Goal: Find specific page/section: Find specific page/section

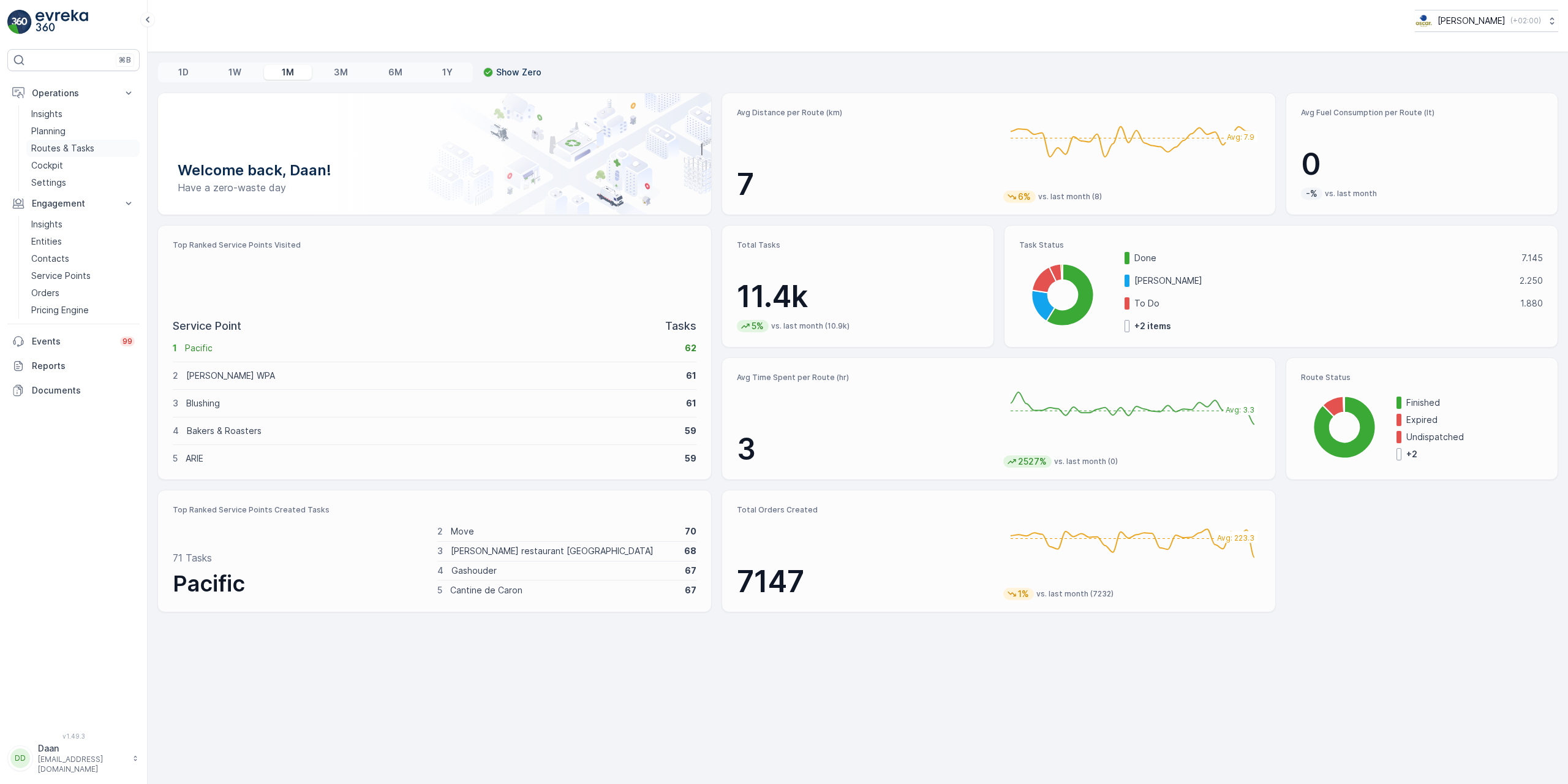
click at [44, 149] on p "Routes & Tasks" at bounding box center [63, 148] width 63 height 12
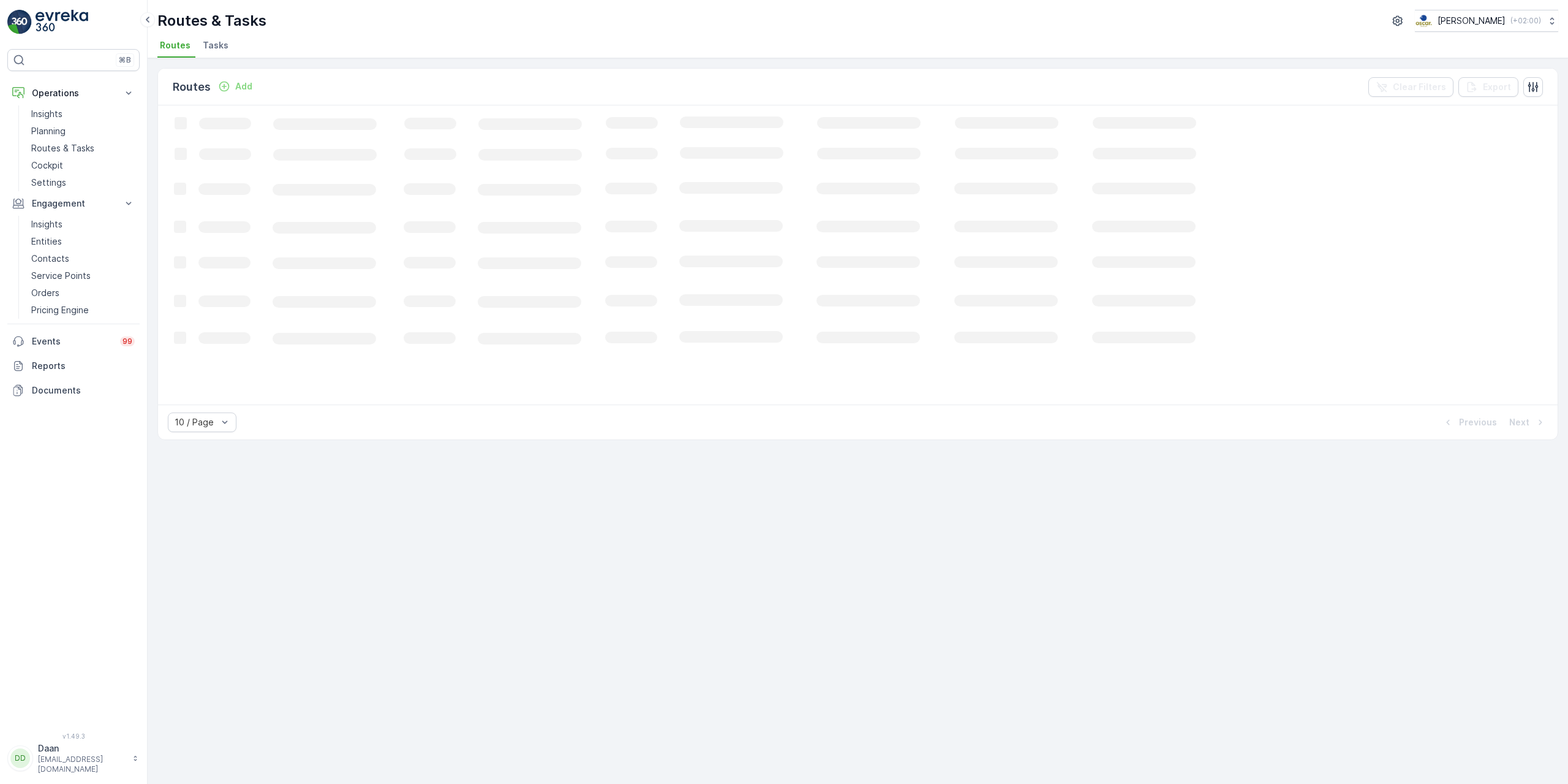
click at [219, 53] on li "Tasks" at bounding box center [216, 47] width 33 height 21
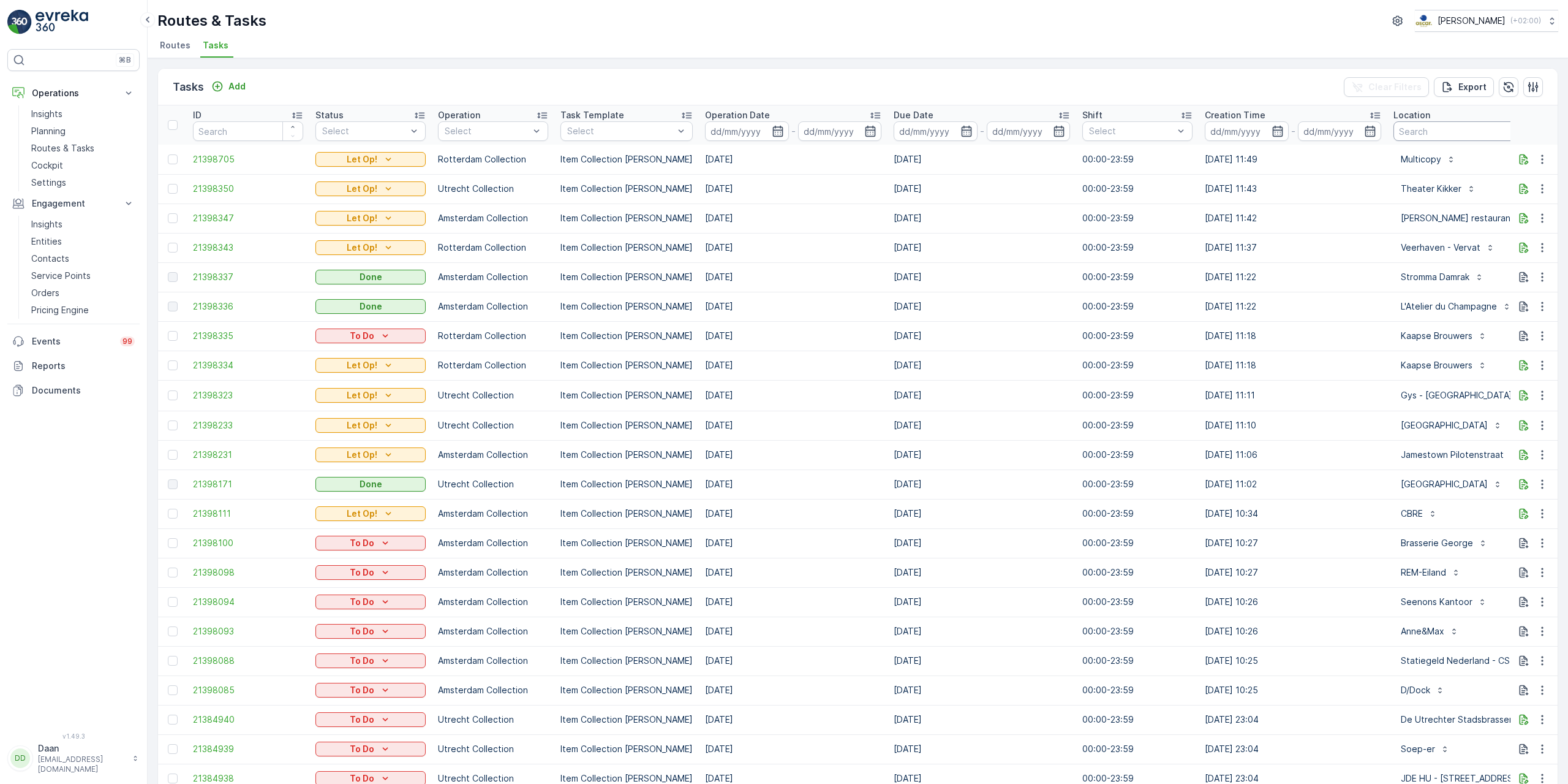
click at [1417, 136] on input "text" at bounding box center [1523, 131] width 260 height 20
type input "Esh"
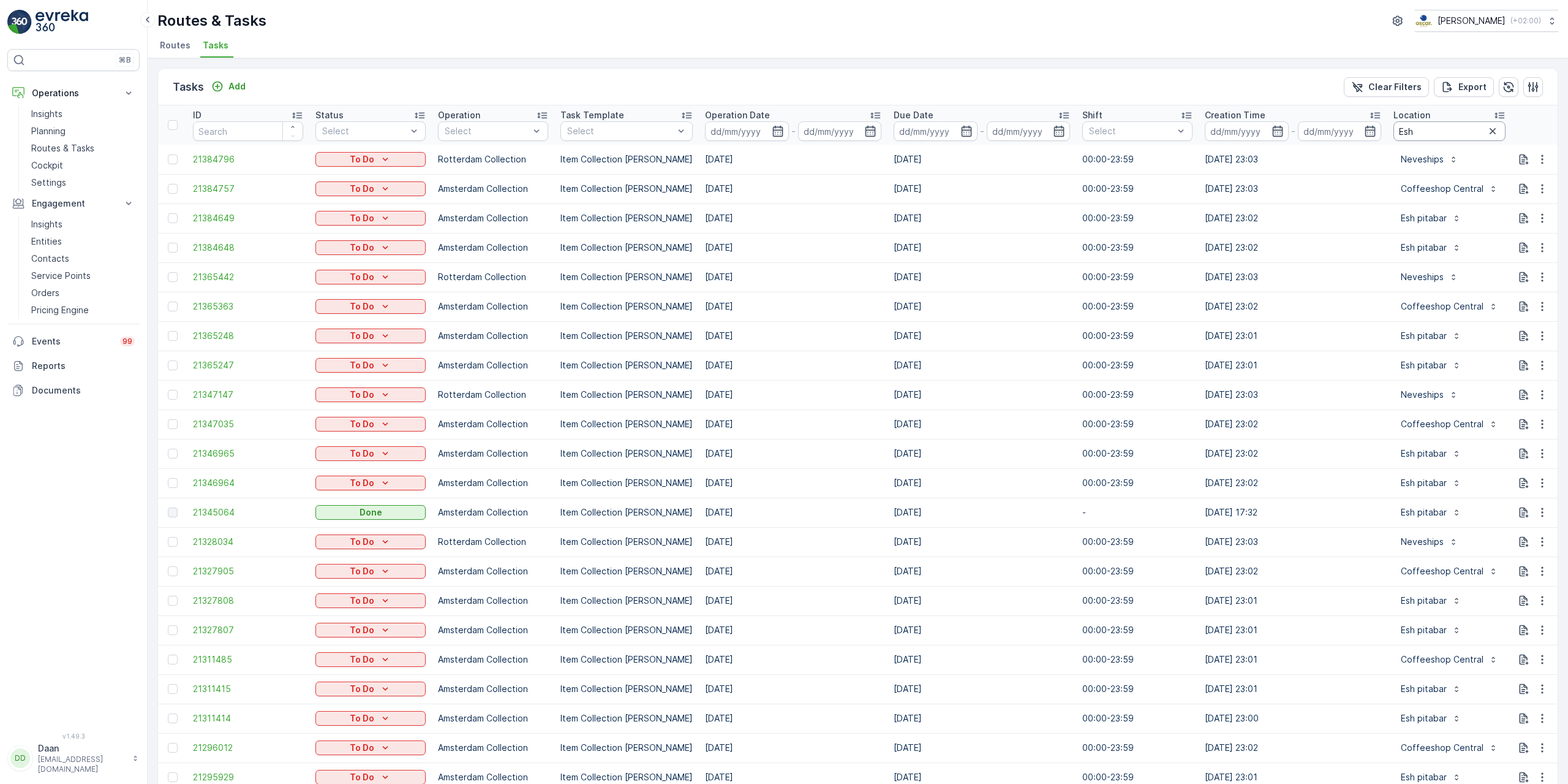
click at [1416, 130] on input "Esh" at bounding box center [1449, 131] width 112 height 20
type input "Esh pita"
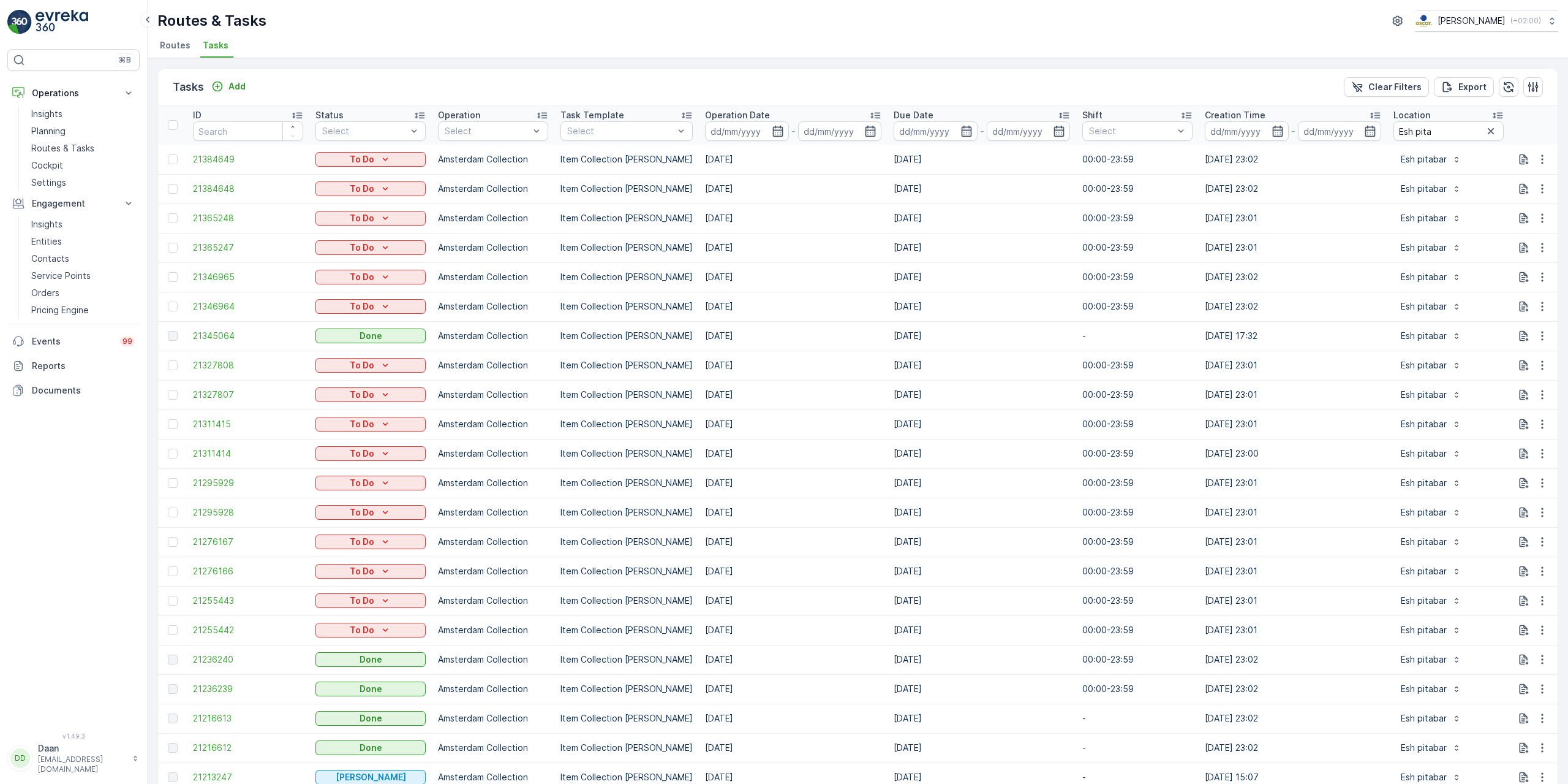
scroll to position [89, 0]
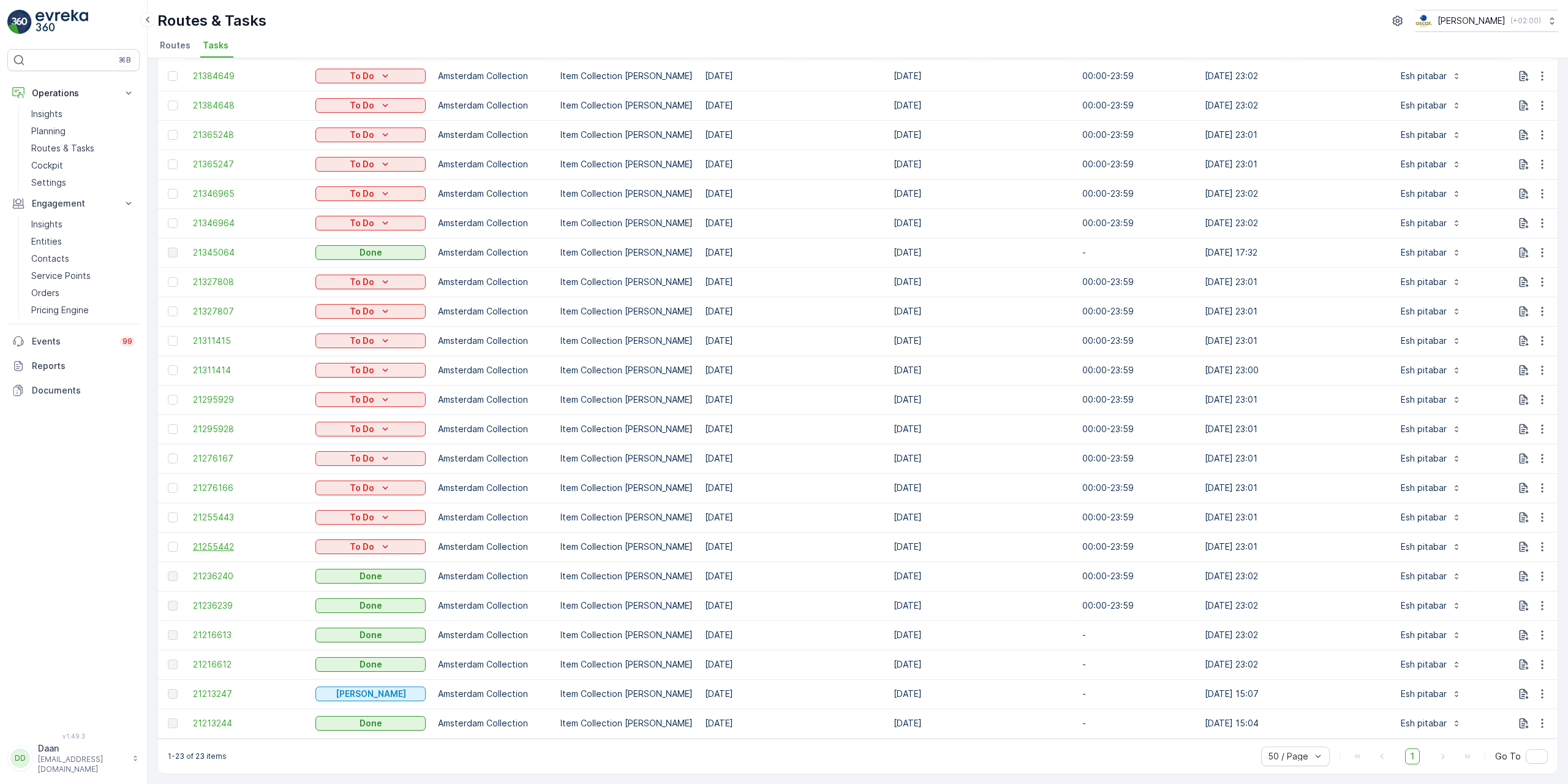
click at [213, 543] on span "21255442" at bounding box center [248, 546] width 110 height 12
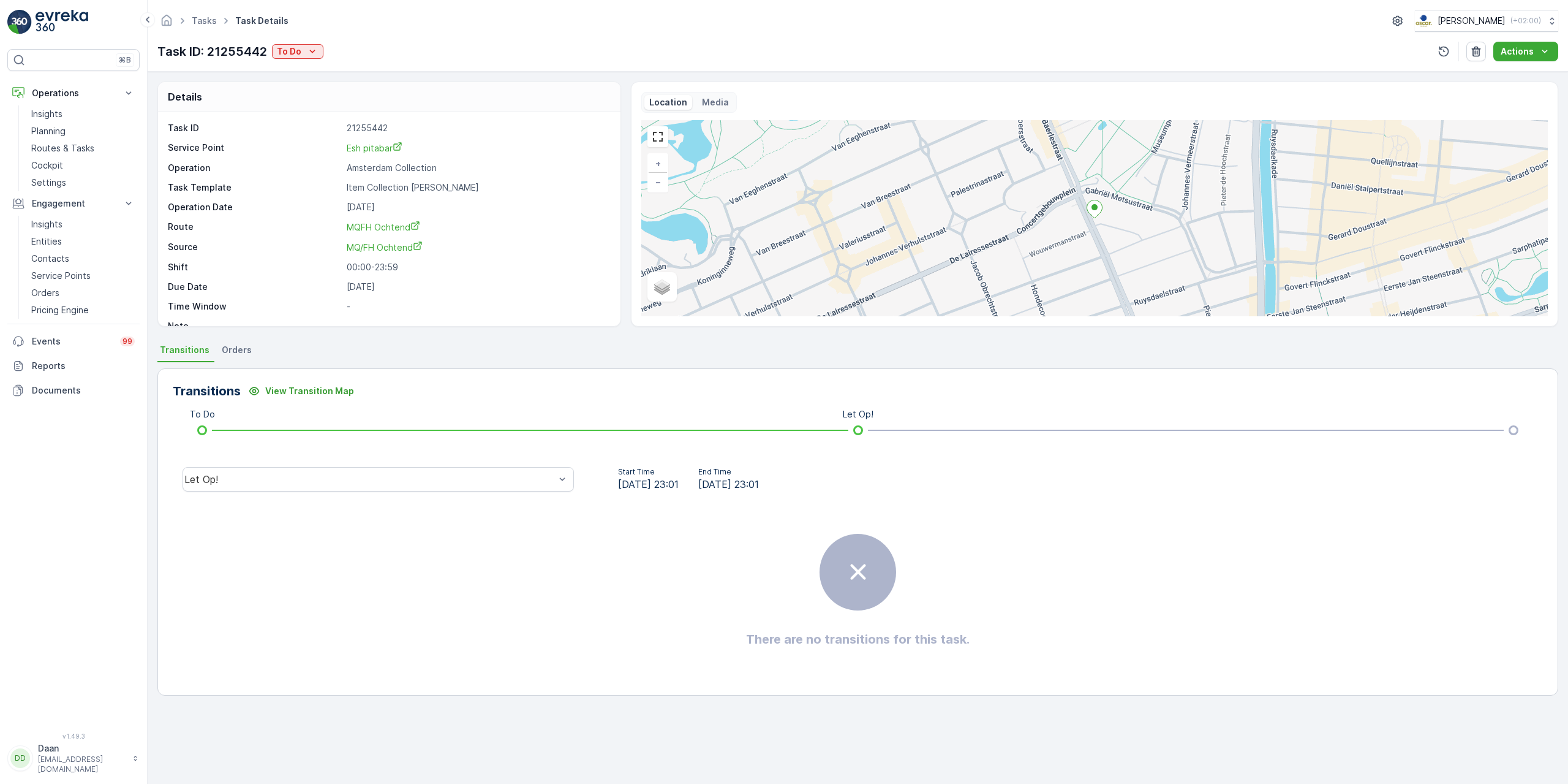
scroll to position [16, 0]
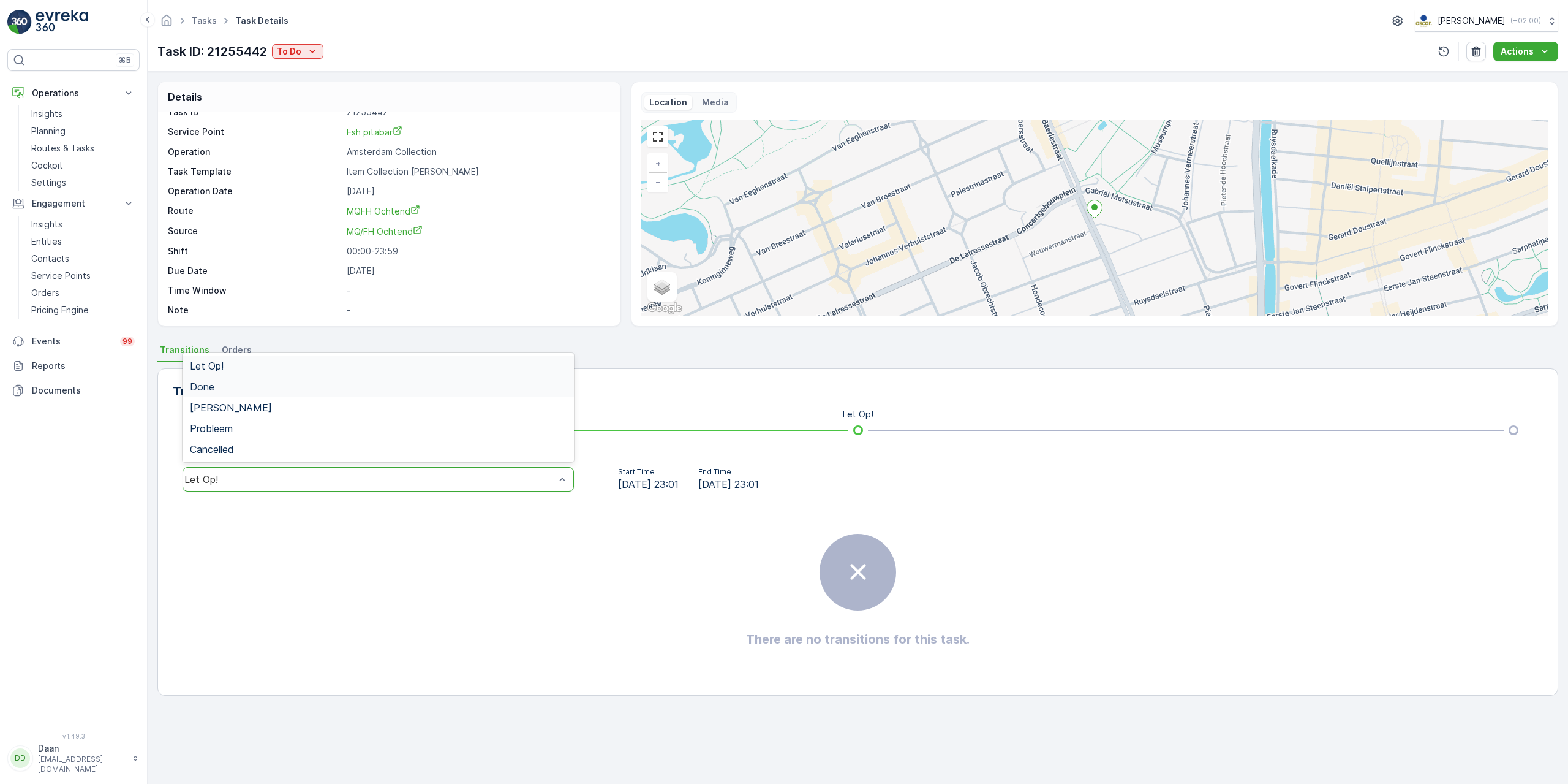
click at [526, 386] on div "Done" at bounding box center [378, 386] width 377 height 11
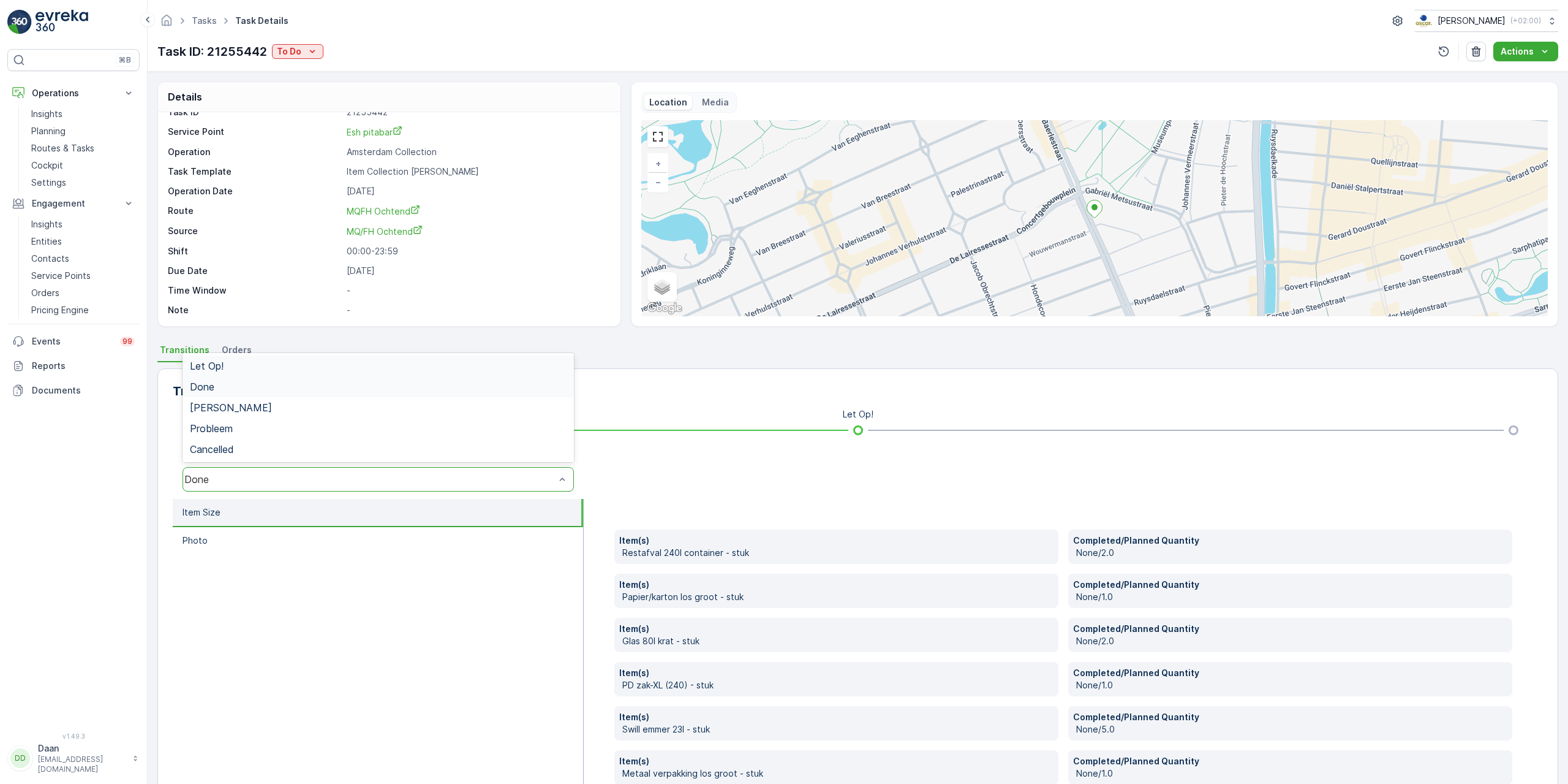
click at [522, 470] on div "Done" at bounding box center [378, 479] width 392 height 25
click at [456, 404] on div "[PERSON_NAME]" at bounding box center [378, 407] width 377 height 11
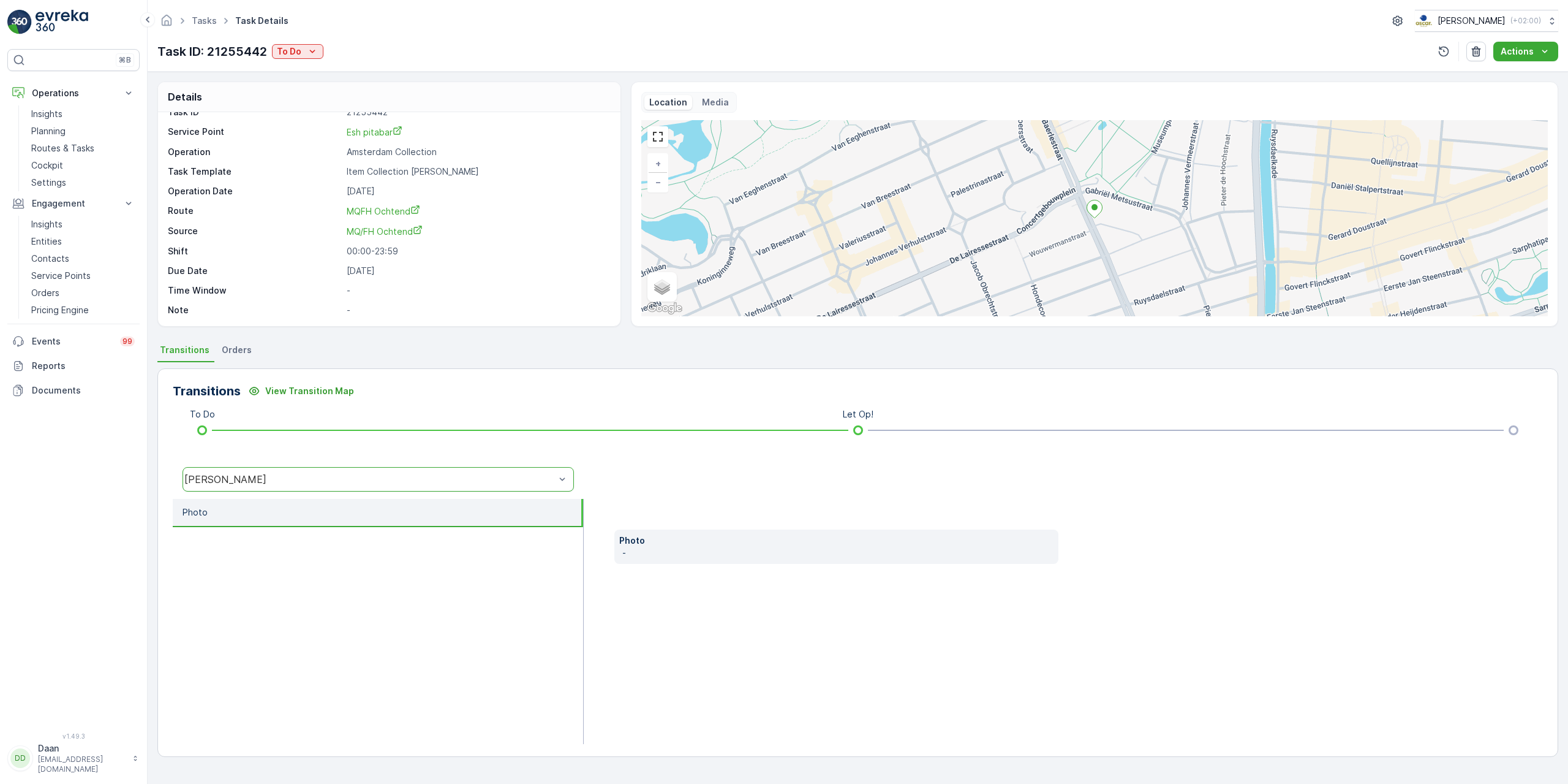
click at [483, 480] on div "[PERSON_NAME]" at bounding box center [369, 479] width 371 height 11
click at [475, 387] on div "Done" at bounding box center [378, 386] width 377 height 11
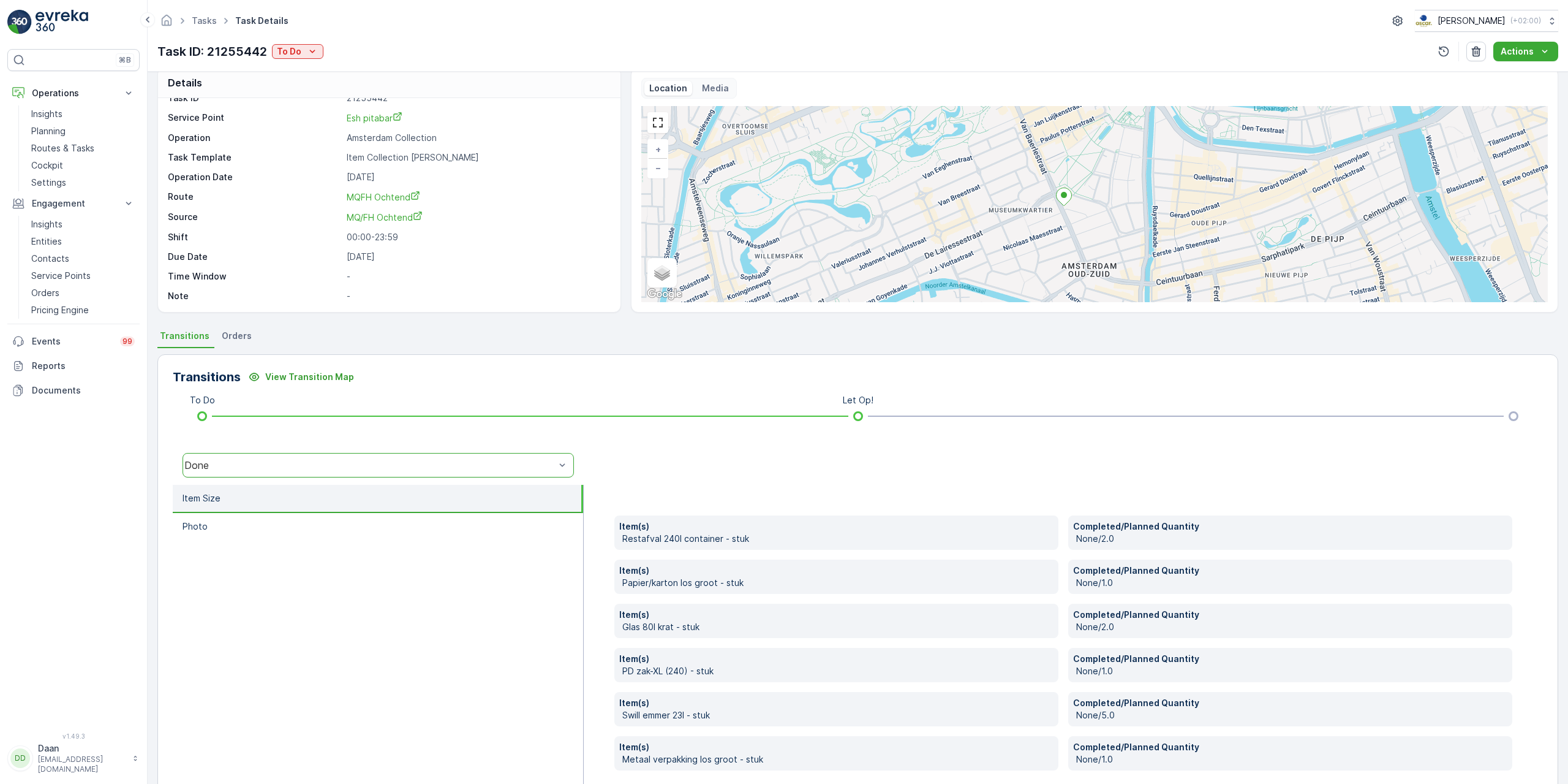
scroll to position [0, 0]
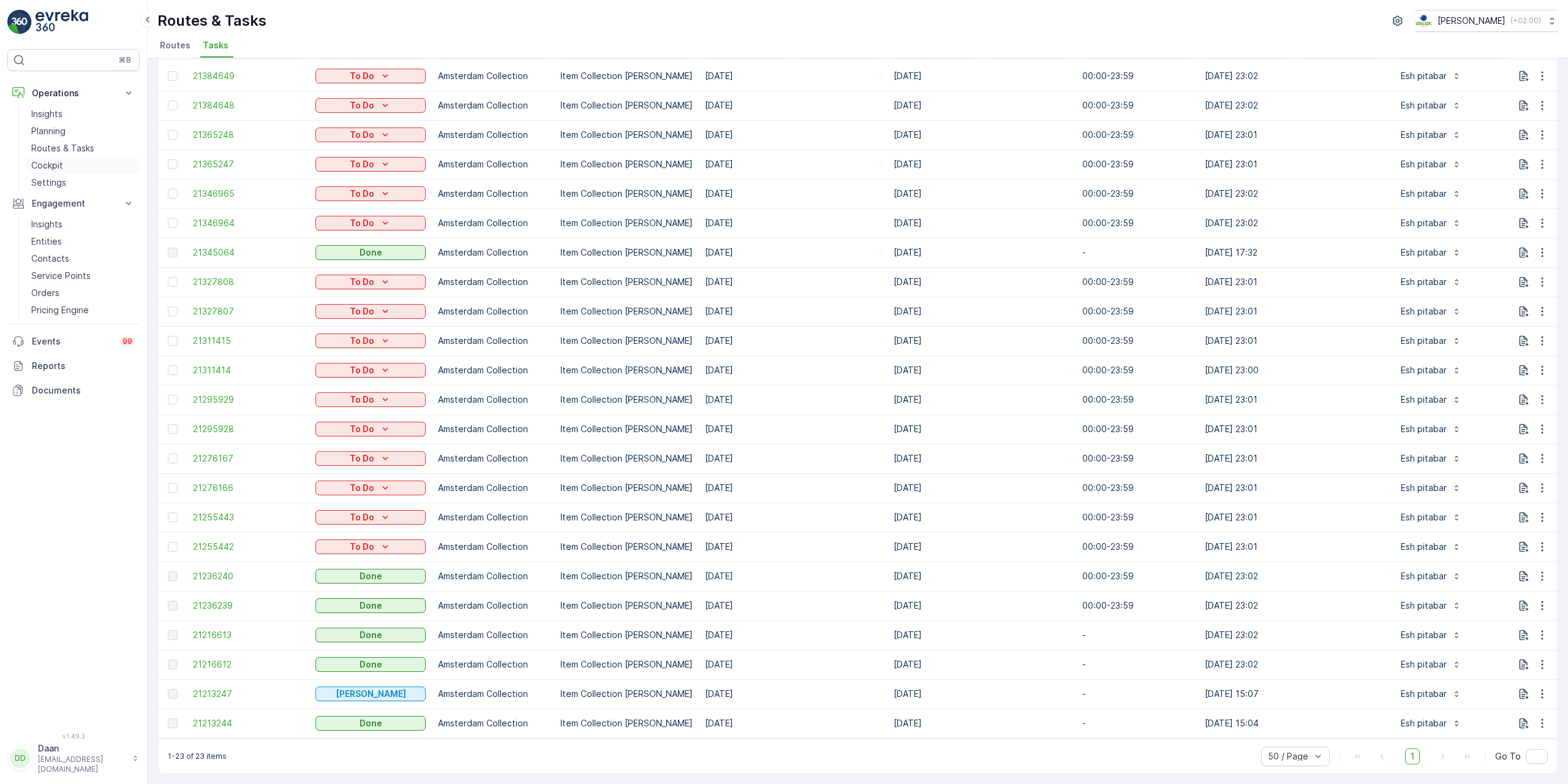
click at [78, 167] on link "Cockpit" at bounding box center [83, 166] width 113 height 17
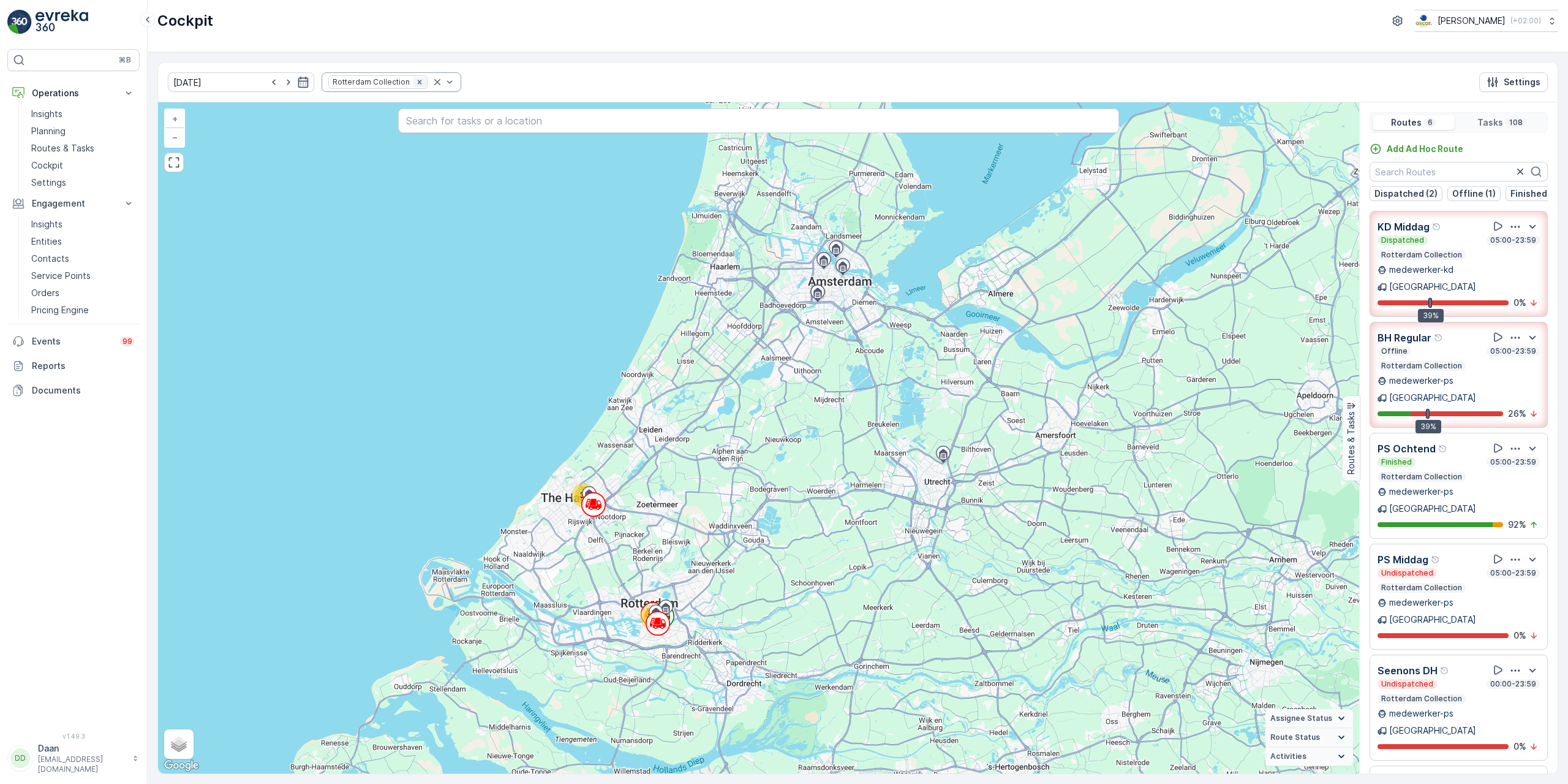
click at [413, 84] on div "Remove Rotterdam Collection" at bounding box center [420, 81] width 14 height 10
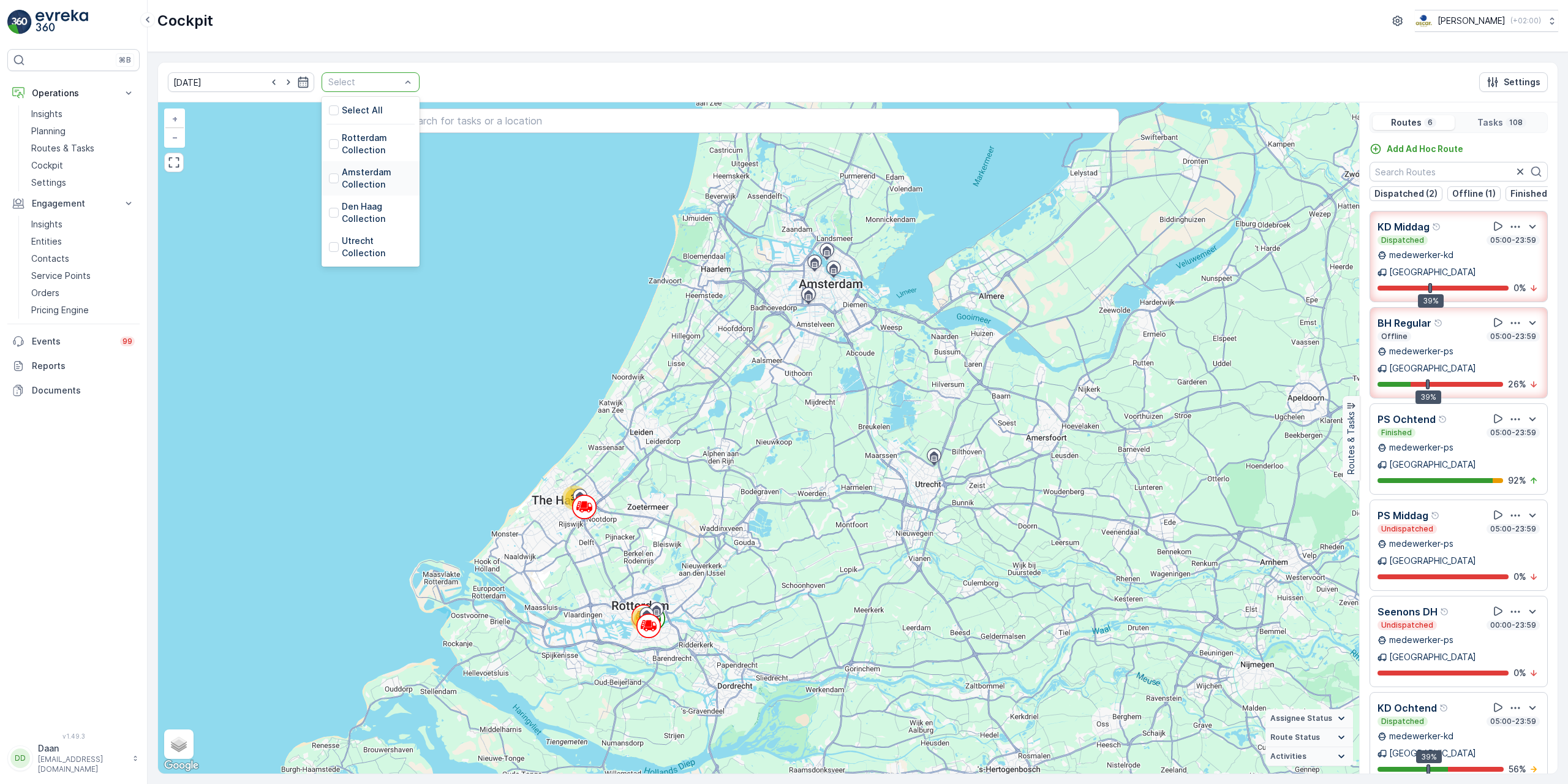
click at [343, 184] on p "Amsterdam Collection" at bounding box center [377, 179] width 70 height 25
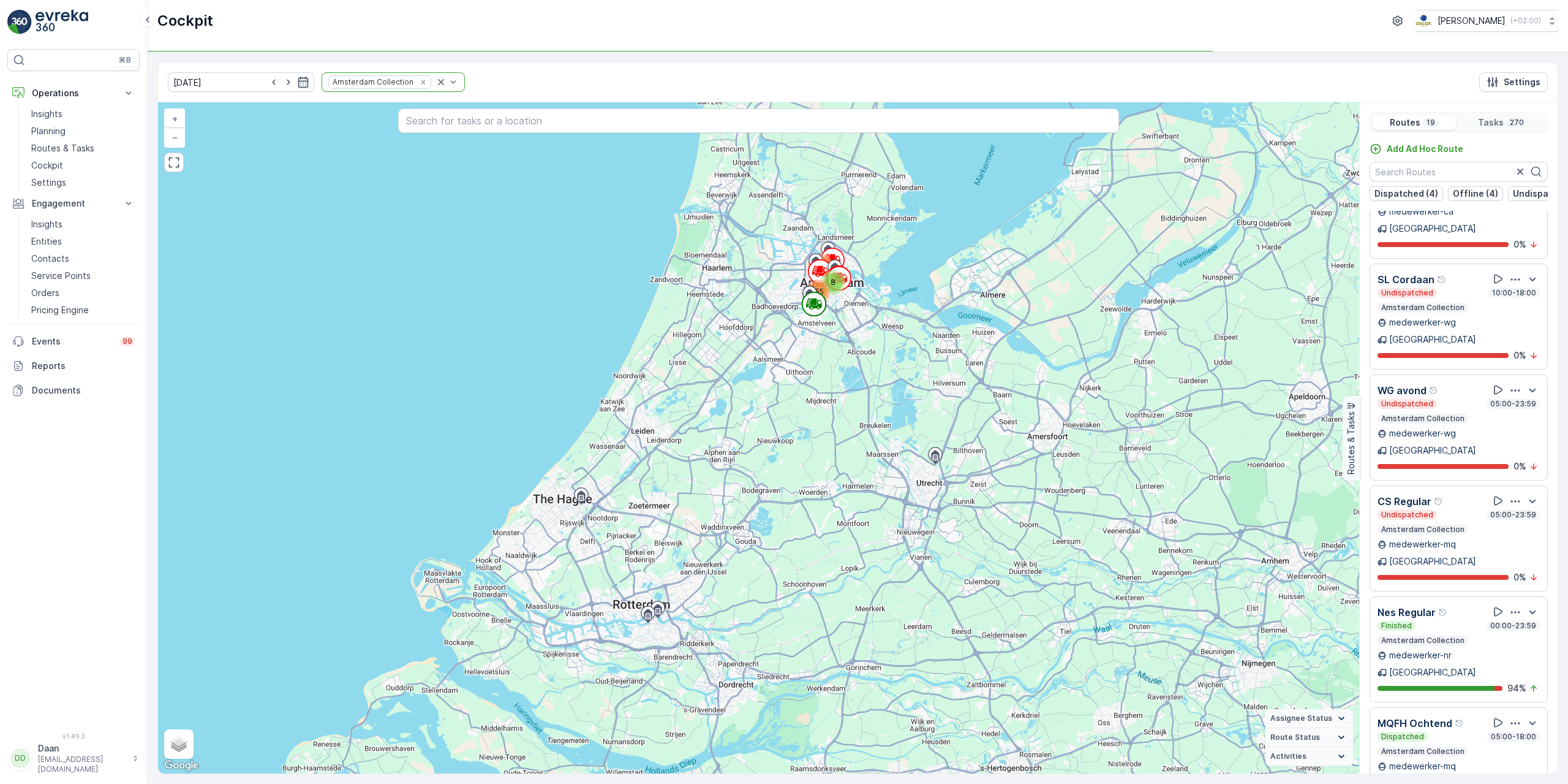
scroll to position [1213, 0]
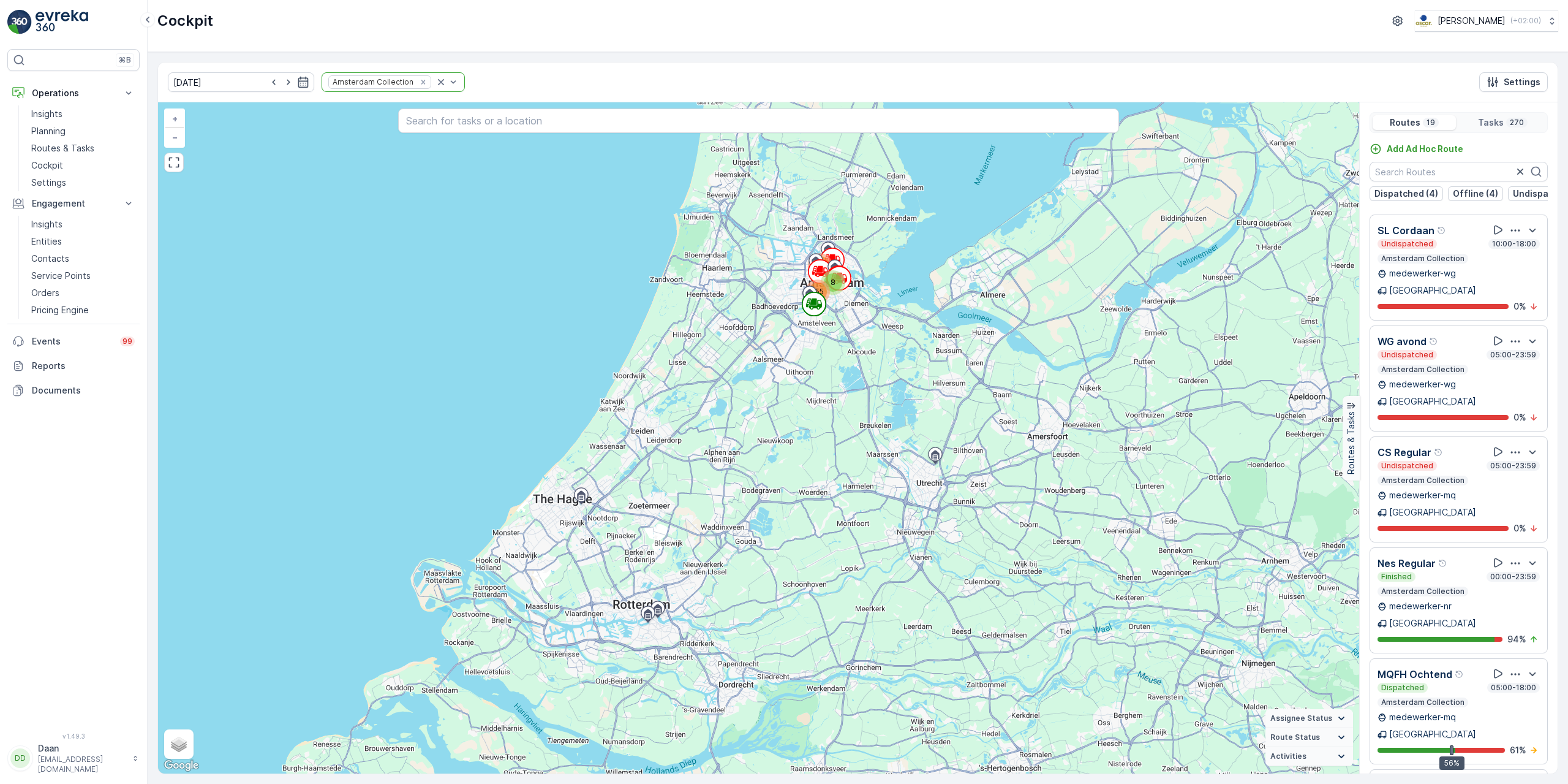
click at [1456, 697] on p "Amsterdam Collection" at bounding box center [1423, 702] width 86 height 10
click at [1456, 666] on div "MQFH Ochtend" at bounding box center [1421, 674] width 87 height 16
click at [1456, 697] on p "Amsterdam Collection" at bounding box center [1423, 702] width 86 height 10
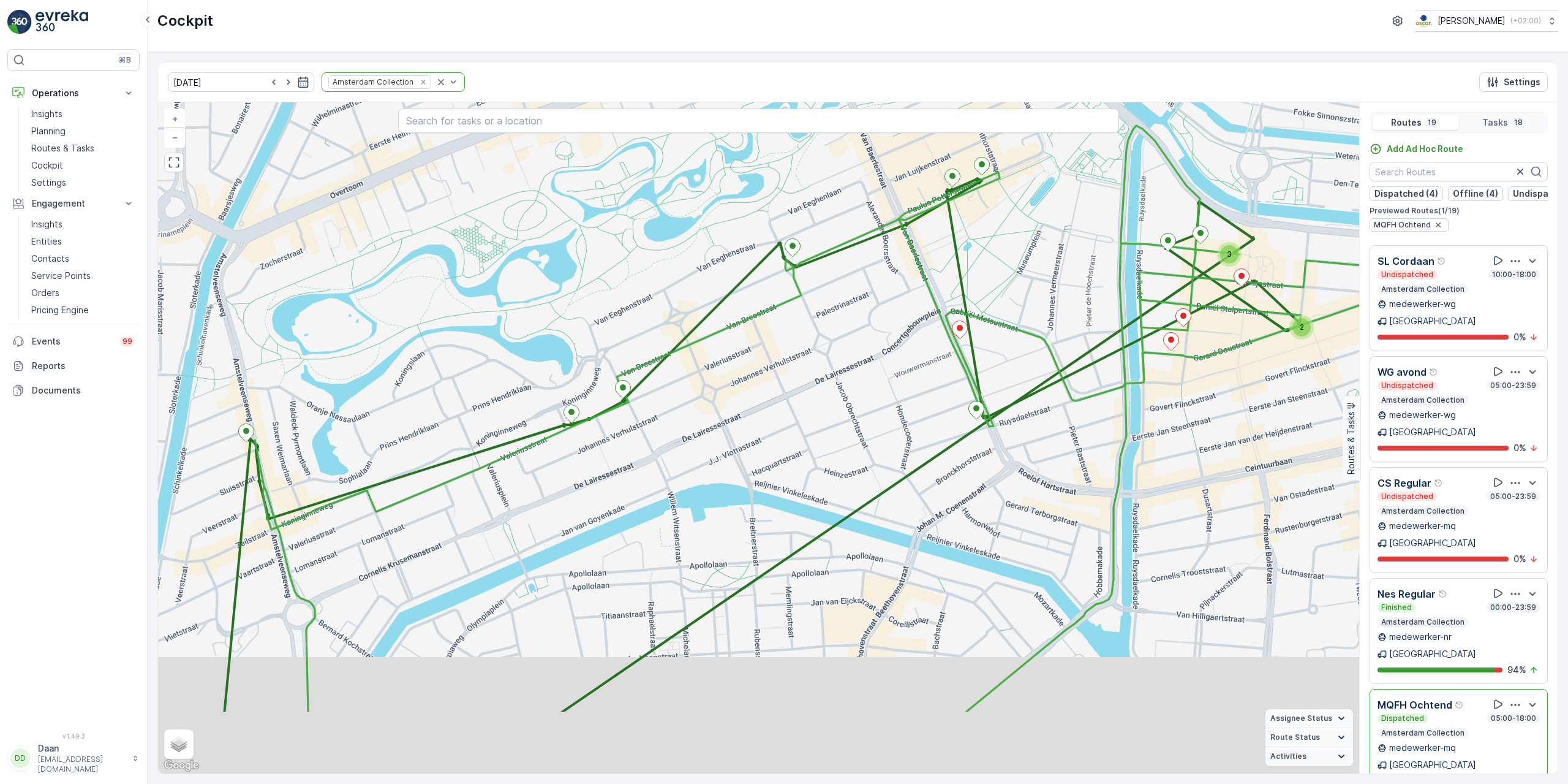
drag, startPoint x: 1133, startPoint y: 629, endPoint x: 1180, endPoint y: 418, distance: 216.2
click at [1180, 418] on div "2 3 + − Satellite Roadmap Terrain Hybrid Leaflet Keyboard shortcuts Map Data Ma…" at bounding box center [759, 438] width 1201 height 671
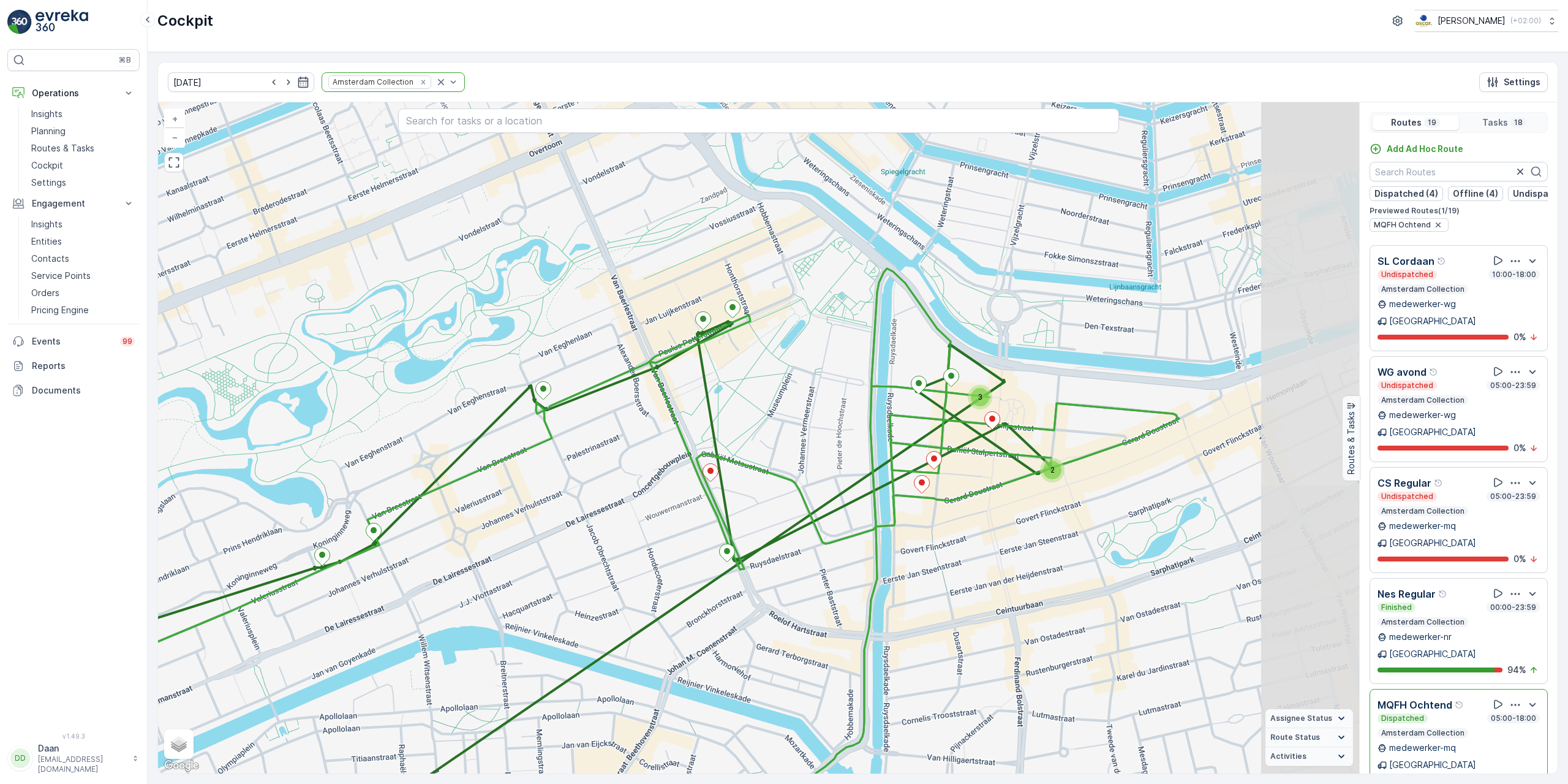
drag, startPoint x: 1220, startPoint y: 395, endPoint x: 933, endPoint y: 641, distance: 378.0
click at [933, 641] on div "2 3 + − Satellite Roadmap Terrain Hybrid Leaflet Keyboard shortcuts Map Data Ma…" at bounding box center [759, 438] width 1201 height 671
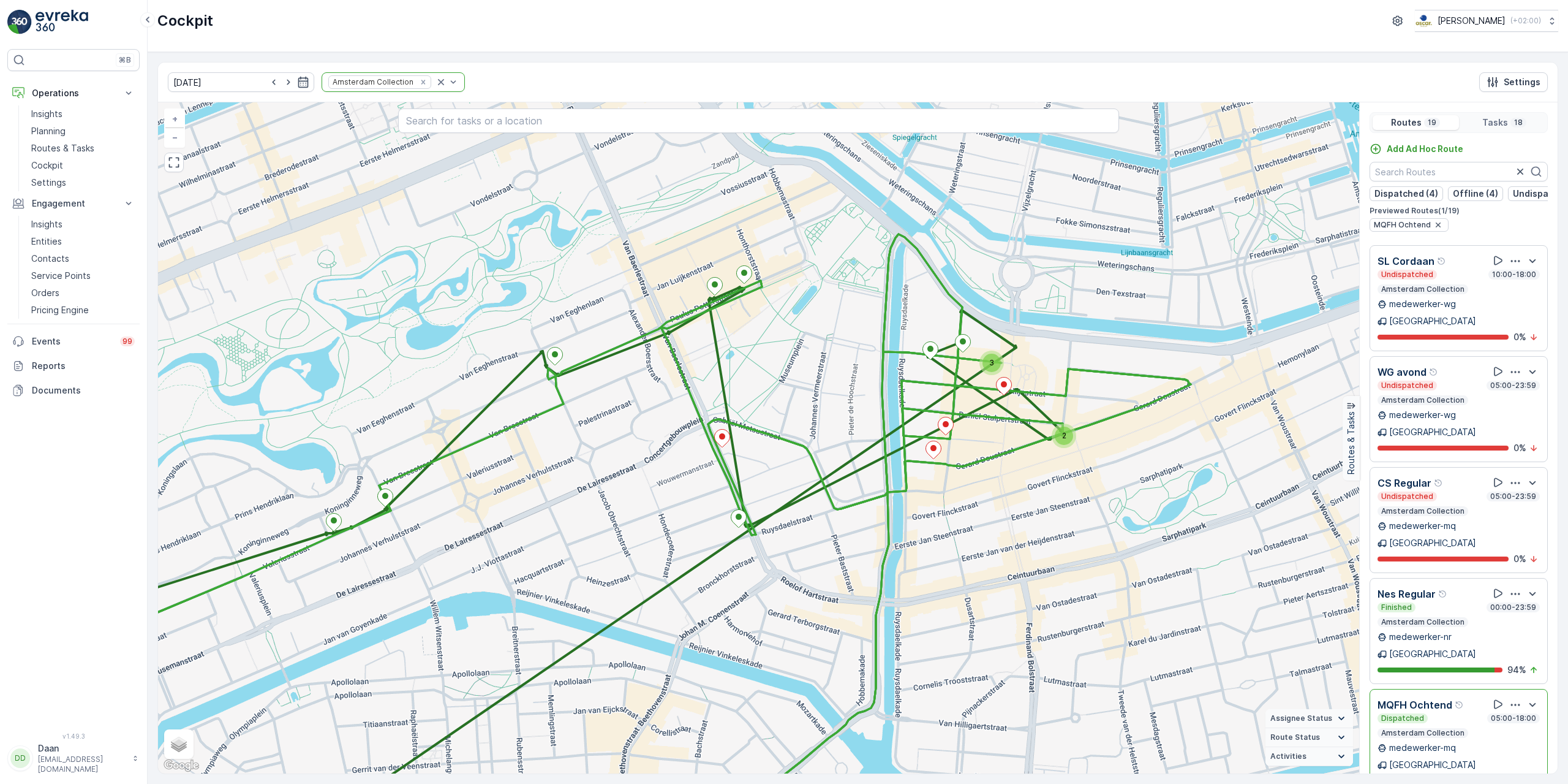
drag, startPoint x: 1018, startPoint y: 589, endPoint x: 1061, endPoint y: 547, distance: 60.1
click at [1057, 548] on div "2 3 + − Satellite Roadmap Terrain Hybrid Leaflet Keyboard shortcuts Map Data Ma…" at bounding box center [759, 438] width 1201 height 671
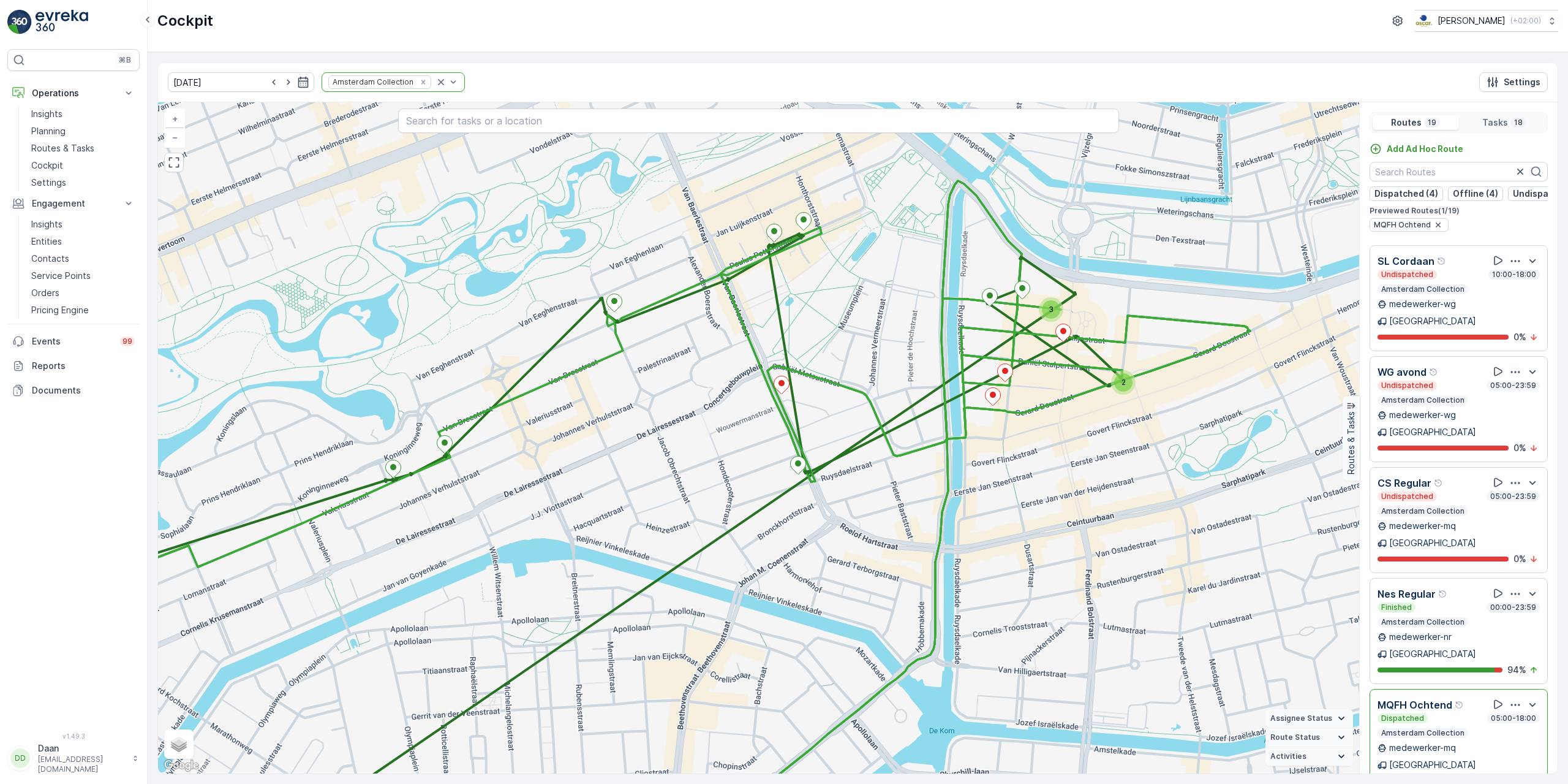
drag, startPoint x: 877, startPoint y: 532, endPoint x: 971, endPoint y: 506, distance: 97.5
click at [971, 506] on div "2 3 + − Satellite Roadmap Terrain Hybrid Leaflet Keyboard shortcuts Map Data Ma…" at bounding box center [759, 438] width 1201 height 671
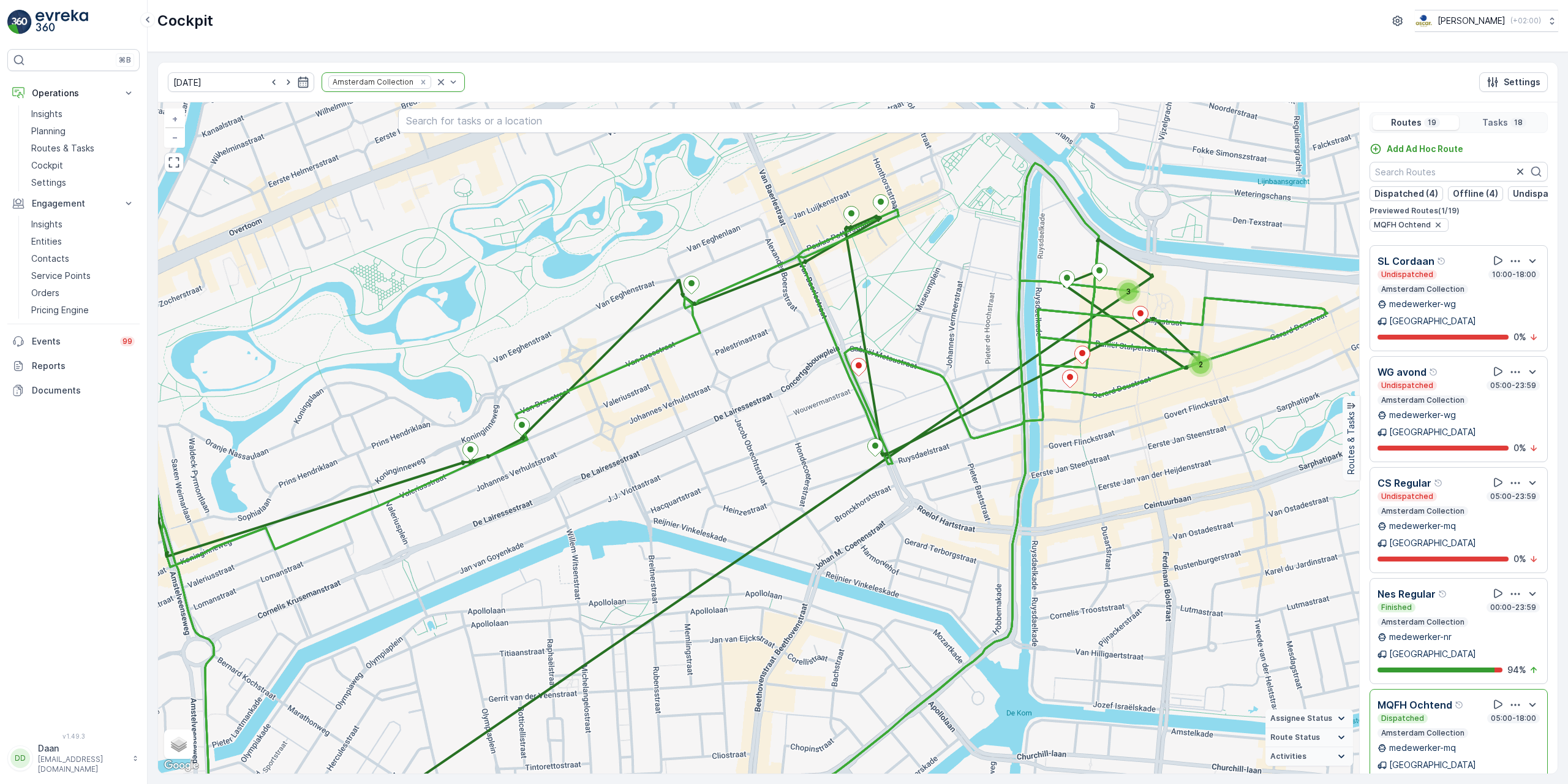
drag, startPoint x: 943, startPoint y: 573, endPoint x: 1155, endPoint y: 280, distance: 361.7
click at [1160, 277] on div "2 3 + − Satellite Roadmap Terrain Hybrid Leaflet Keyboard shortcuts Map Data Ma…" at bounding box center [759, 438] width 1201 height 671
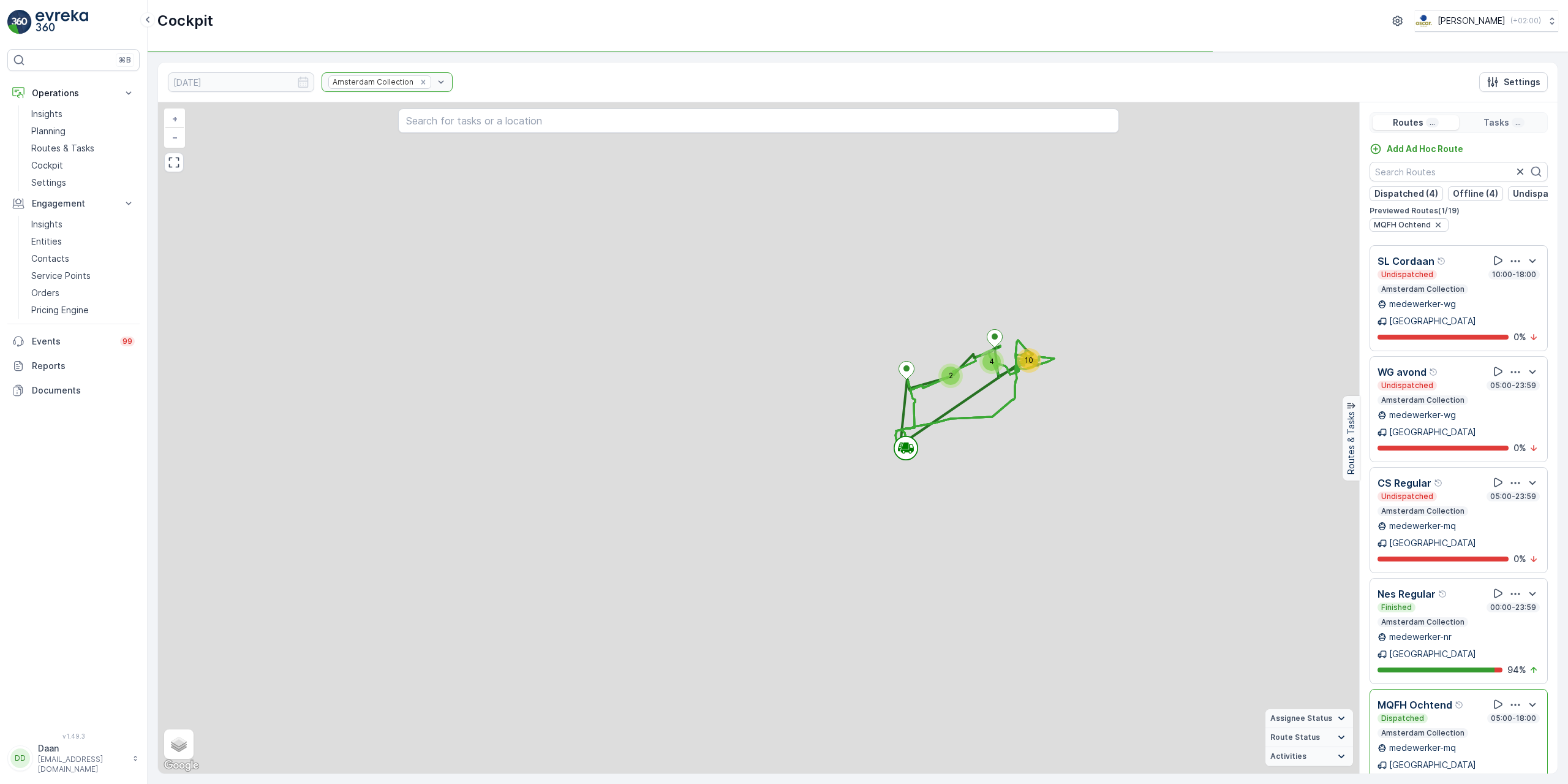
drag, startPoint x: 847, startPoint y: 510, endPoint x: 791, endPoint y: 555, distance: 71.8
click at [791, 555] on div "2 2 2 4 2 4 10 + − Satellite Roadmap Terrain Hybrid Leaflet Keyboard shortcuts …" at bounding box center [759, 438] width 1201 height 671
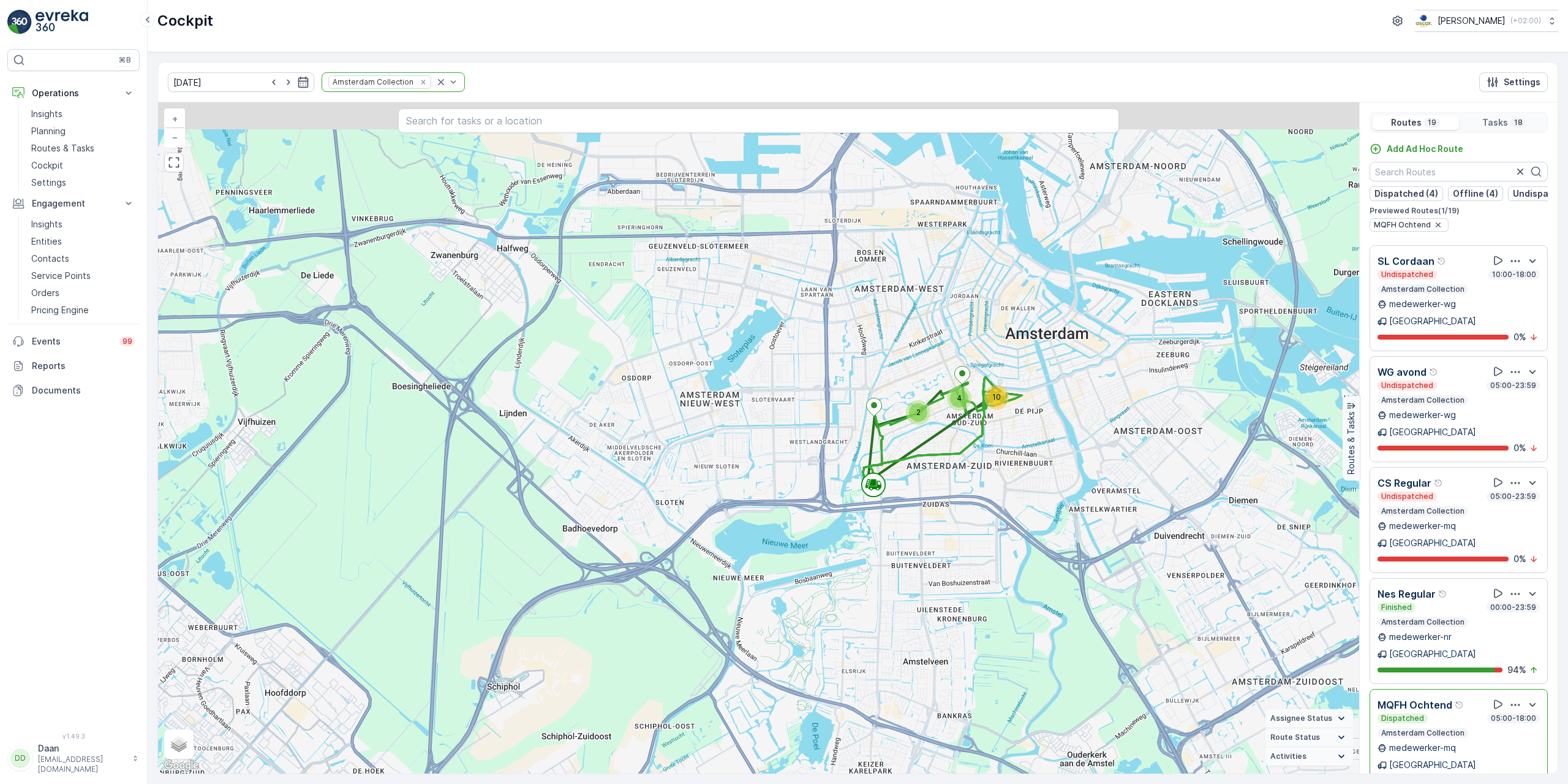
drag, startPoint x: 1027, startPoint y: 491, endPoint x: 1003, endPoint y: 509, distance: 30.0
click at [1003, 509] on div "2 10 4 + − Satellite Roadmap Terrain Hybrid Leaflet Keyboard shortcuts Map Data…" at bounding box center [759, 438] width 1201 height 671
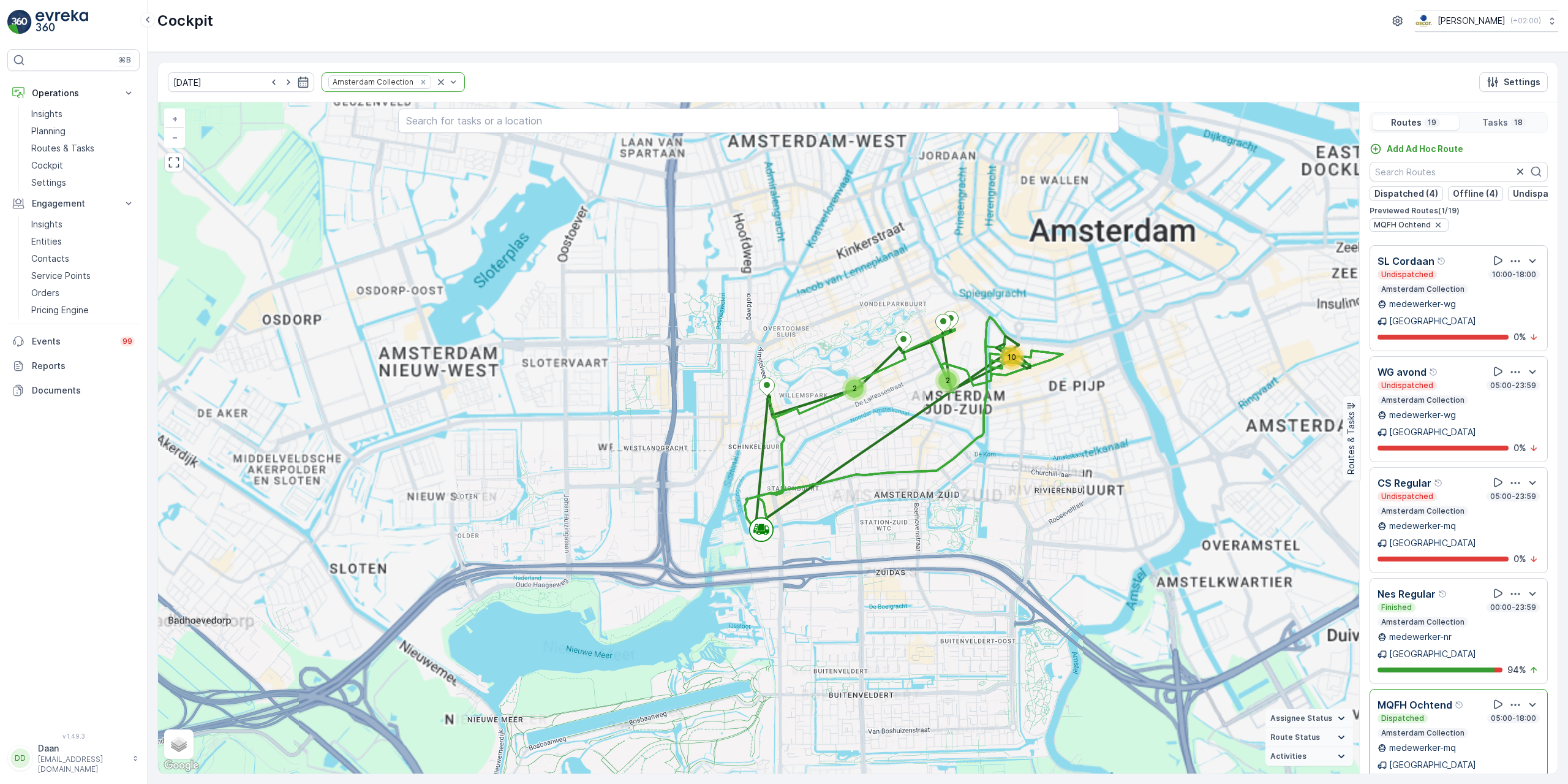
drag, startPoint x: 968, startPoint y: 447, endPoint x: 927, endPoint y: 491, distance: 60.1
click at [921, 506] on div "2 2 10 + − Satellite Roadmap Terrain Hybrid Leaflet Keyboard shortcuts Map Data…" at bounding box center [759, 438] width 1201 height 671
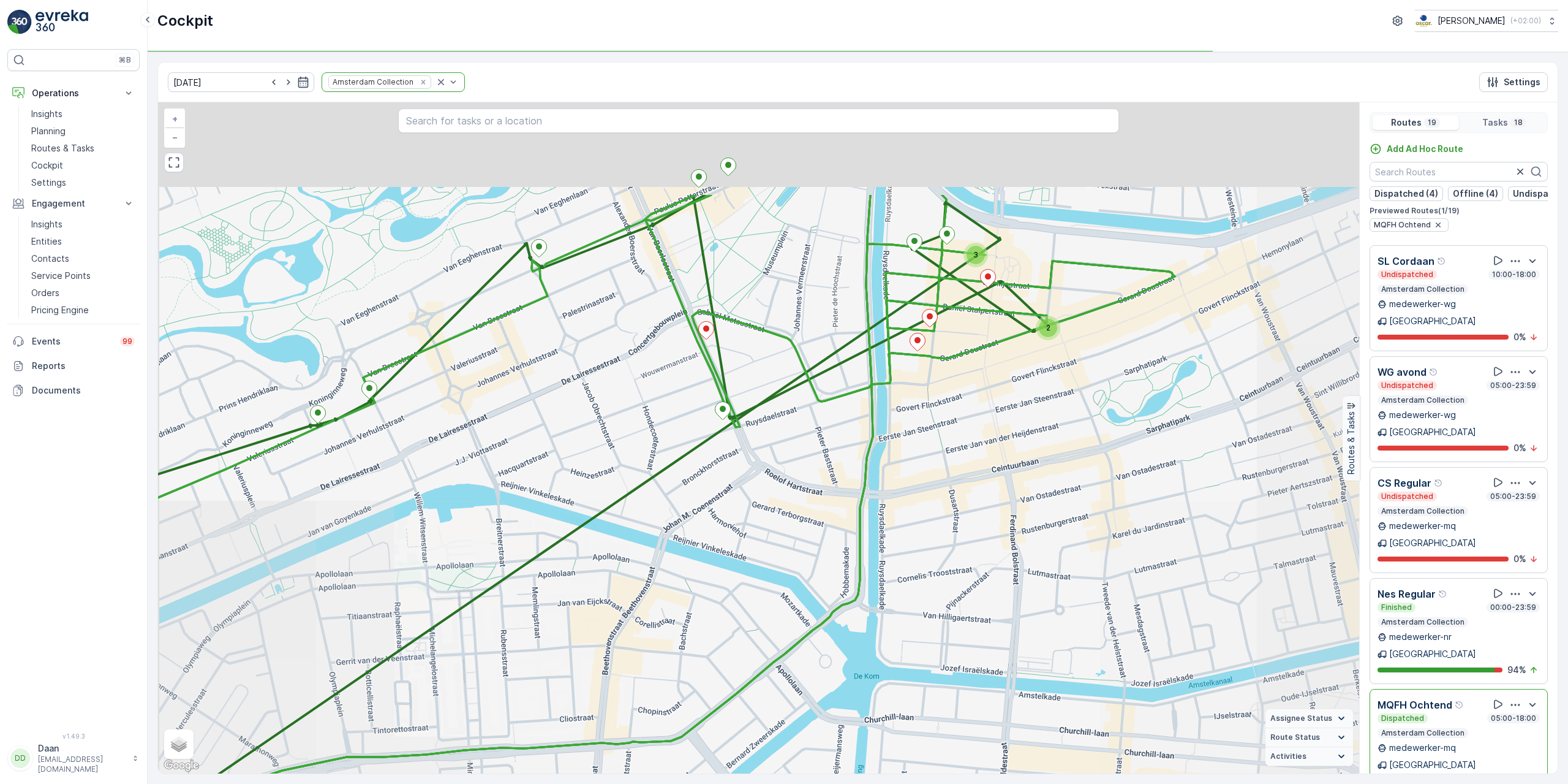
drag, startPoint x: 712, startPoint y: 430, endPoint x: 717, endPoint y: 497, distance: 67.2
click at [717, 496] on div "2 3 + − Satellite Roadmap Terrain Hybrid Leaflet Keyboard shortcuts Map Data Ma…" at bounding box center [759, 438] width 1201 height 671
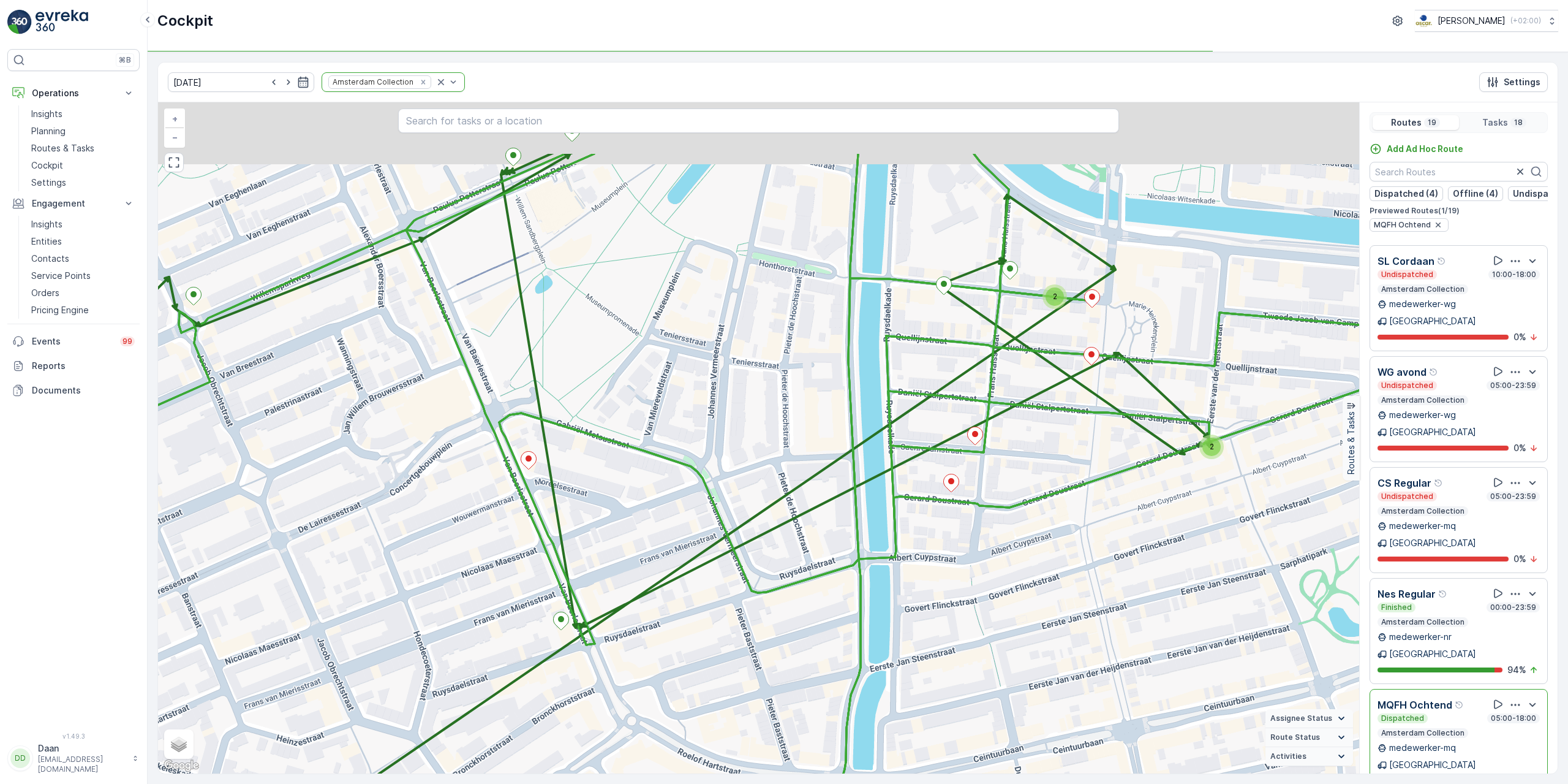
drag, startPoint x: 810, startPoint y: 386, endPoint x: 770, endPoint y: 435, distance: 63.3
click at [799, 418] on div "2 2 + − Satellite Roadmap Terrain Hybrid Leaflet Keyboard shortcuts Map Data Ma…" at bounding box center [759, 438] width 1201 height 671
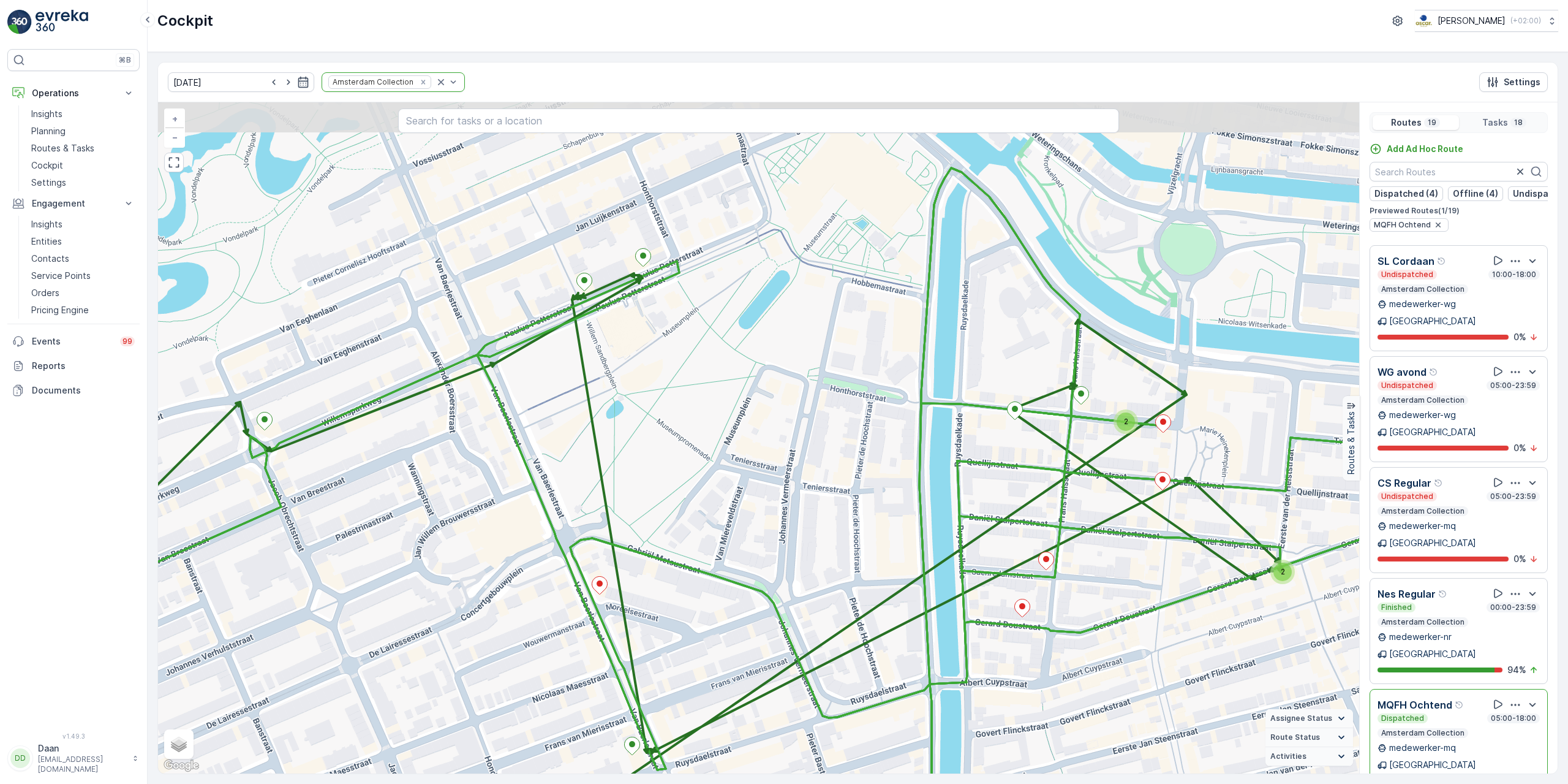
drag, startPoint x: 709, startPoint y: 334, endPoint x: 780, endPoint y: 458, distance: 142.9
click at [780, 458] on div "2 2 + − Satellite Roadmap Terrain Hybrid Leaflet Keyboard shortcuts Map Data Ma…" at bounding box center [759, 438] width 1201 height 671
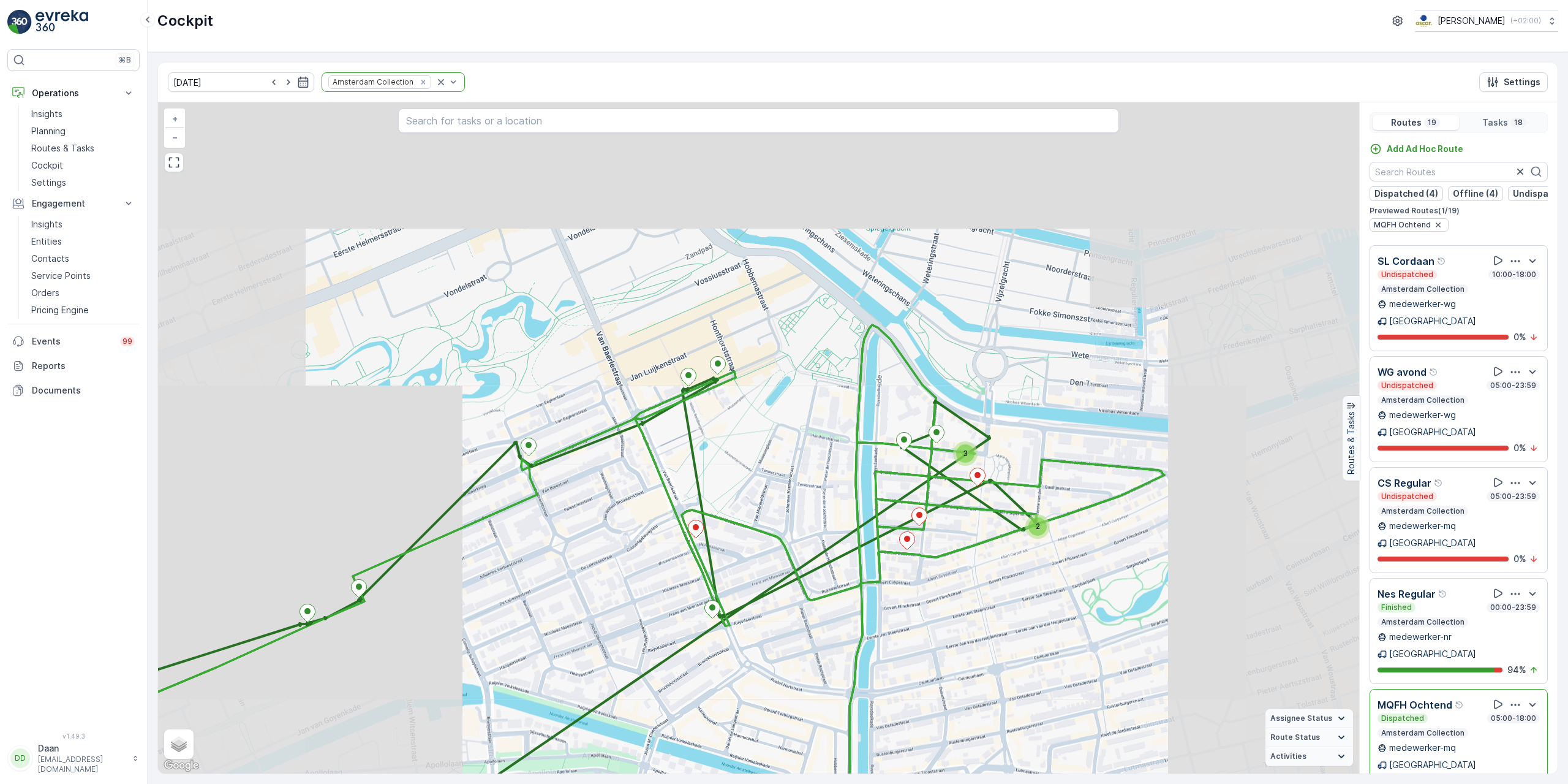
click at [731, 548] on div "2 2 3 + − Satellite Roadmap Terrain Hybrid Leaflet Keyboard shortcuts Map Data …" at bounding box center [759, 438] width 1201 height 671
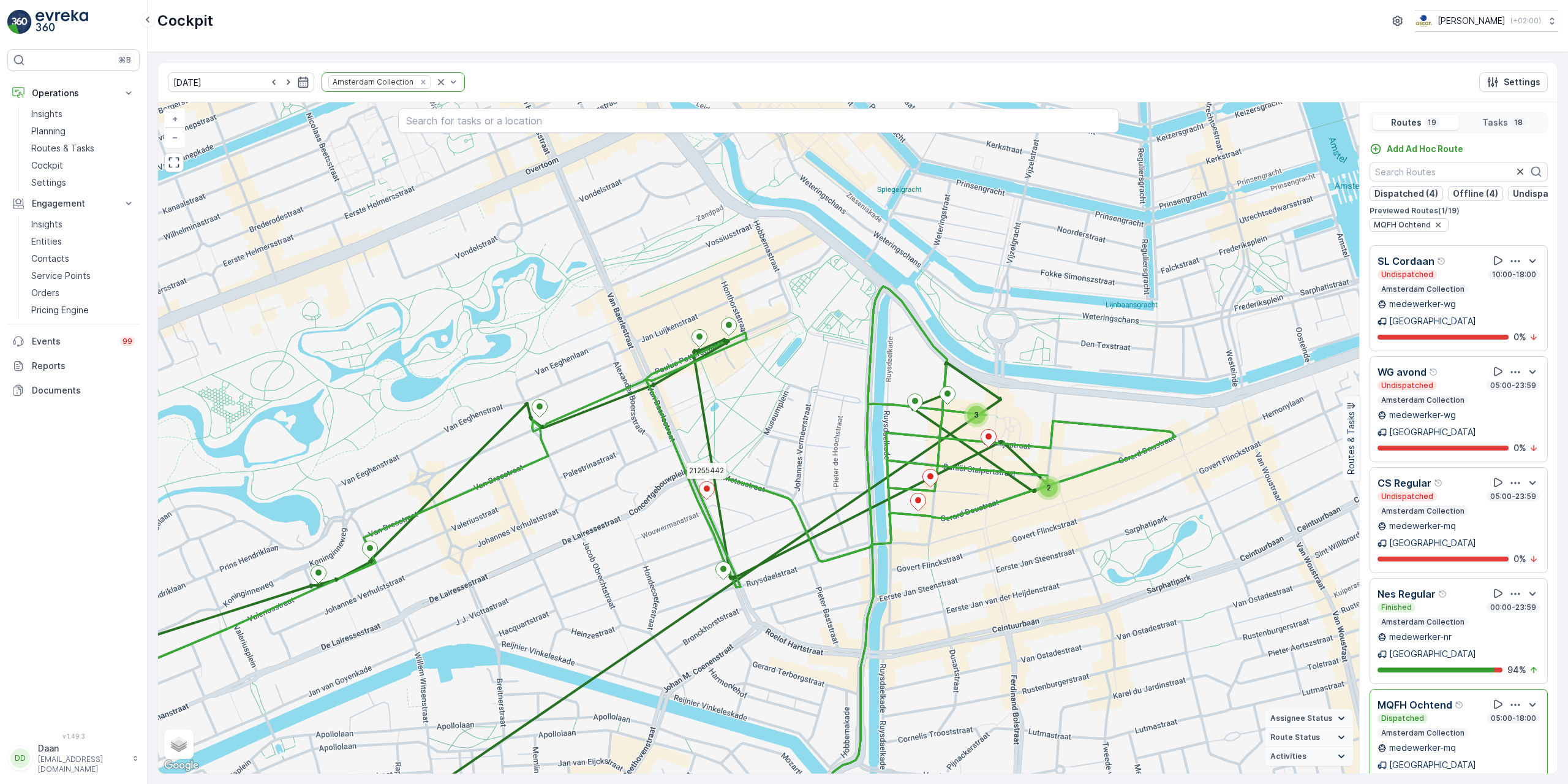
click at [706, 491] on icon at bounding box center [707, 490] width 16 height 18
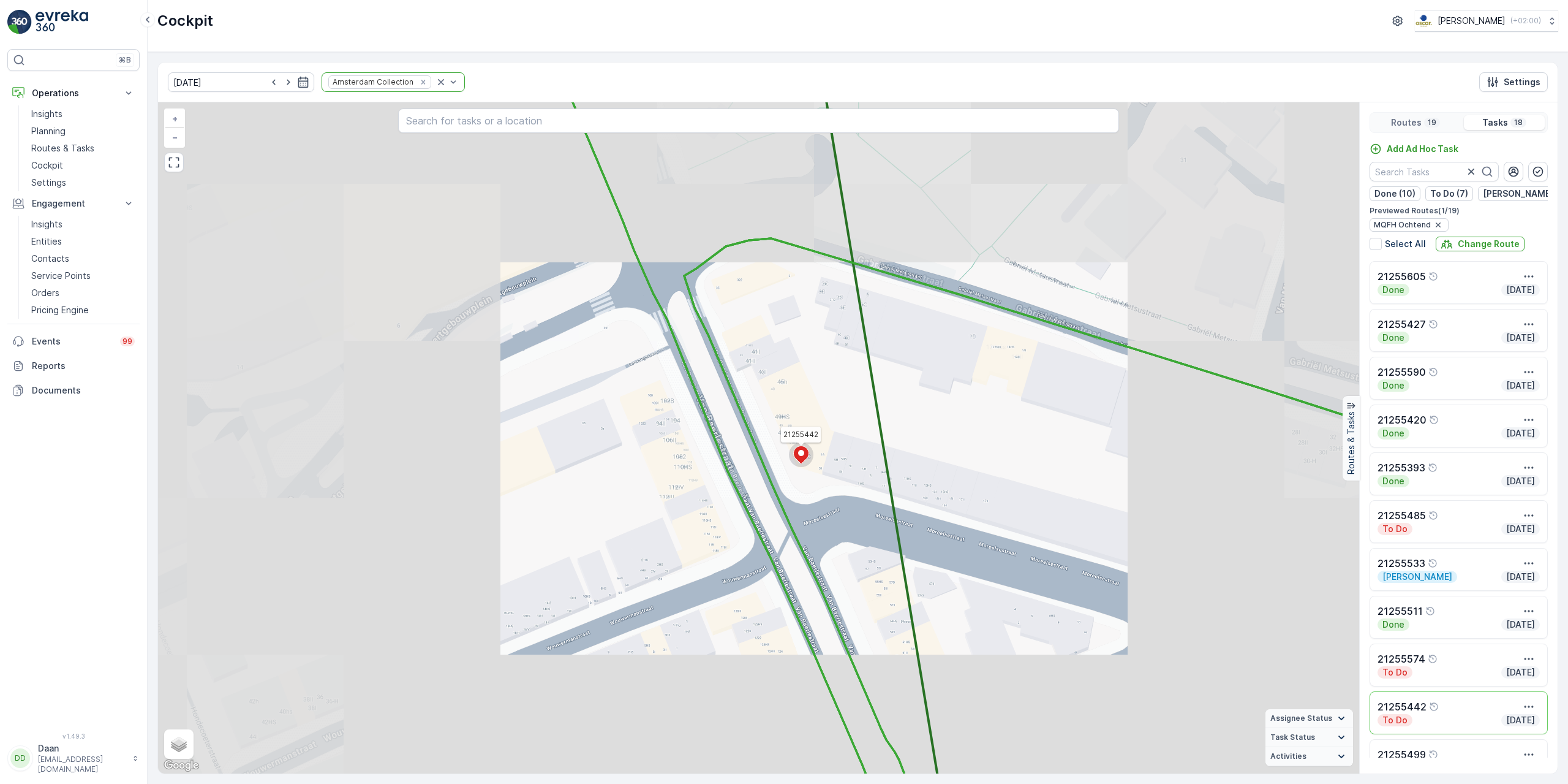
click at [779, 506] on div "2 21255442 + − Satellite Roadmap Terrain Hybrid Leaflet Keyboard shortcuts Map …" at bounding box center [759, 438] width 1201 height 671
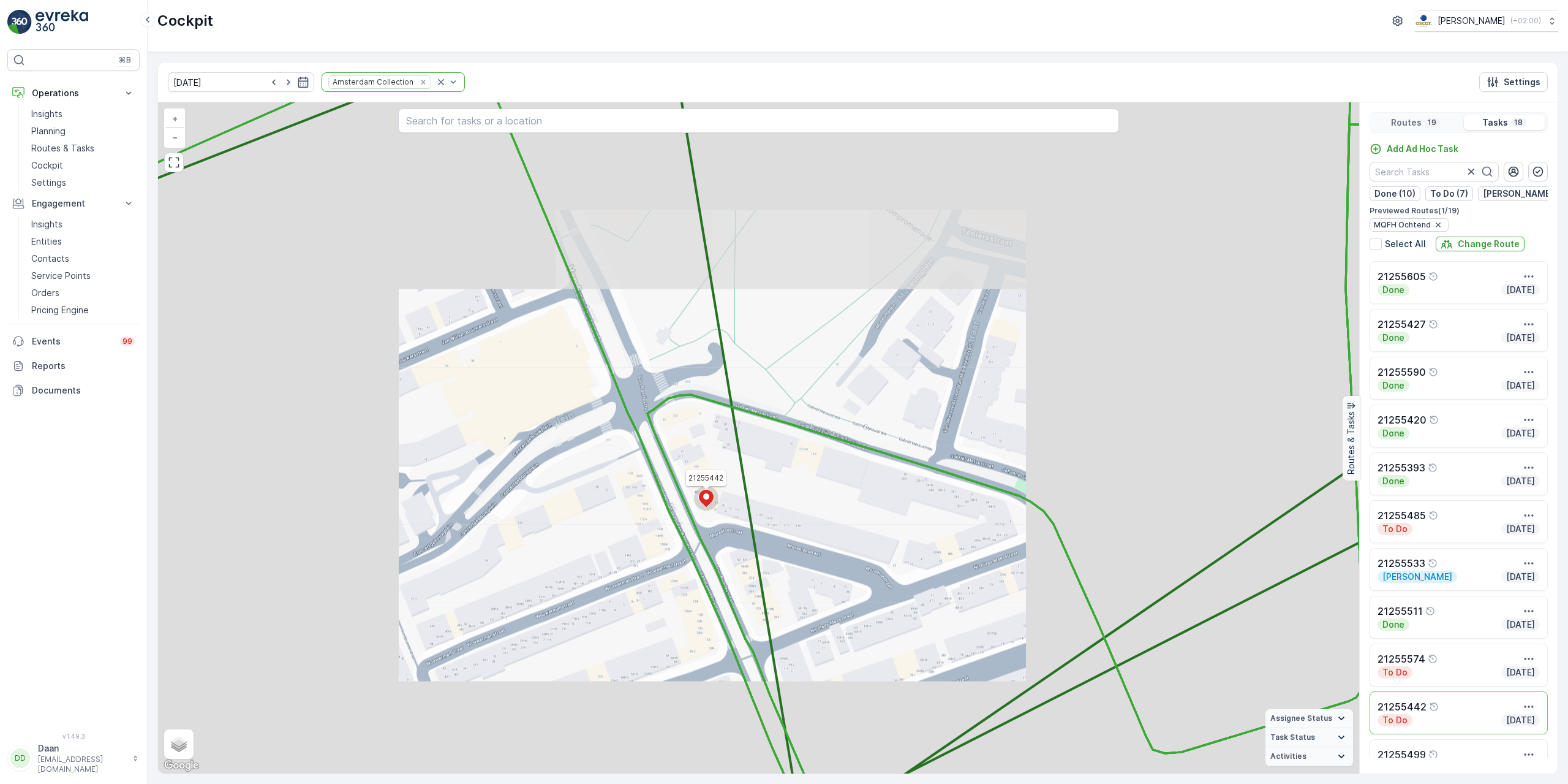
drag, startPoint x: 851, startPoint y: 441, endPoint x: 827, endPoint y: 448, distance: 25.0
click at [829, 448] on div "2 21255442 + − Satellite Roadmap Terrain Hybrid Leaflet Keyboard shortcuts Map …" at bounding box center [759, 438] width 1201 height 671
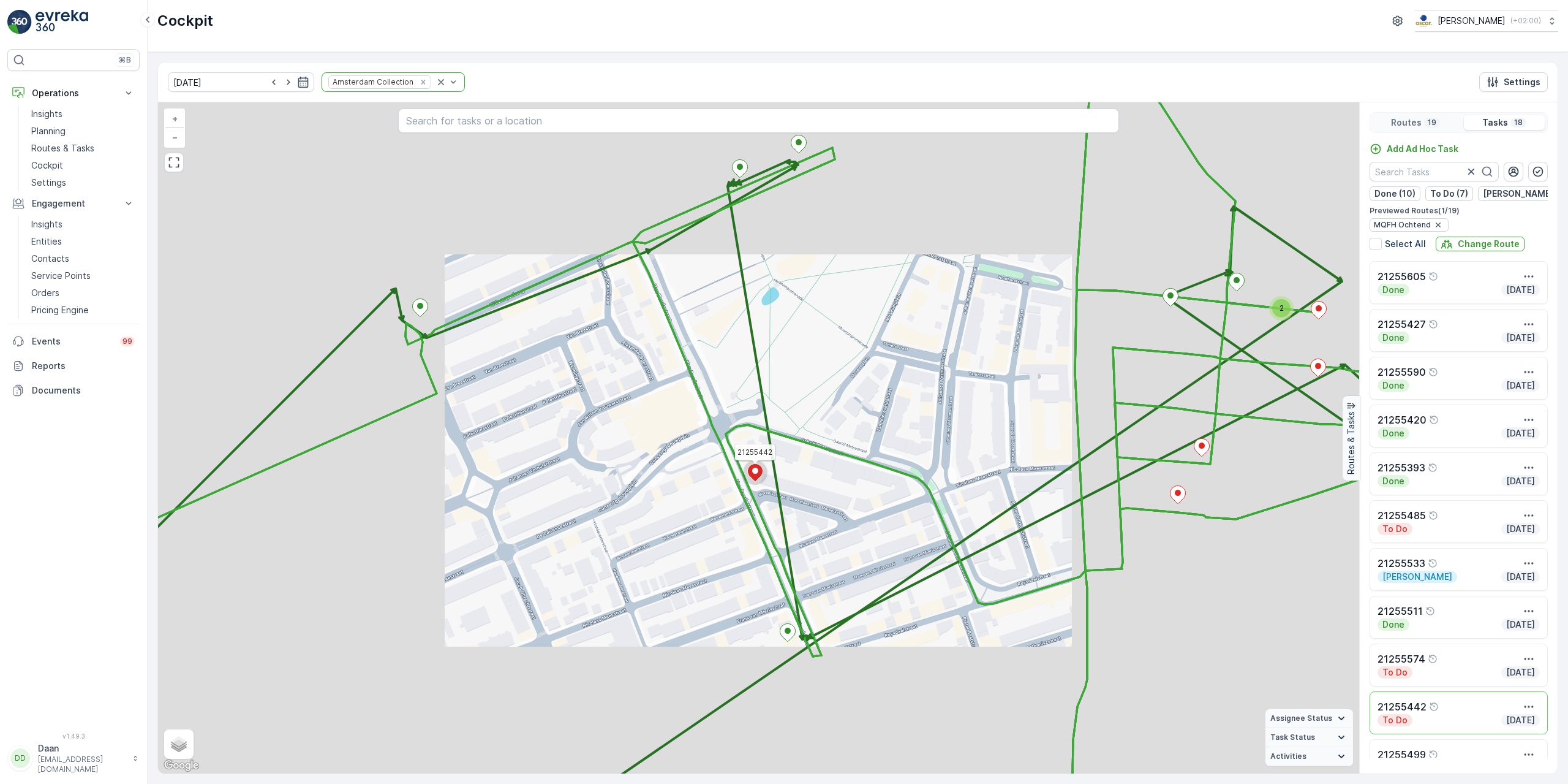
click at [898, 422] on div "2 2 21255442 + − Satellite Roadmap Terrain Hybrid Leaflet Keyboard shortcuts Ma…" at bounding box center [759, 438] width 1201 height 671
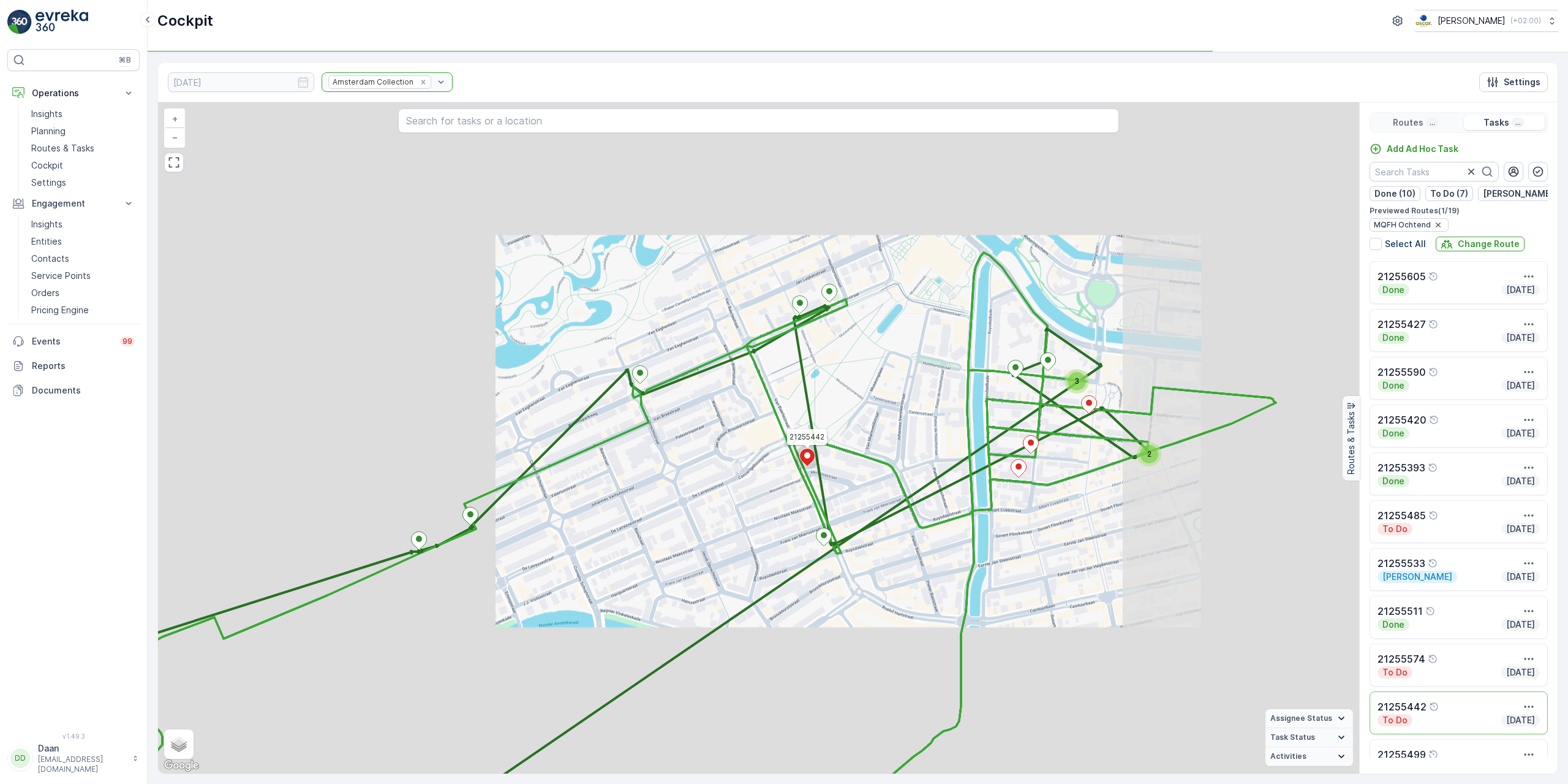
drag, startPoint x: 908, startPoint y: 415, endPoint x: 958, endPoint y: 438, distance: 55.0
click at [859, 415] on div "2 2 3 21255442 + − Satellite Roadmap Terrain Hybrid Leaflet Keyboard shortcuts …" at bounding box center [759, 438] width 1201 height 671
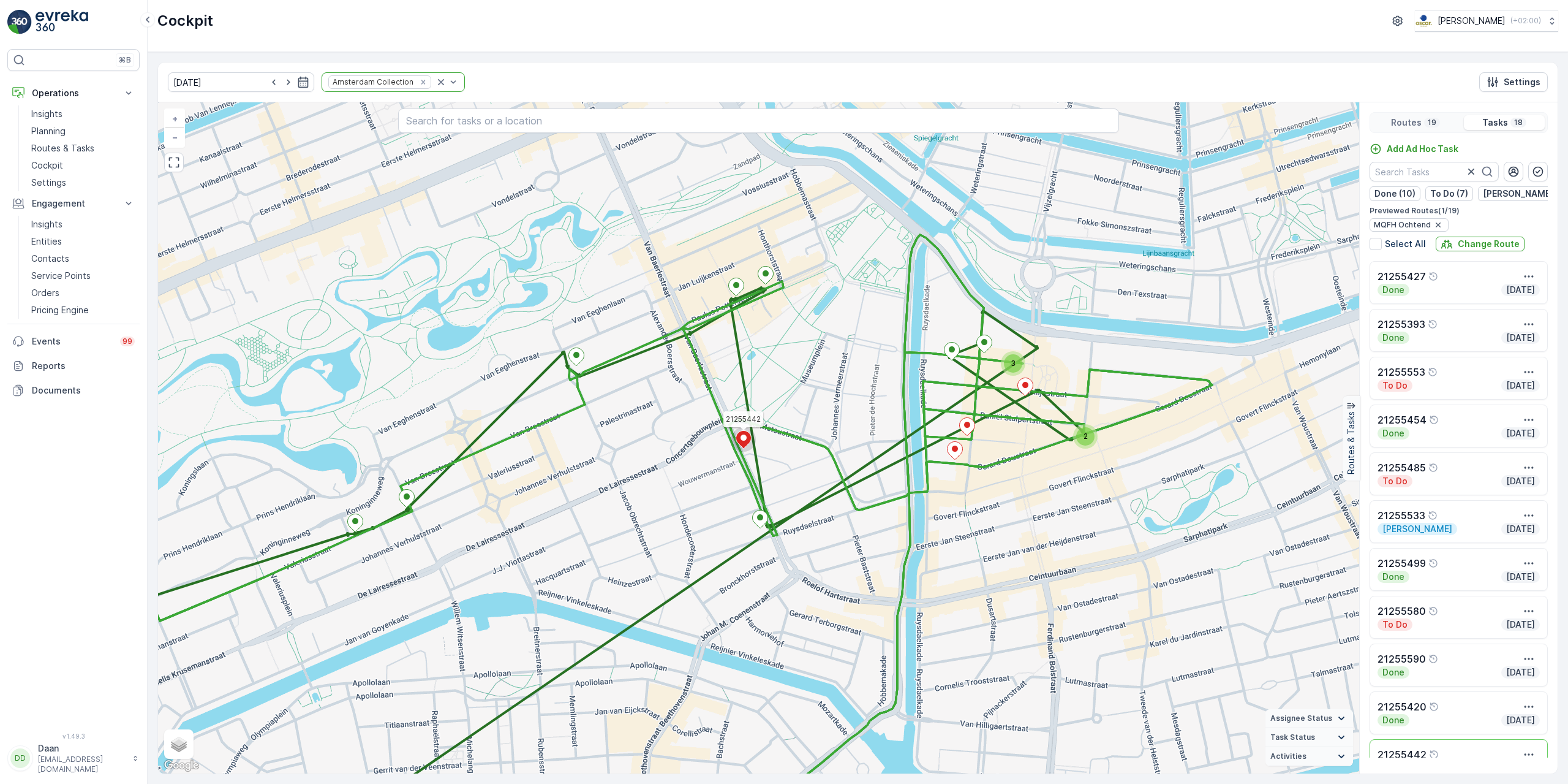
drag, startPoint x: 928, startPoint y: 437, endPoint x: 891, endPoint y: 425, distance: 38.9
click at [891, 425] on div "2 3 21255442 + − Satellite Roadmap Terrain Hybrid Leaflet Keyboard shortcuts Ma…" at bounding box center [759, 438] width 1201 height 671
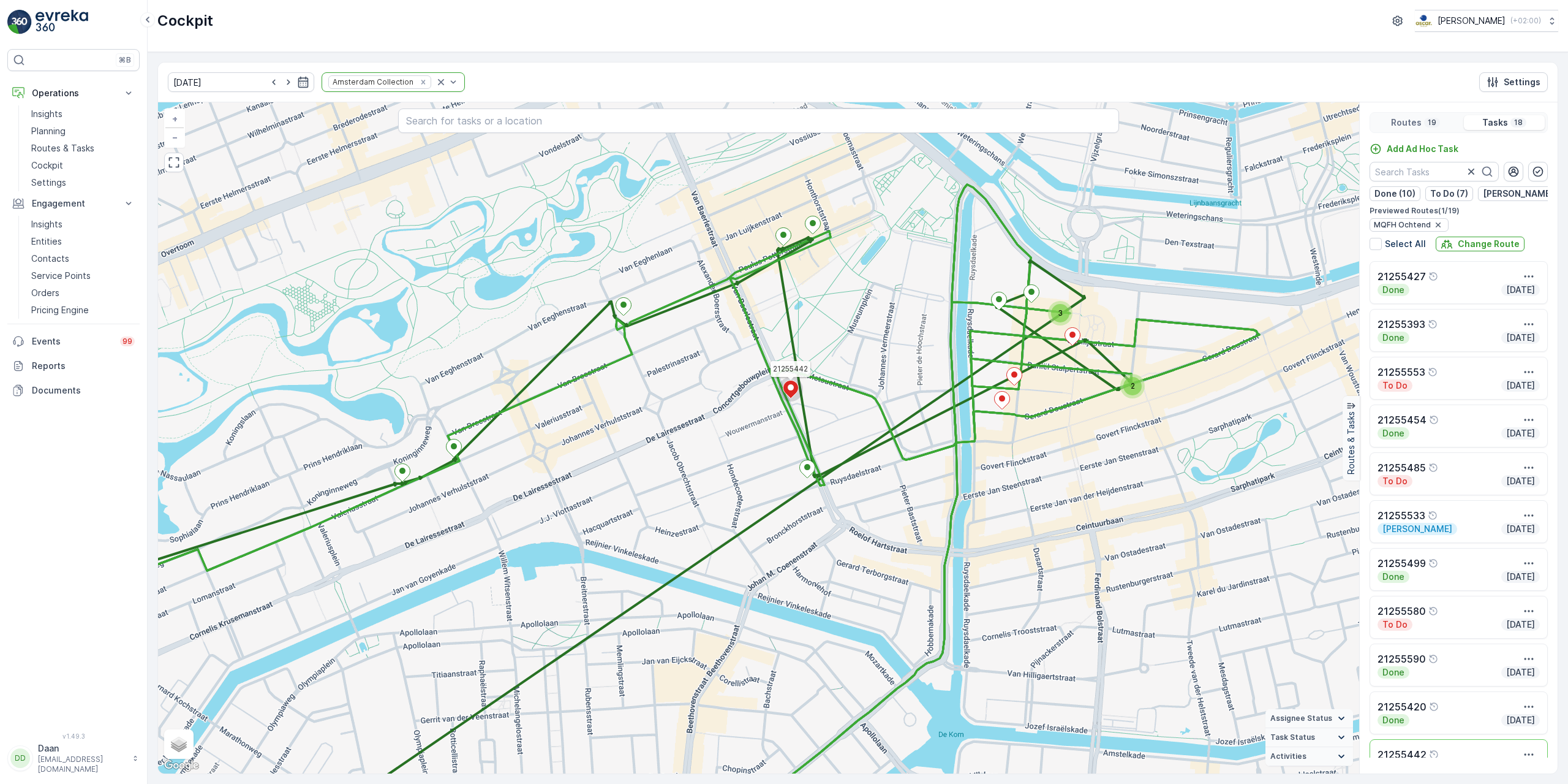
drag, startPoint x: 775, startPoint y: 604, endPoint x: 844, endPoint y: 554, distance: 85.2
click at [842, 556] on div "2 3 21255442 + − Satellite Roadmap Terrain Hybrid Leaflet Keyboard shortcuts Ma…" at bounding box center [759, 438] width 1201 height 671
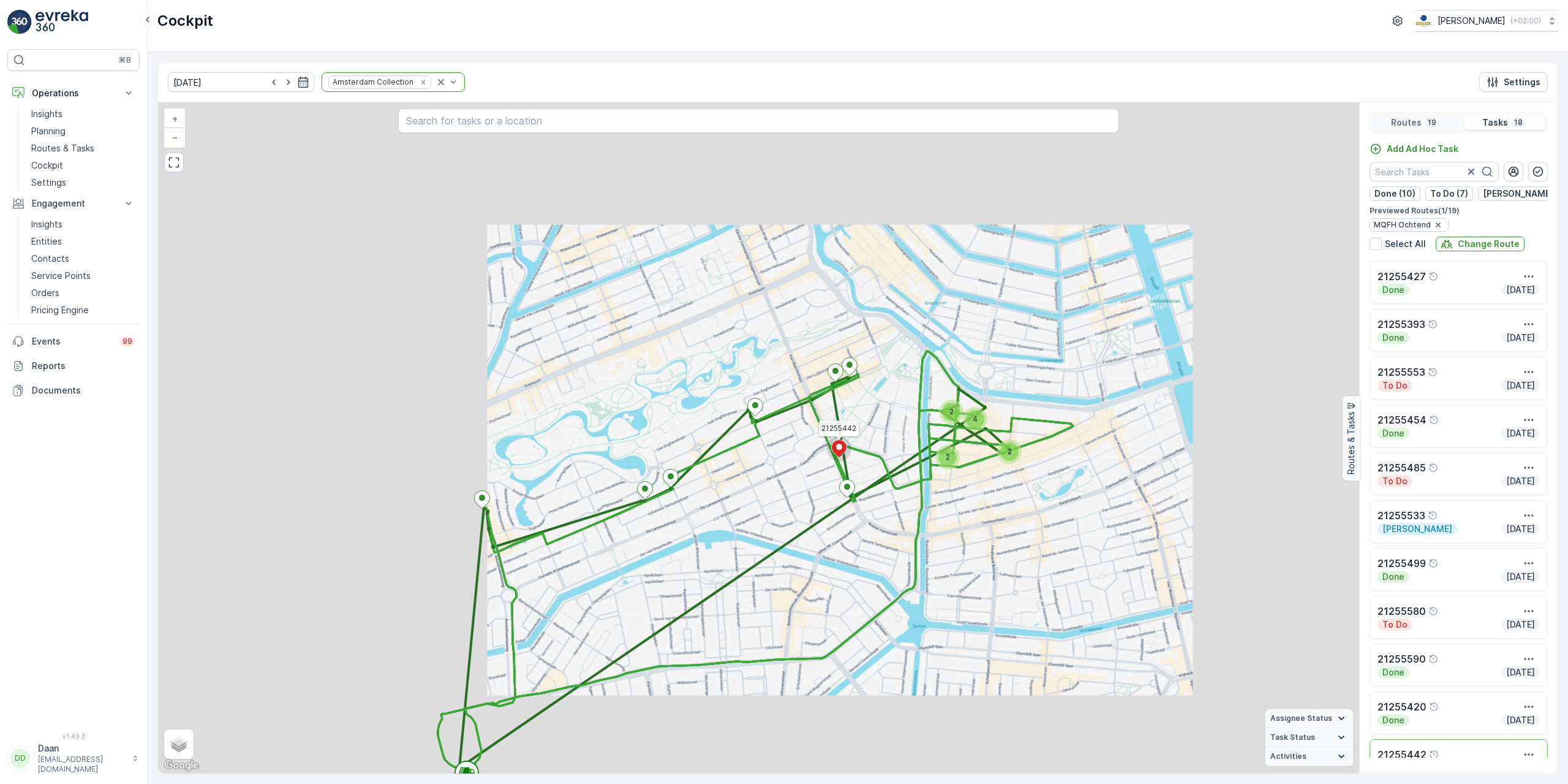
drag, startPoint x: 767, startPoint y: 592, endPoint x: 813, endPoint y: 538, distance: 70.9
click at [811, 539] on div "3 2 2 2 4 21255442 + − Satellite Roadmap Terrain Hybrid Leaflet Keyboard shortc…" at bounding box center [759, 438] width 1201 height 671
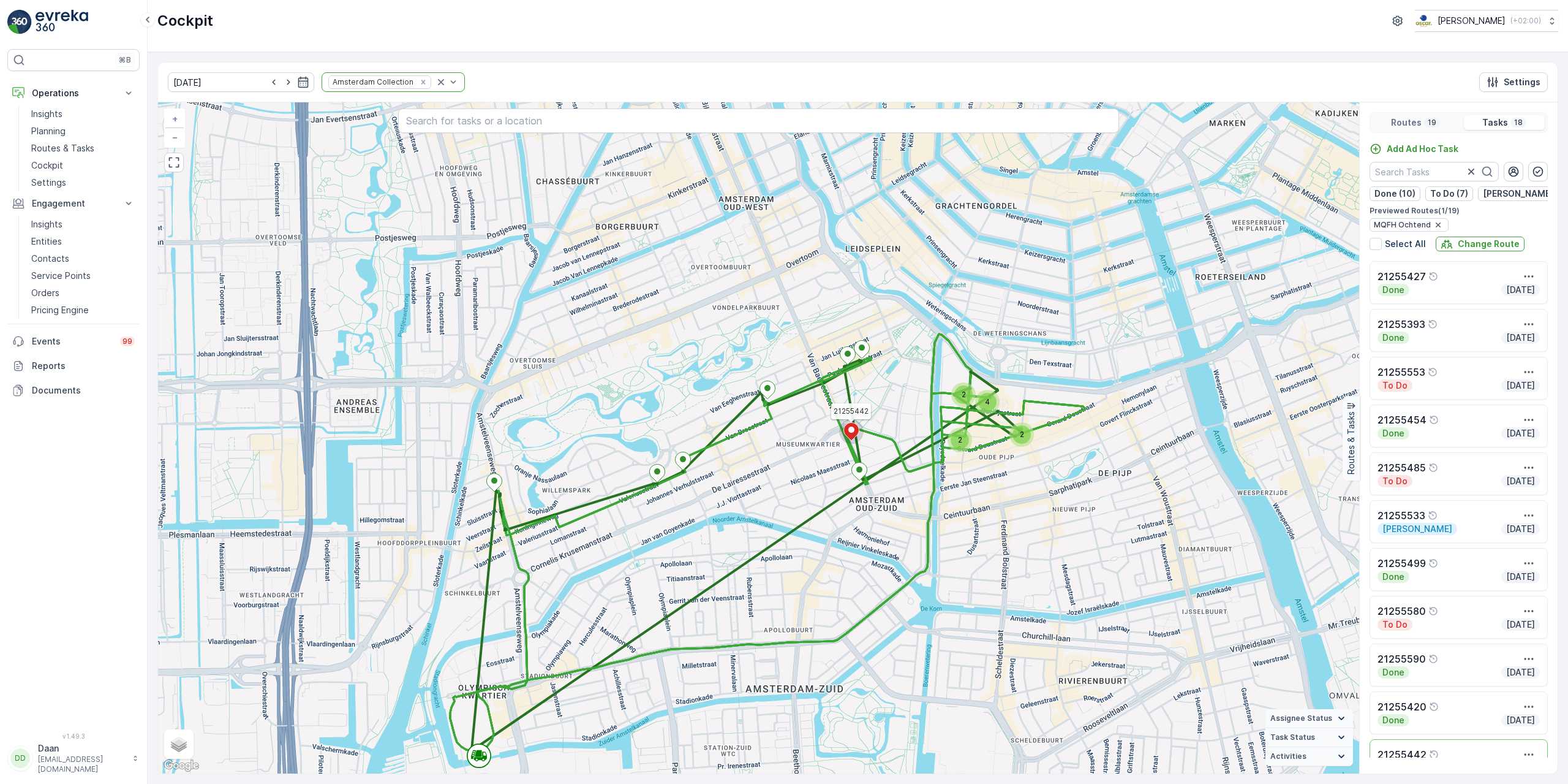
drag, startPoint x: 939, startPoint y: 456, endPoint x: 907, endPoint y: 492, distance: 48.2
click at [907, 492] on div "2 2 2 4 21255442 + − Satellite Roadmap Terrain Hybrid Leaflet Keyboard shortcut…" at bounding box center [759, 438] width 1201 height 671
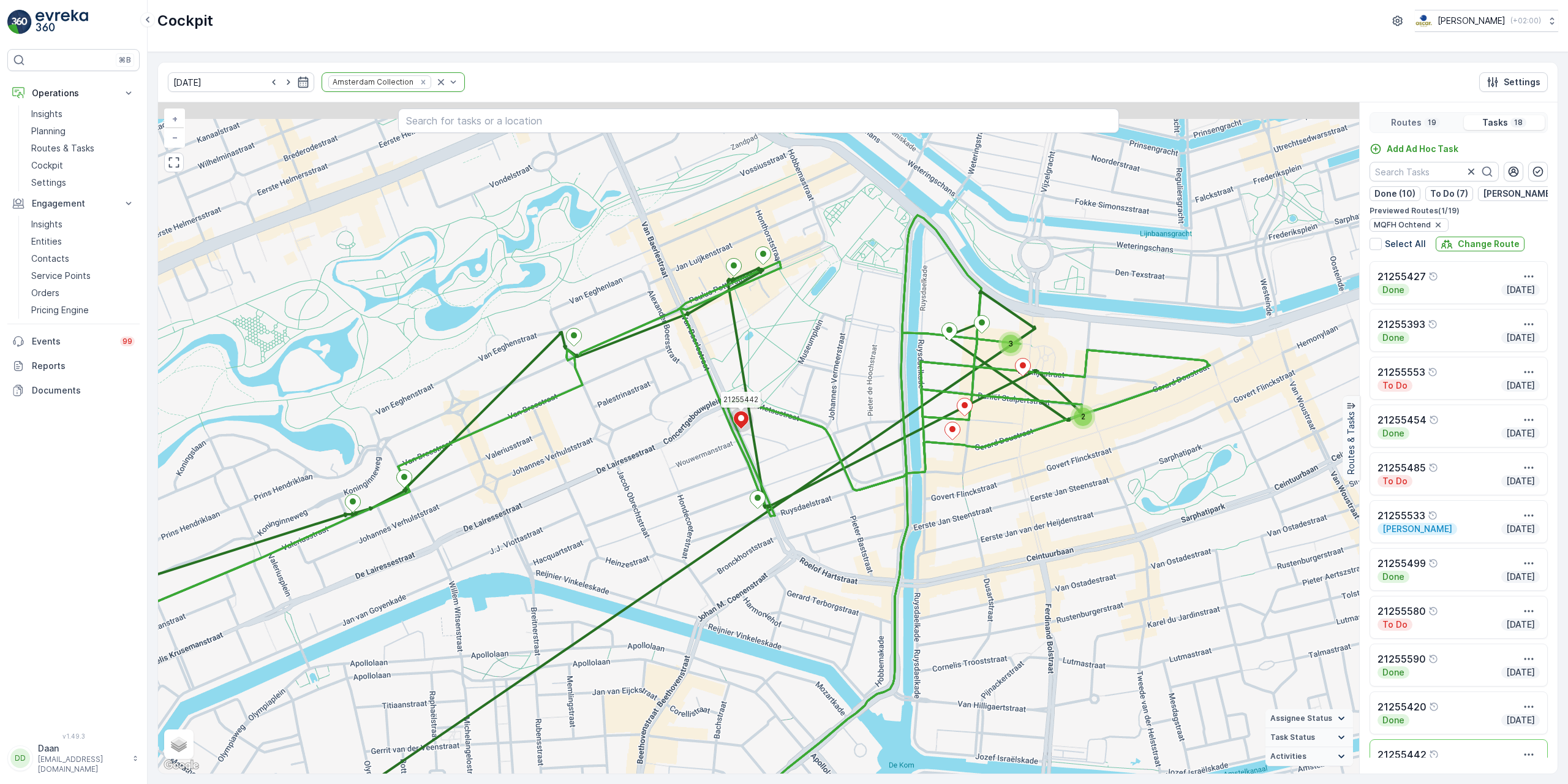
drag, startPoint x: 1003, startPoint y: 439, endPoint x: 975, endPoint y: 465, distance: 38.2
click at [977, 465] on div "2 3 21255442 MQFH Ochtend + − Satellite Roadmap Terrain Hybrid Leaflet Keyboard…" at bounding box center [759, 438] width 1201 height 671
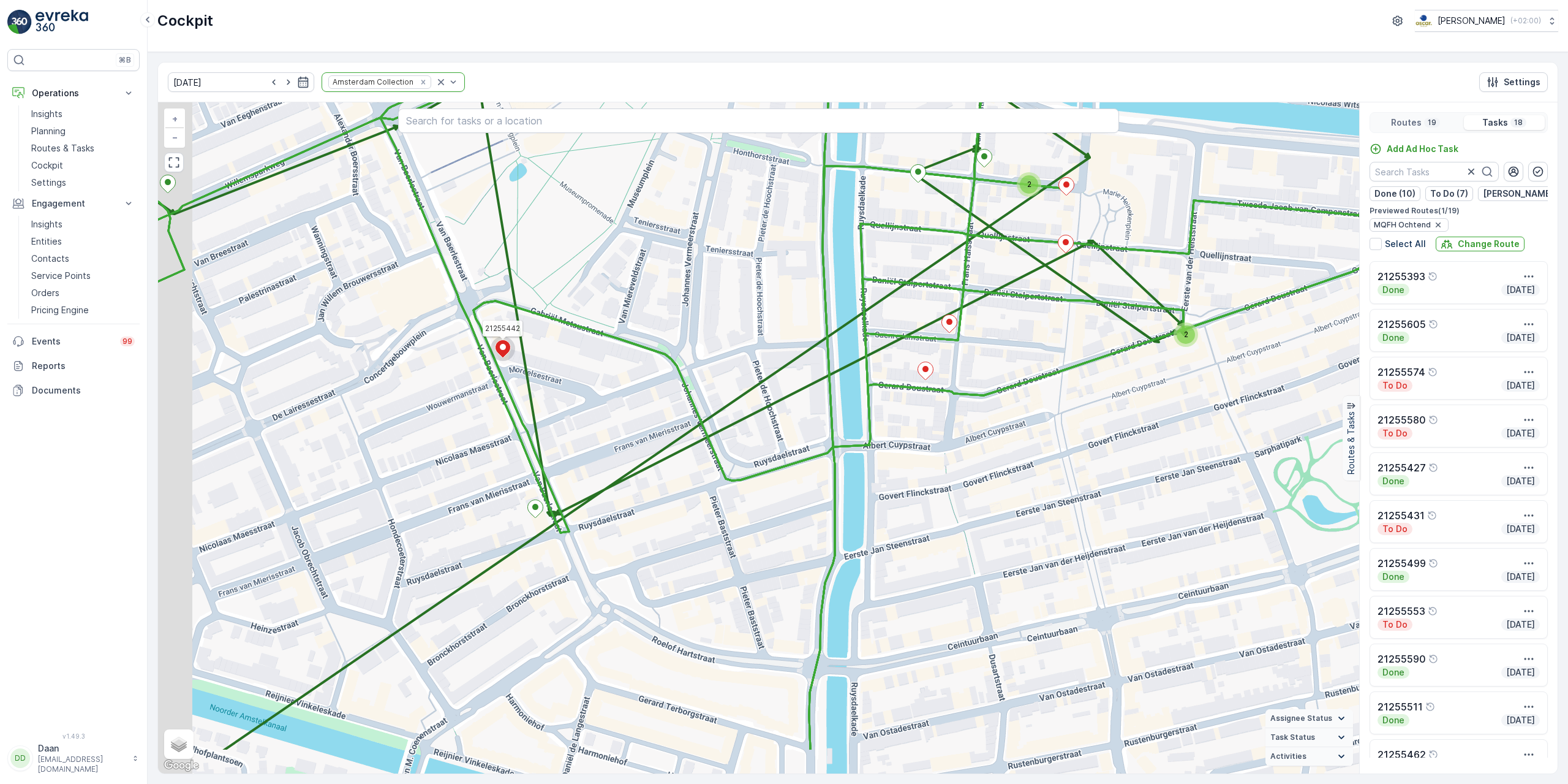
drag, startPoint x: 900, startPoint y: 530, endPoint x: 941, endPoint y: 437, distance: 101.6
click at [941, 437] on div "2 2 21255442 + − Satellite Roadmap Terrain Hybrid Leaflet Keyboard shortcuts Ma…" at bounding box center [759, 438] width 1201 height 671
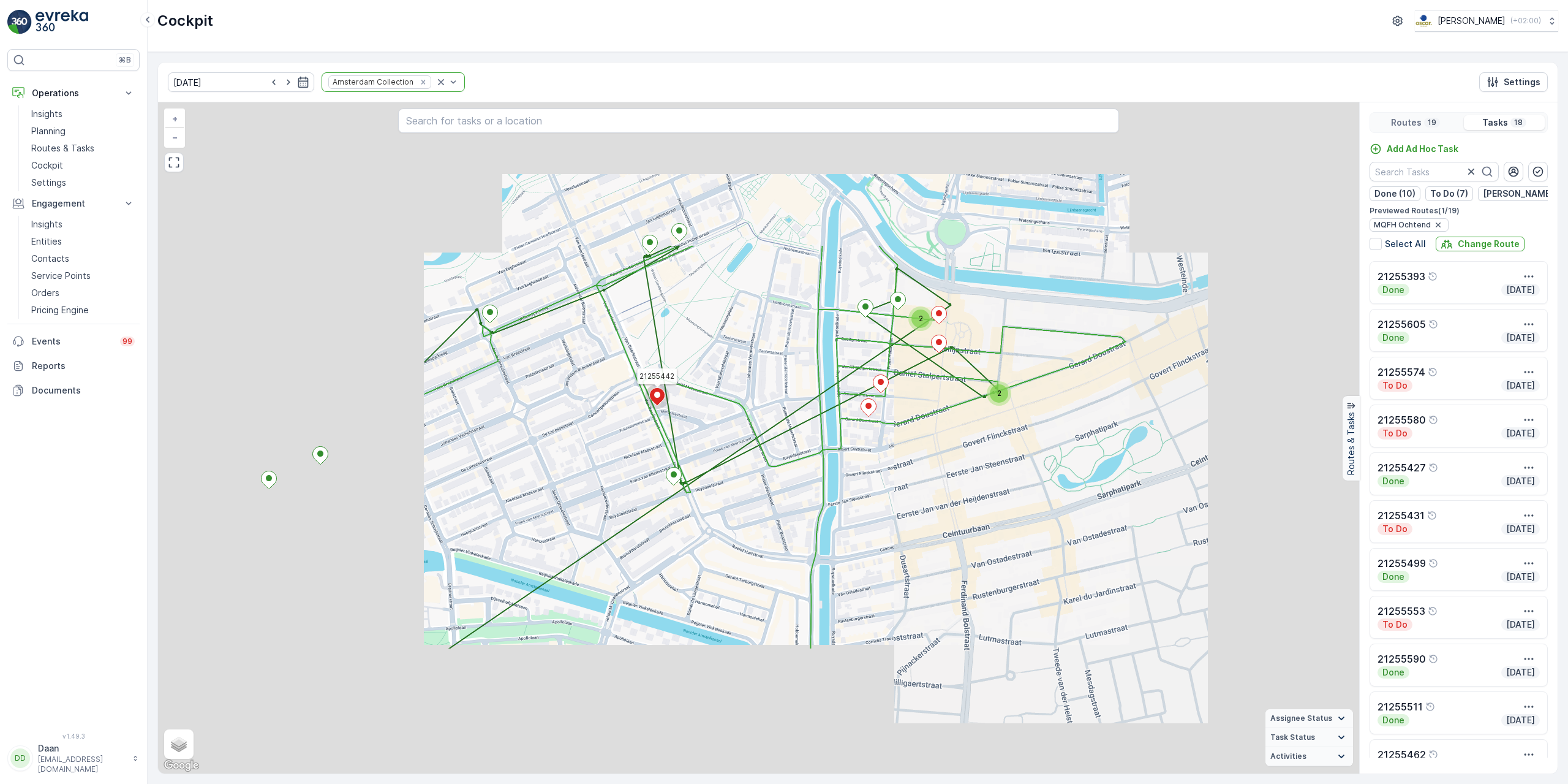
drag, startPoint x: 751, startPoint y: 448, endPoint x: 807, endPoint y: 417, distance: 64.0
click at [810, 414] on div "2 2 21255442 + − Satellite Roadmap Terrain Hybrid Leaflet Keyboard shortcuts Ma…" at bounding box center [759, 438] width 1201 height 671
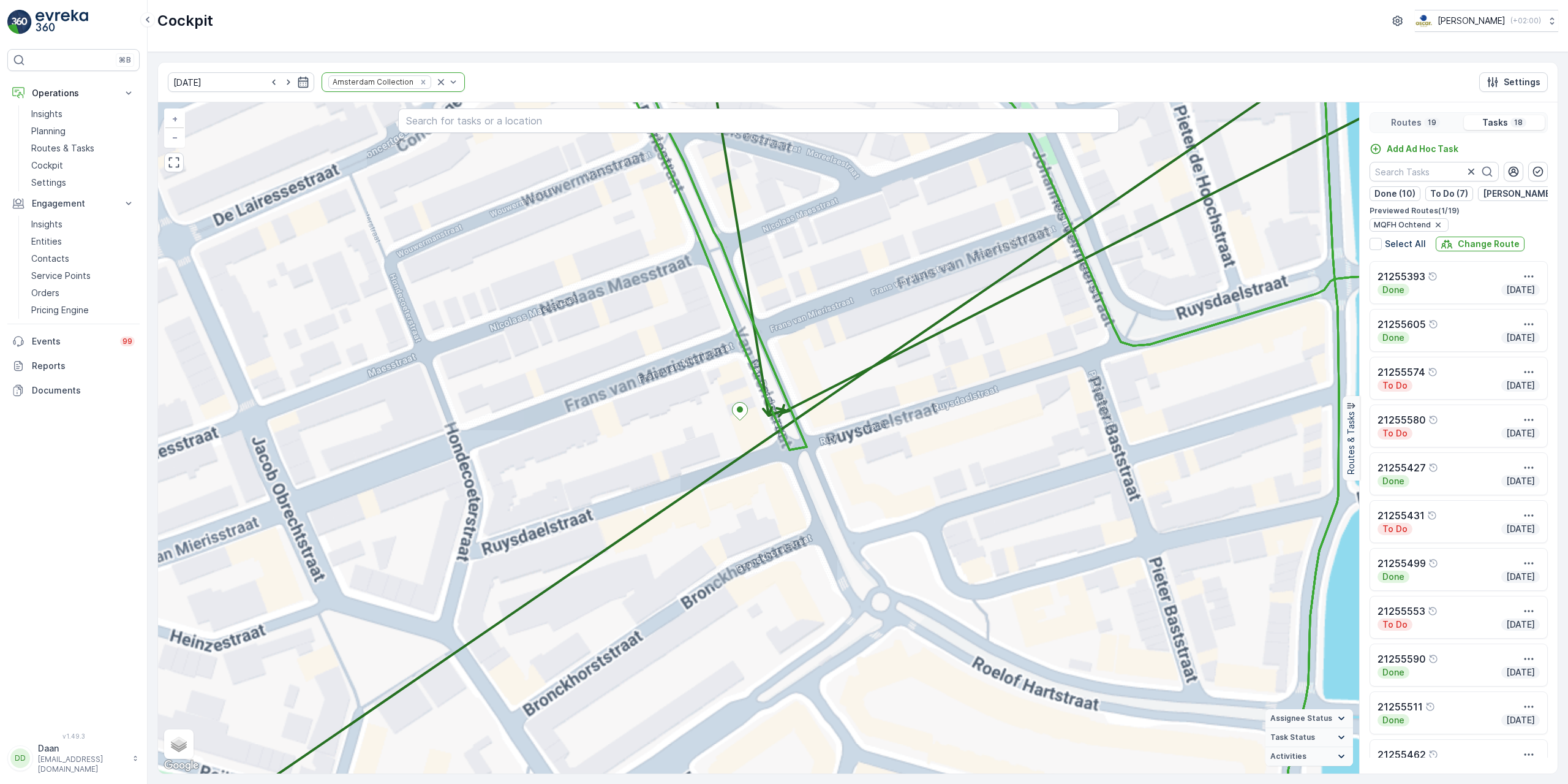
drag, startPoint x: 806, startPoint y: 323, endPoint x: 792, endPoint y: 411, distance: 89.1
click at [803, 394] on div "2 2 21255442 + − Satellite Roadmap Terrain Hybrid Leaflet Keyboard shortcuts Ma…" at bounding box center [759, 438] width 1201 height 671
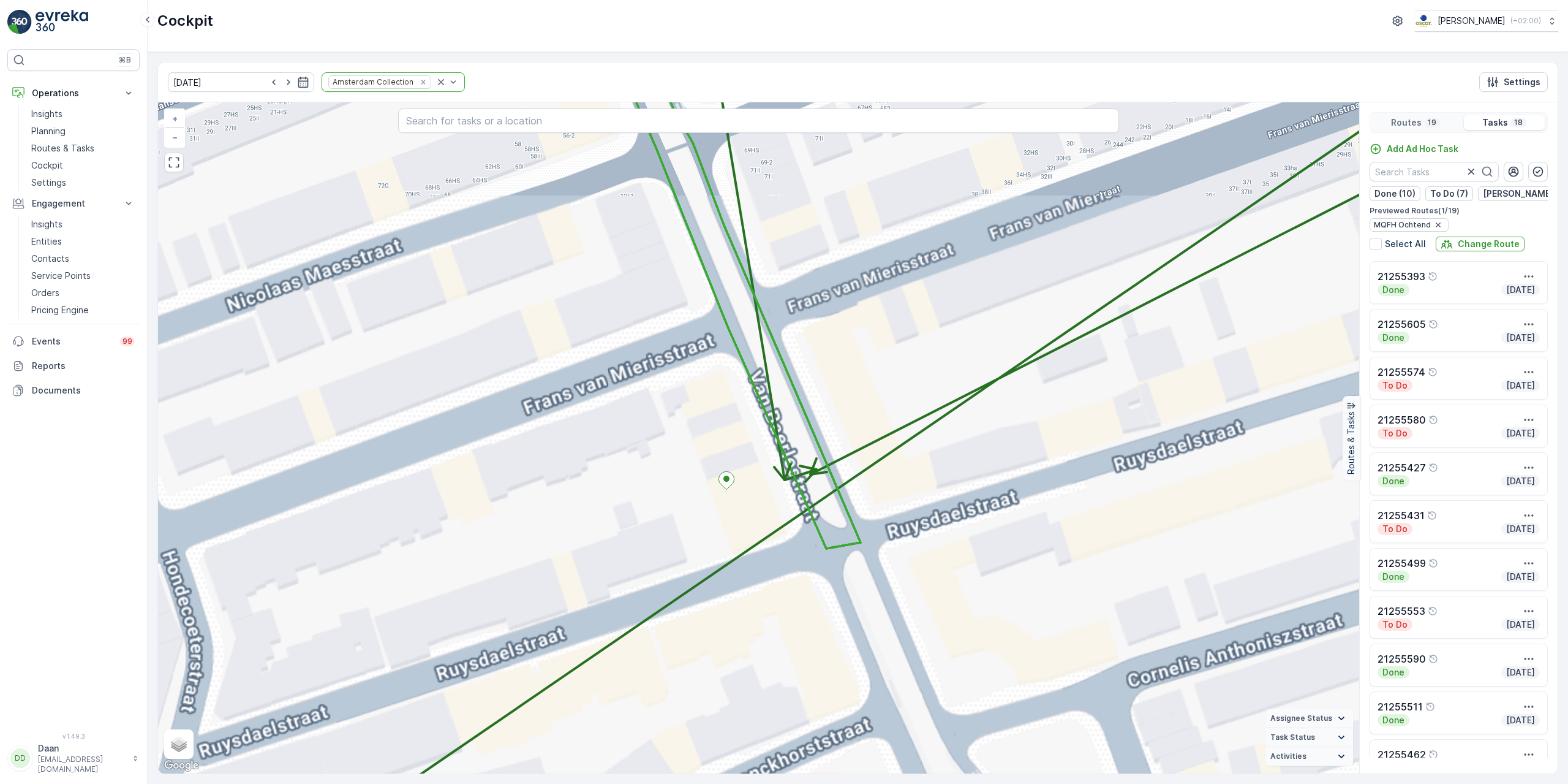
drag, startPoint x: 813, startPoint y: 462, endPoint x: 816, endPoint y: 397, distance: 65.1
click at [815, 397] on div "2 21255442 + − Satellite Roadmap Terrain Hybrid Leaflet Keyboard shortcuts Map …" at bounding box center [759, 438] width 1201 height 671
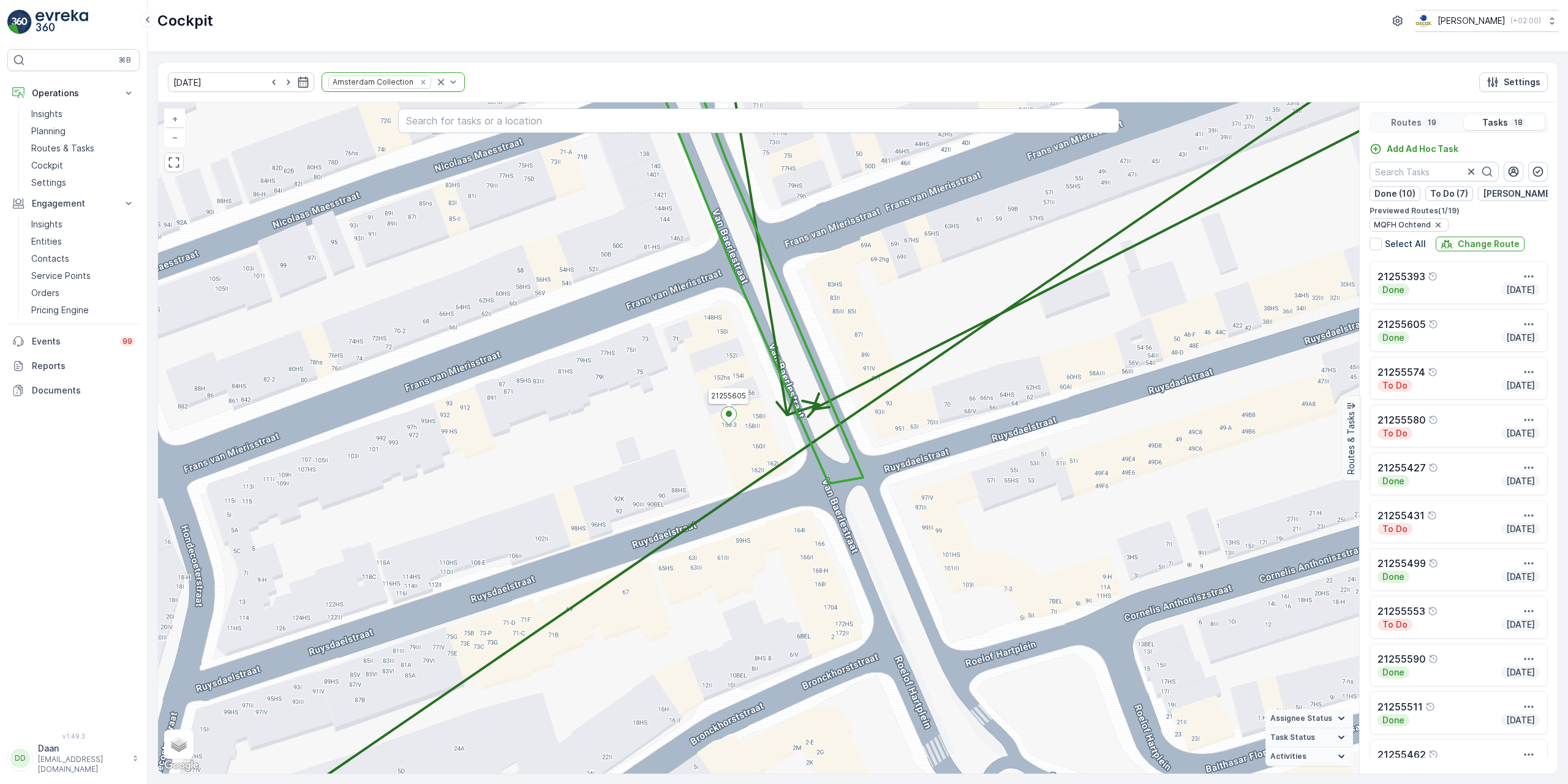
click at [725, 421] on icon at bounding box center [730, 415] width 16 height 18
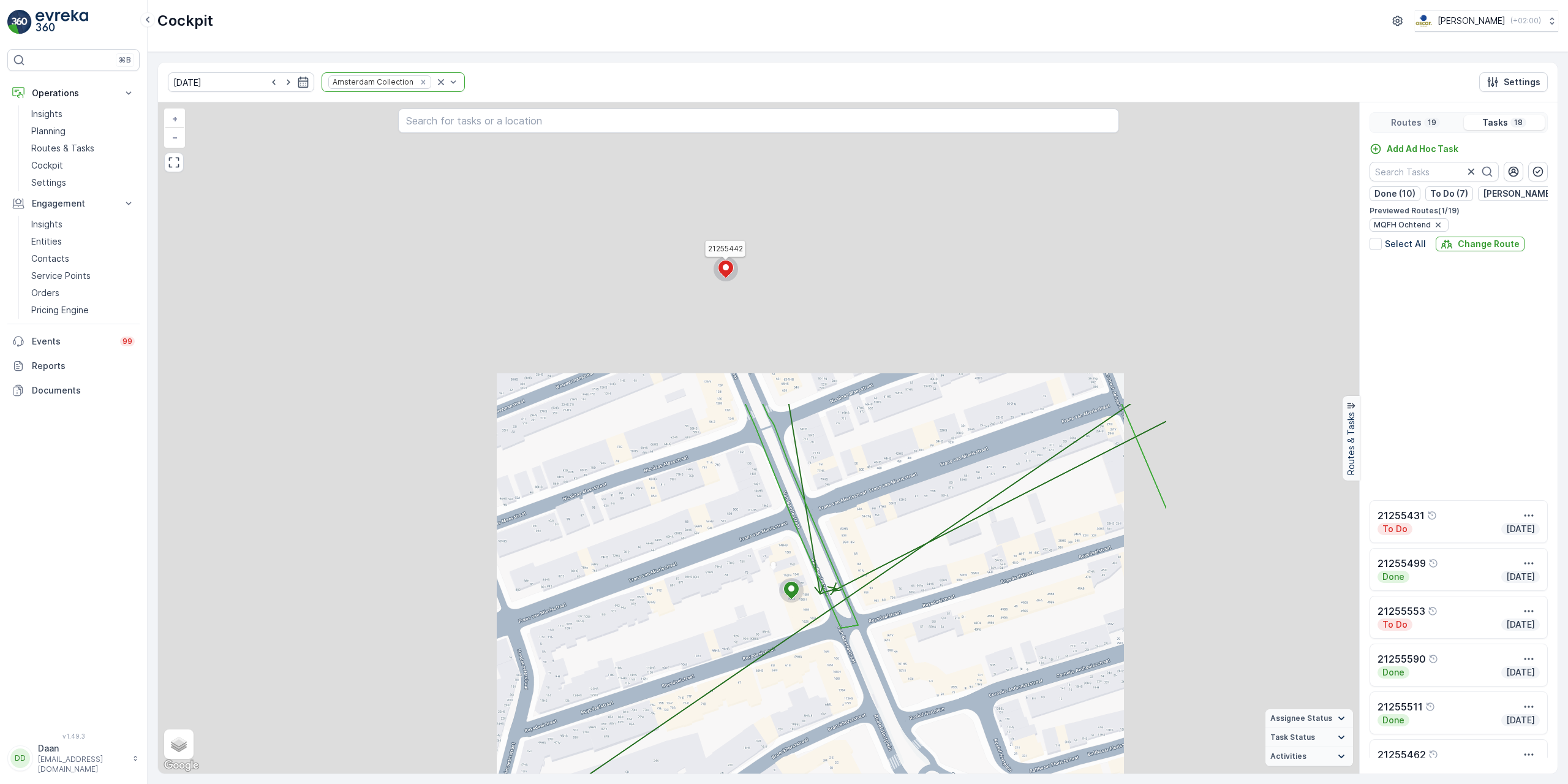
scroll to position [364, 0]
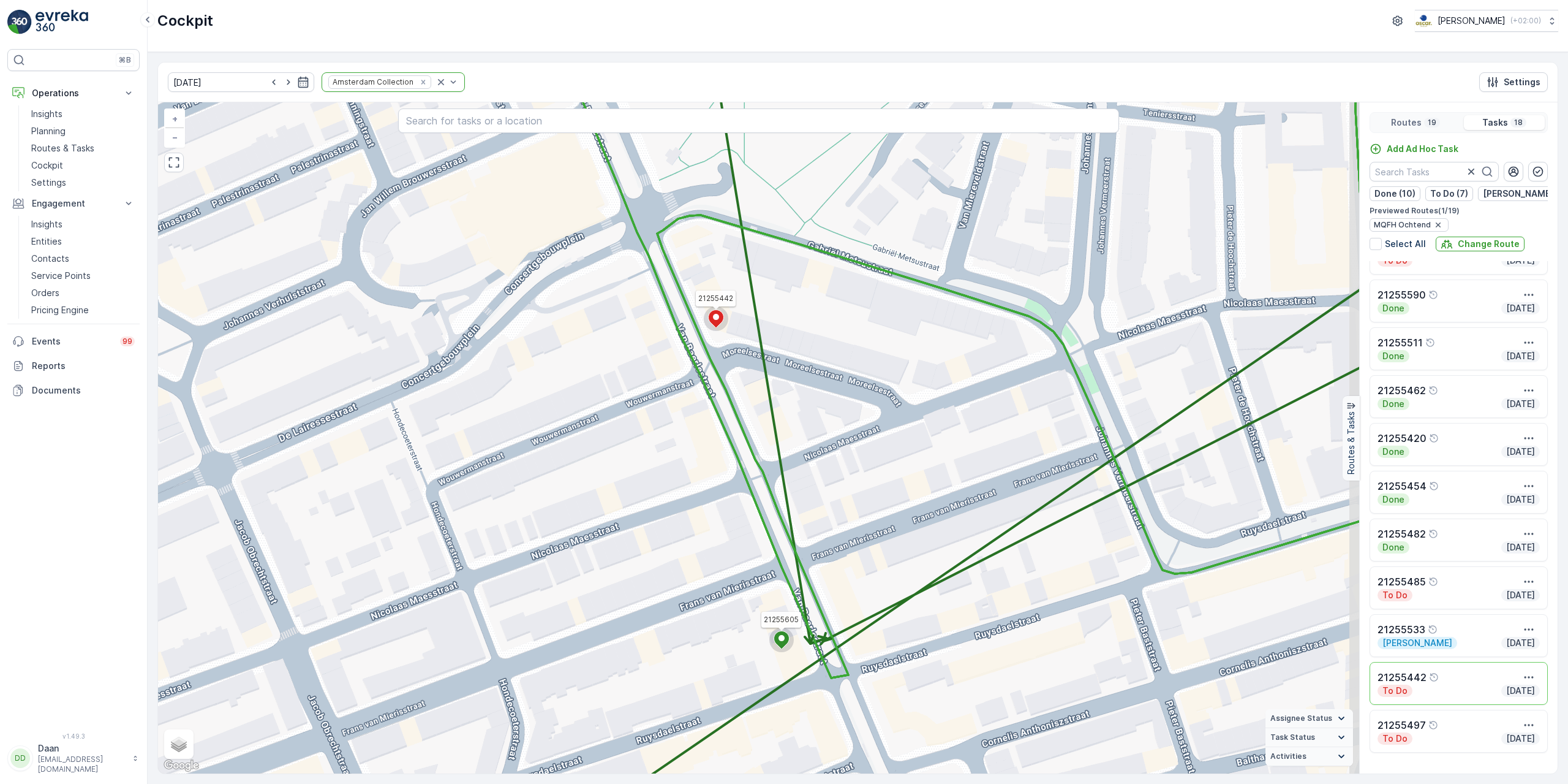
drag, startPoint x: 750, startPoint y: 459, endPoint x: 727, endPoint y: 498, distance: 45.3
click at [731, 506] on div "2 21255442 21255605 + − Satellite Roadmap Terrain Hybrid Leaflet Keyboard short…" at bounding box center [759, 438] width 1201 height 671
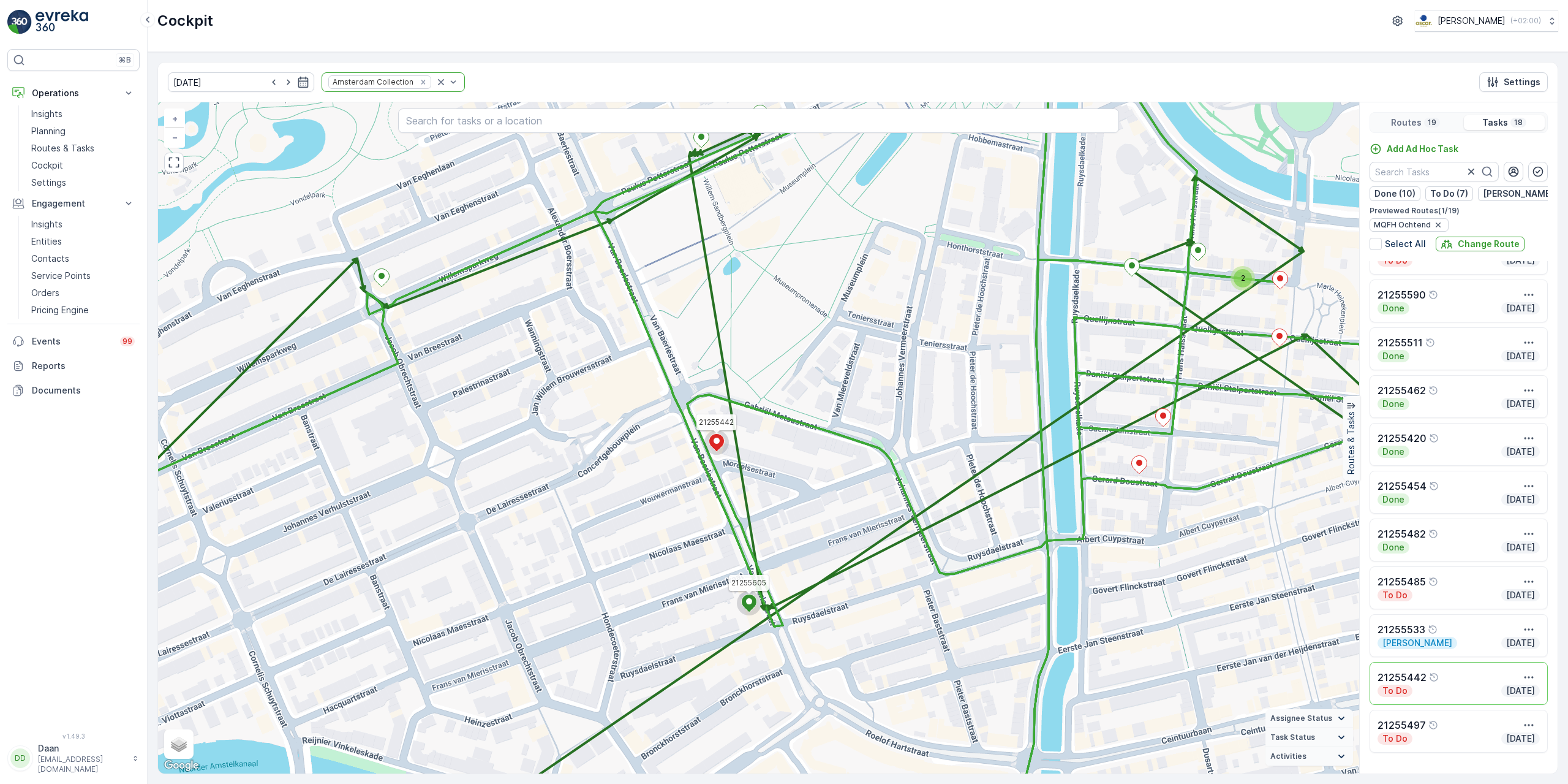
drag, startPoint x: 711, startPoint y: 467, endPoint x: 712, endPoint y: 505, distance: 38.0
click at [713, 506] on div "2 2 21255442 21255605 + − Satellite Roadmap Terrain Hybrid Leaflet Keyboard sho…" at bounding box center [759, 438] width 1201 height 671
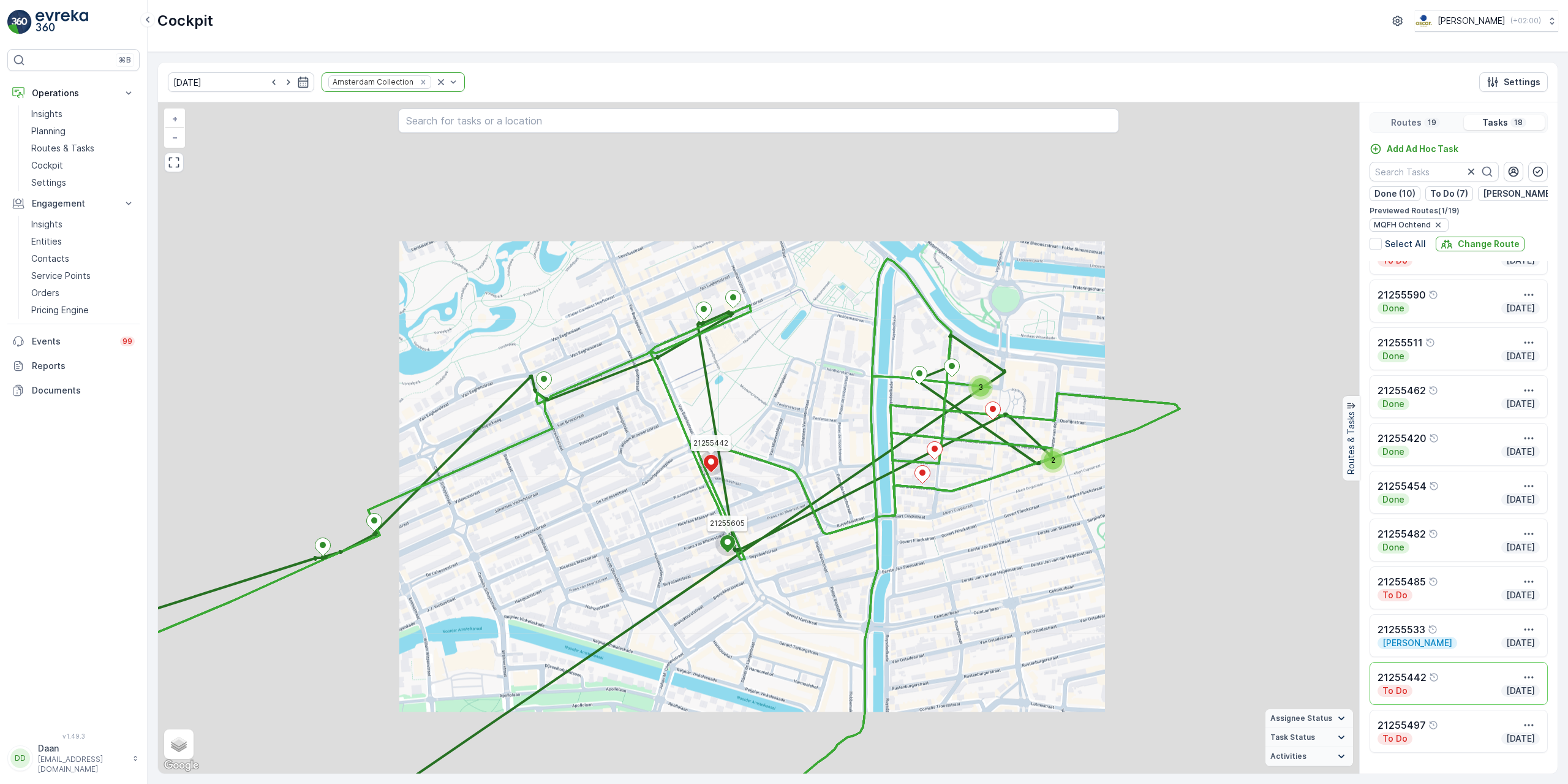
click at [706, 486] on div "2 2 3 21255442 21255605 + − Satellite Roadmap Terrain Hybrid Leaflet Keyboard s…" at bounding box center [759, 438] width 1201 height 671
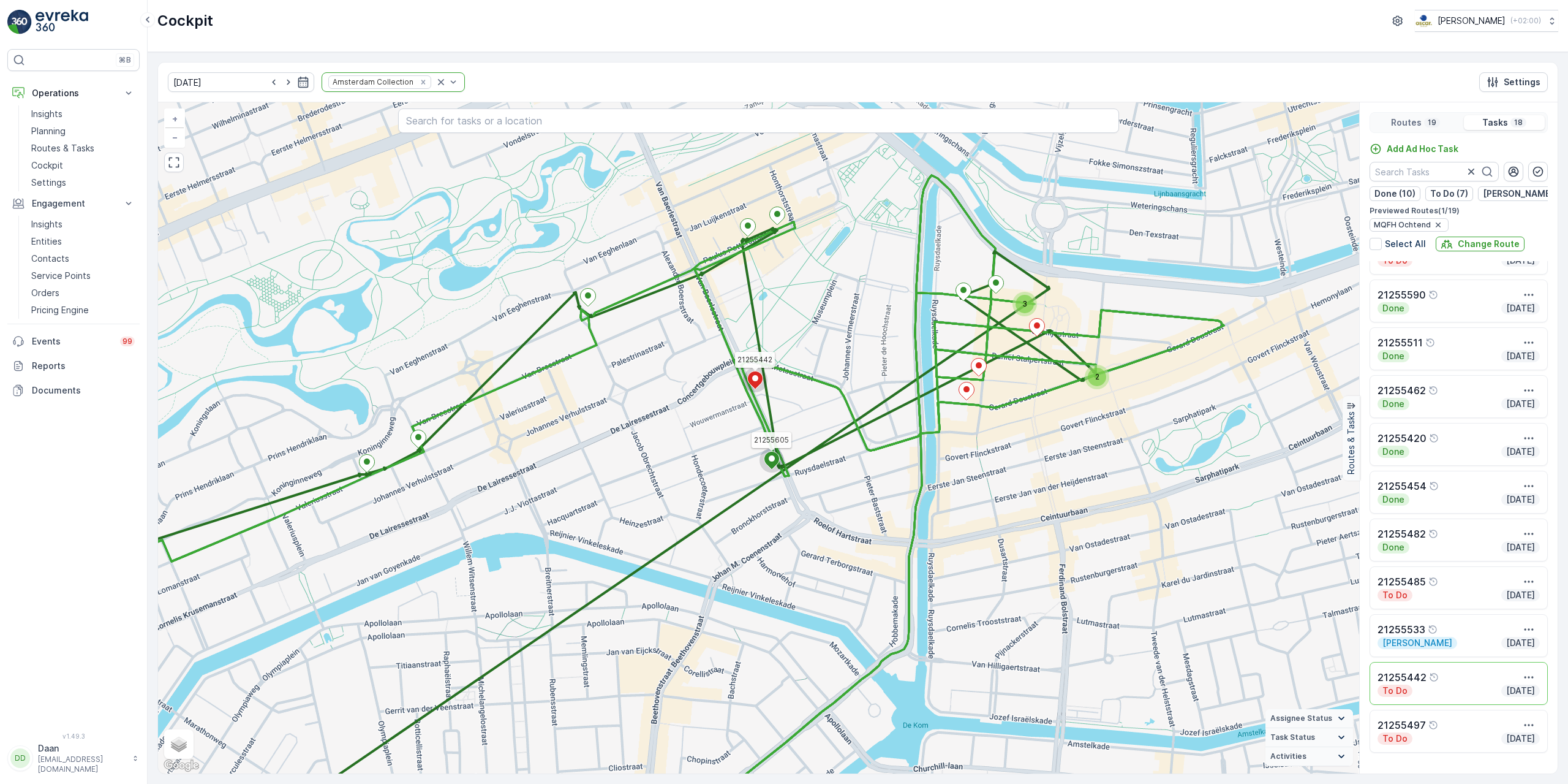
drag, startPoint x: 812, startPoint y: 510, endPoint x: 855, endPoint y: 466, distance: 61.5
click at [855, 466] on div "2 3 21255442 21255605 + − Satellite Roadmap Terrain Hybrid Leaflet Keyboard sho…" at bounding box center [759, 438] width 1201 height 671
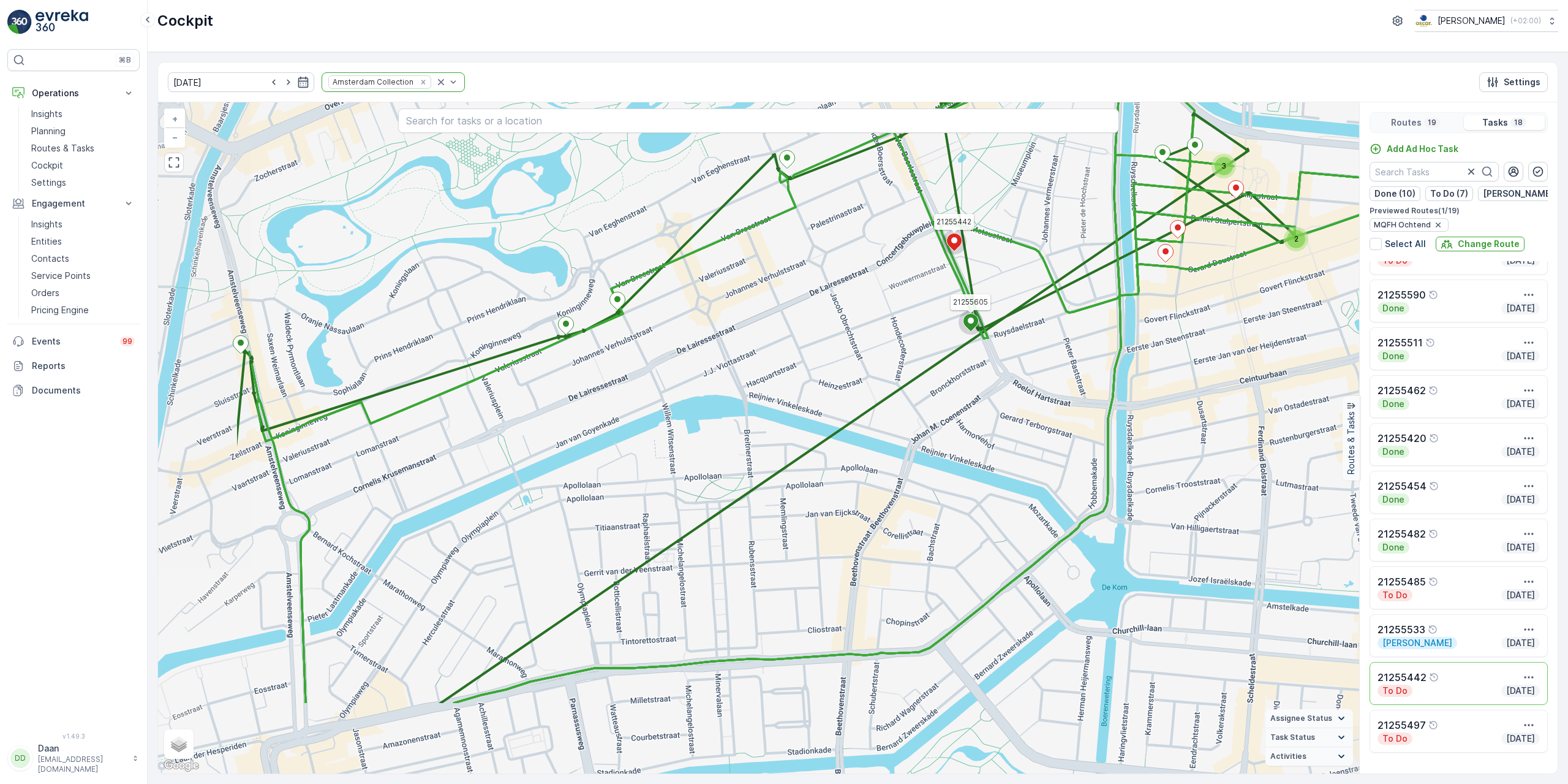
drag, startPoint x: 836, startPoint y: 499, endPoint x: 1035, endPoint y: 361, distance: 242.2
click at [1035, 361] on div "2 3 21255442 21255605 + − Satellite Roadmap Terrain Hybrid Leaflet Keyboard sho…" at bounding box center [759, 438] width 1201 height 671
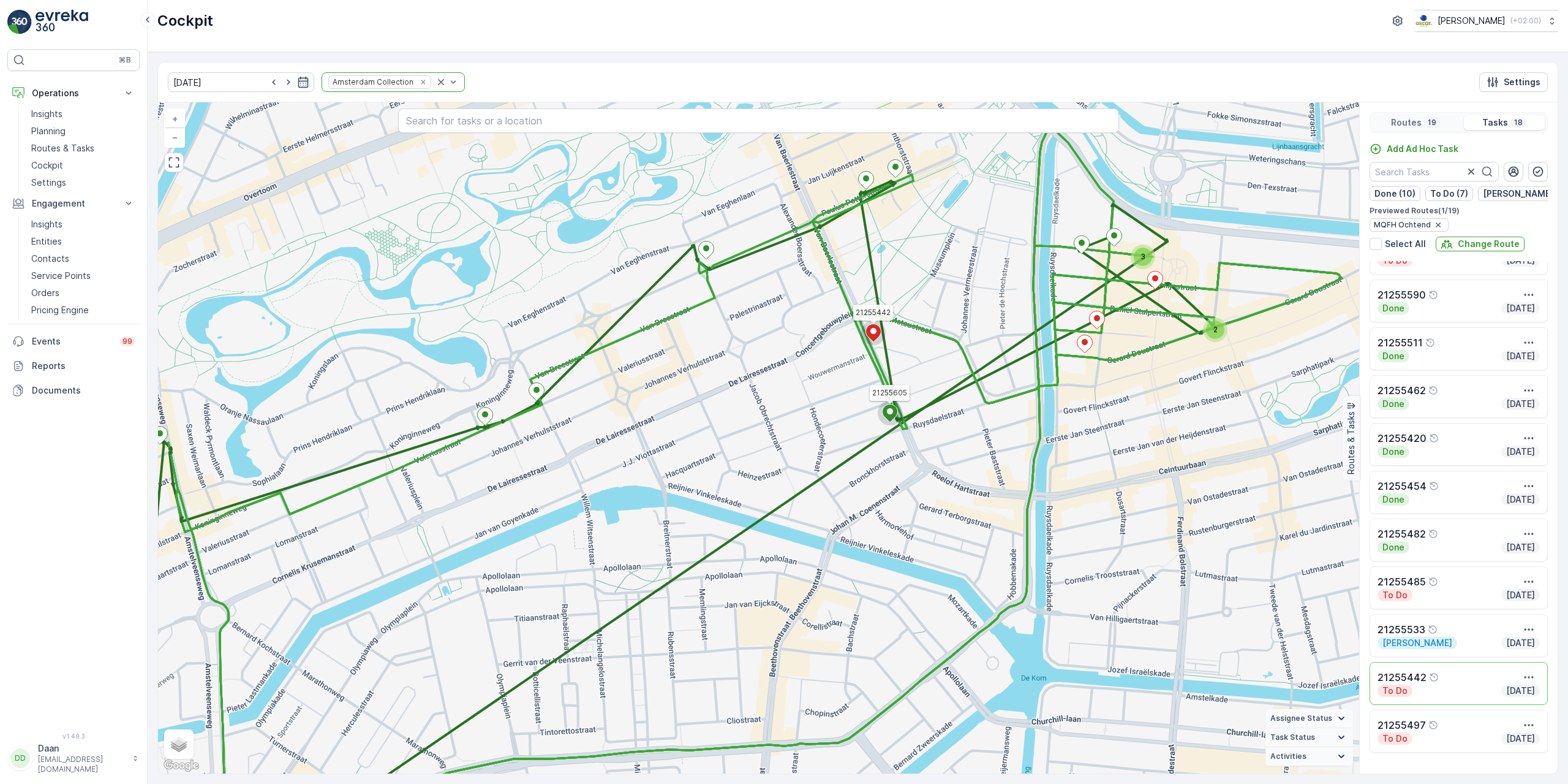
drag, startPoint x: 1066, startPoint y: 368, endPoint x: 957, endPoint y: 482, distance: 157.7
click at [958, 483] on div "2 3 21255442 21255605 + − Satellite Roadmap Terrain Hybrid Leaflet Keyboard sho…" at bounding box center [759, 438] width 1201 height 671
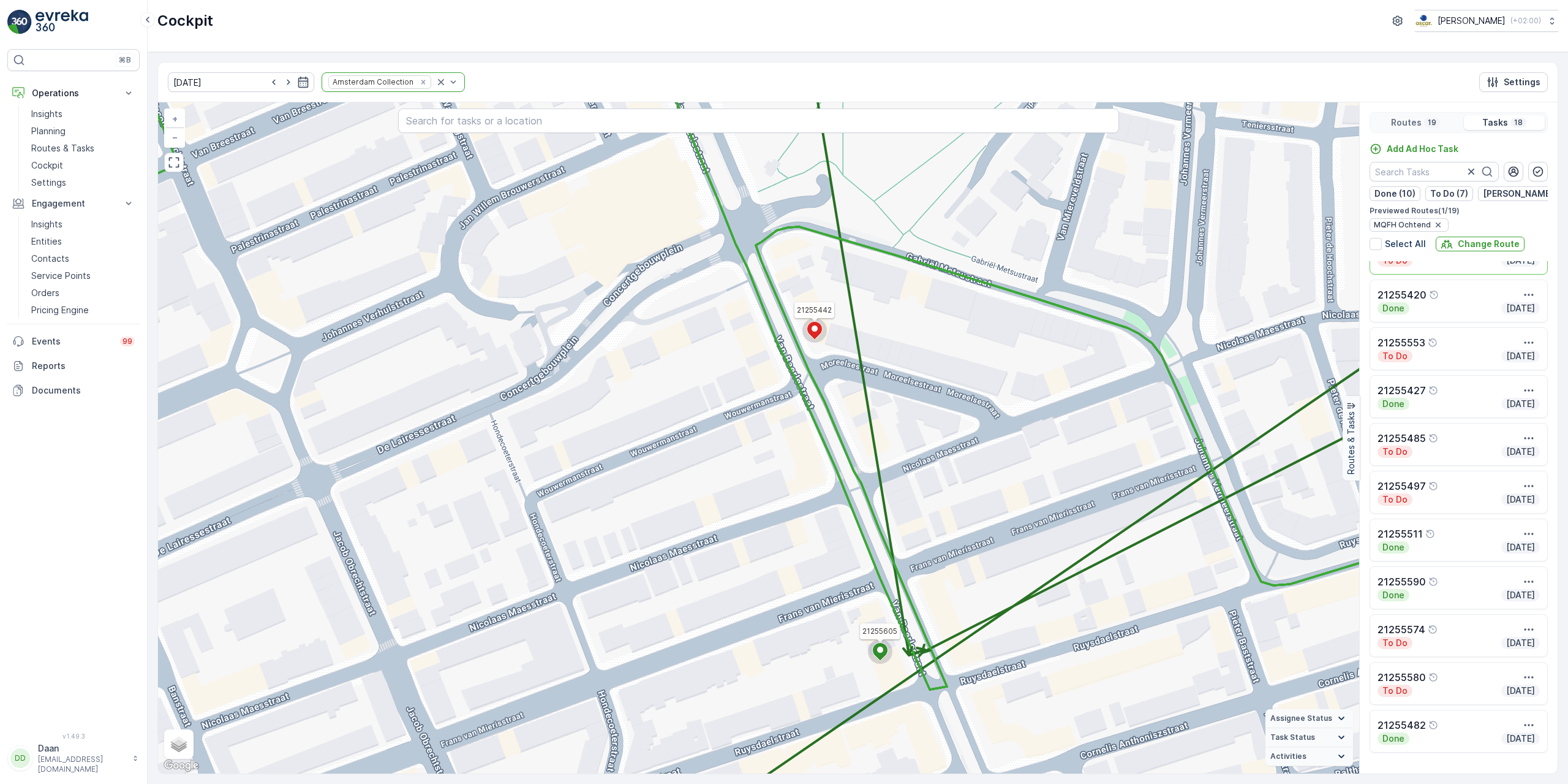
drag, startPoint x: 822, startPoint y: 326, endPoint x: 831, endPoint y: 377, distance: 51.8
click at [831, 377] on div "2 21255442 21255605 + − Satellite Roadmap Terrain Hybrid Leaflet Keyboard short…" at bounding box center [759, 438] width 1201 height 671
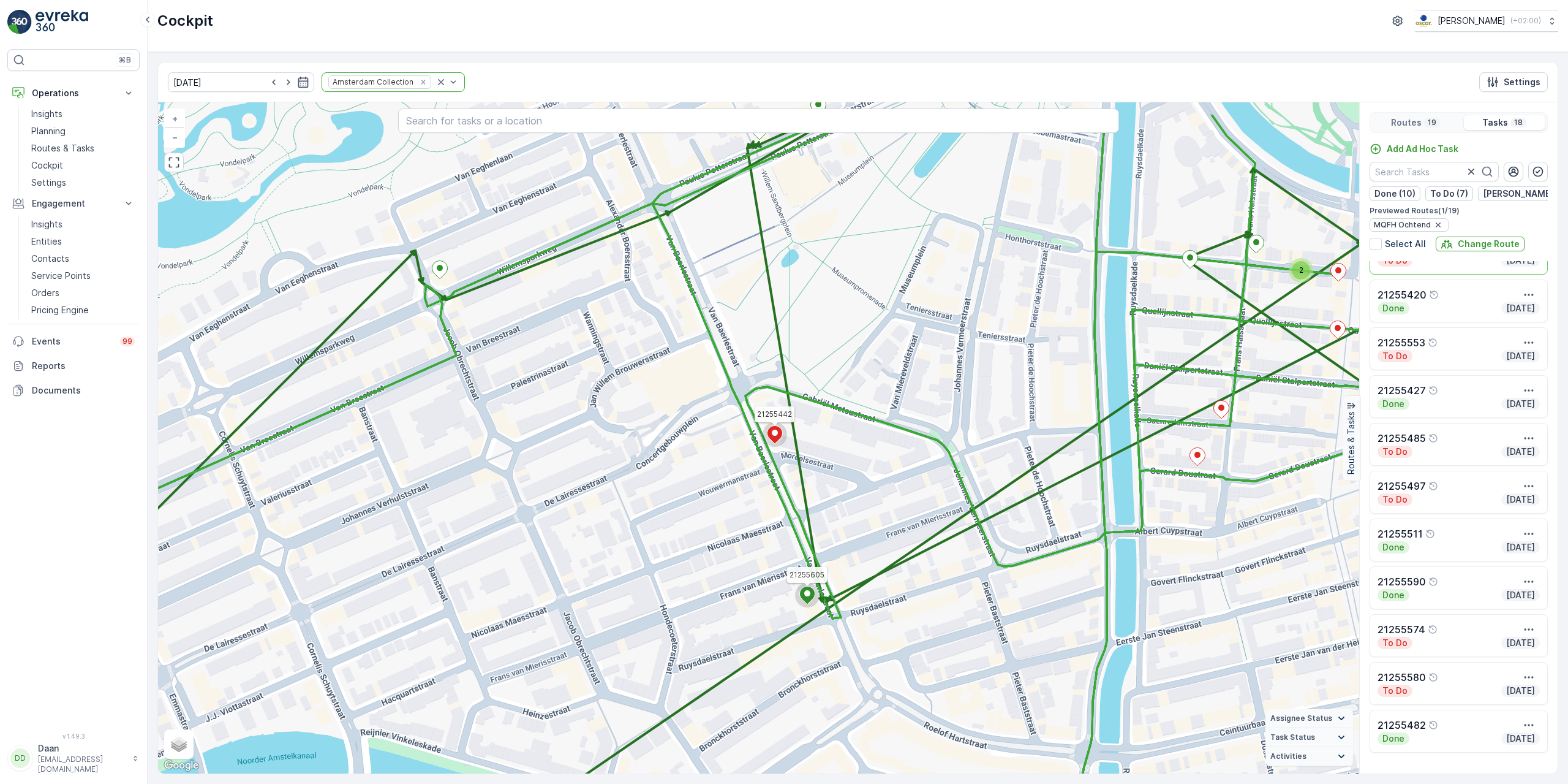
drag, startPoint x: 957, startPoint y: 269, endPoint x: 875, endPoint y: 343, distance: 110.5
click at [875, 343] on div "2 2 21255442 21255605 + − Satellite Roadmap Terrain Hybrid Leaflet Keyboard sho…" at bounding box center [759, 438] width 1201 height 671
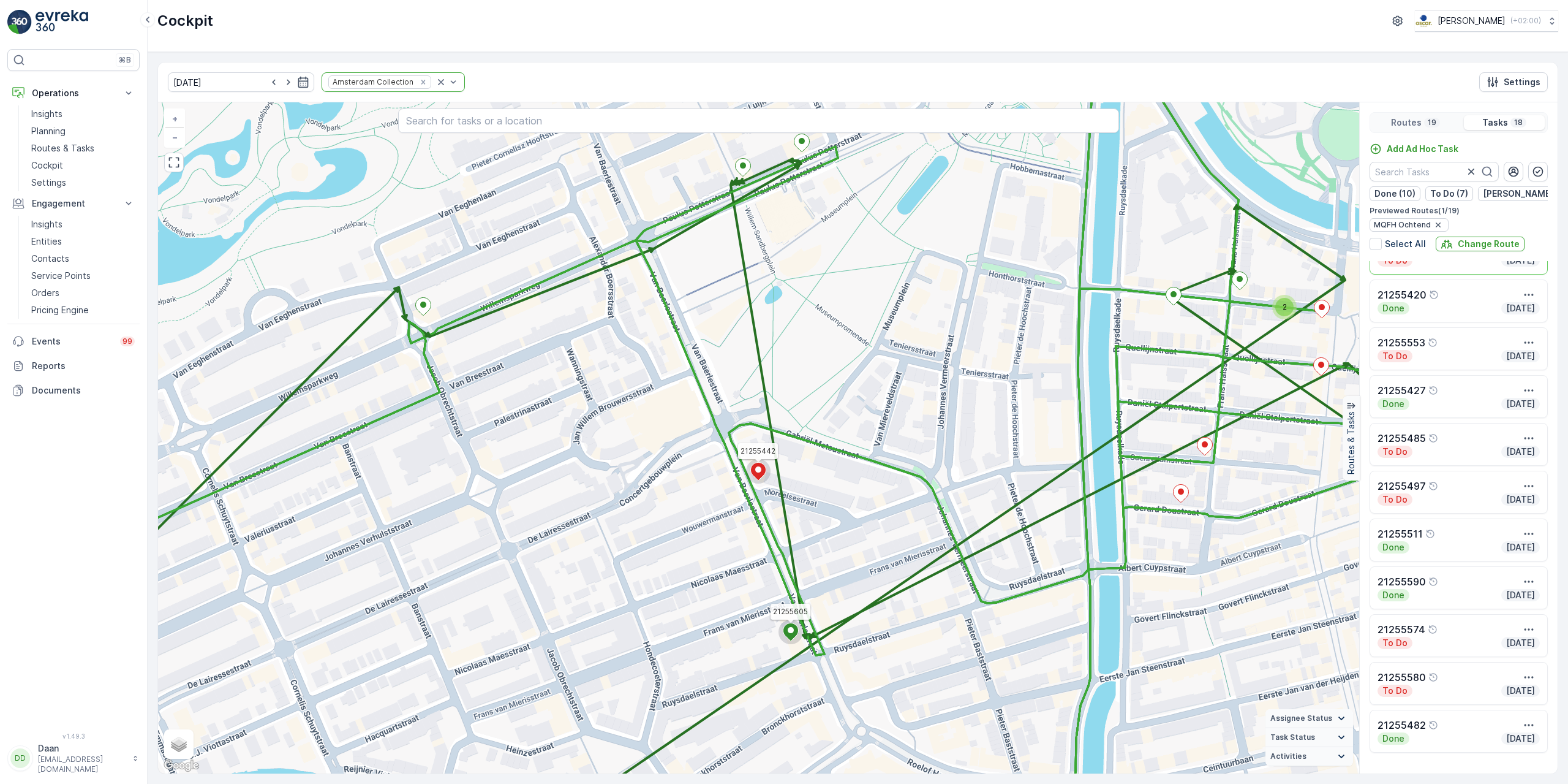
drag, startPoint x: 932, startPoint y: 327, endPoint x: 871, endPoint y: 383, distance: 82.8
click at [876, 388] on div "2 2 21255442 21255605 + − Satellite Roadmap Terrain Hybrid Leaflet Keyboard sho…" at bounding box center [759, 438] width 1201 height 671
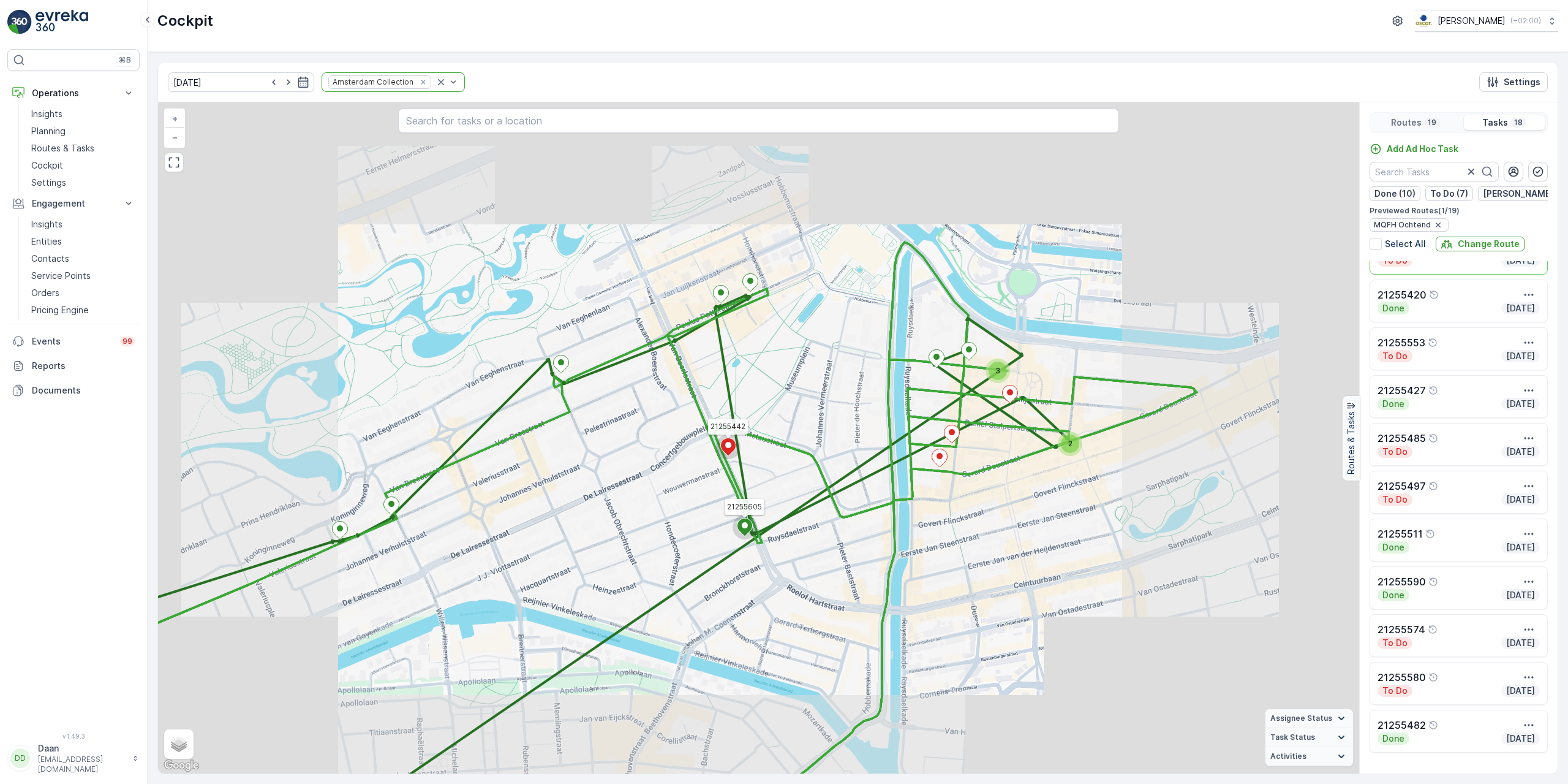
click at [815, 366] on div "2 2 3 21255442 21255605 + − Satellite Roadmap Terrain Hybrid Leaflet Keyboard s…" at bounding box center [759, 438] width 1201 height 671
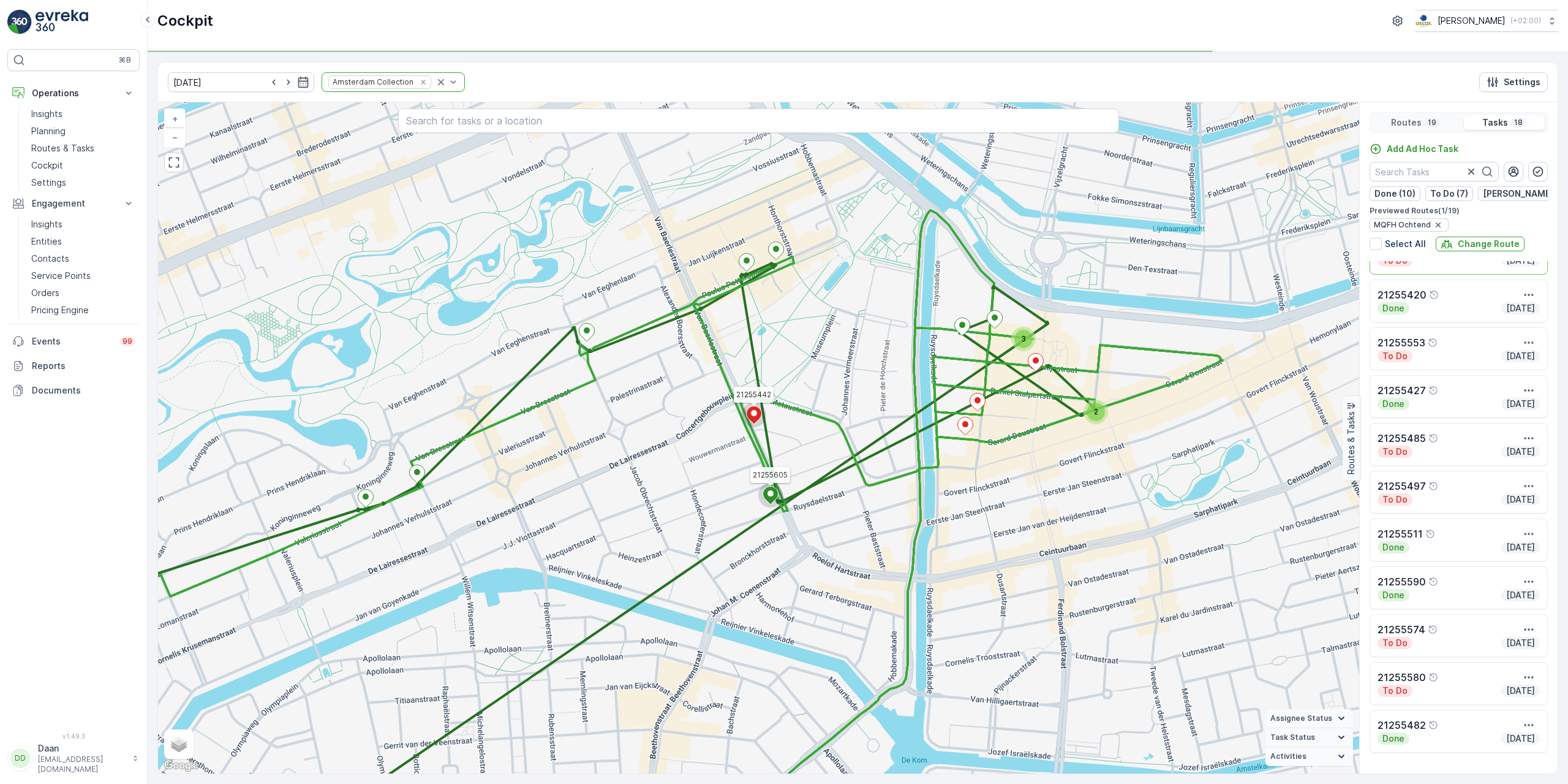
drag, startPoint x: 668, startPoint y: 517, endPoint x: 694, endPoint y: 486, distance: 40.5
click at [694, 486] on div "2 3 21255442 21255605 + − Satellite Roadmap Terrain Hybrid Leaflet Keyboard sho…" at bounding box center [759, 438] width 1201 height 671
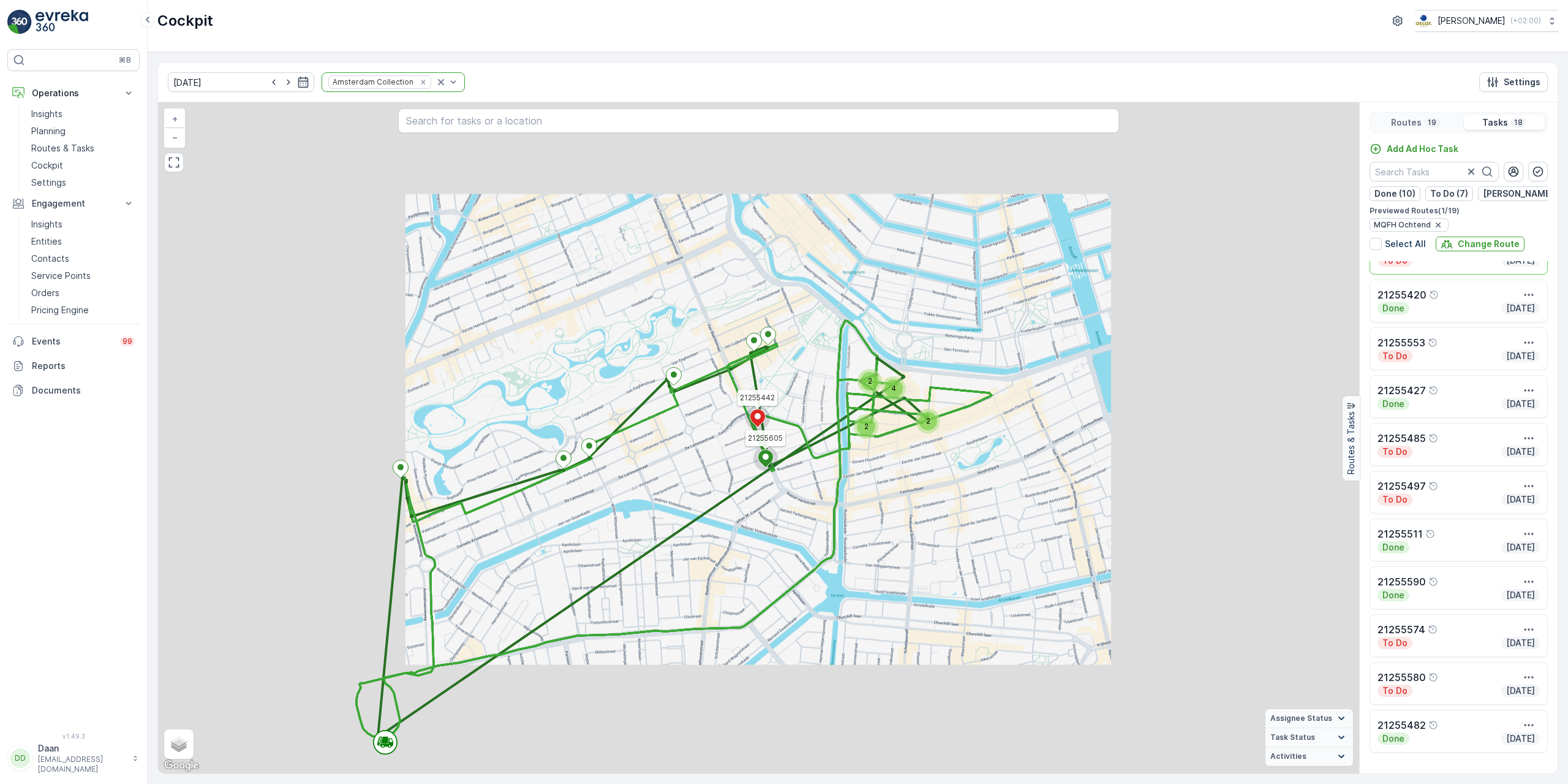
drag, startPoint x: 702, startPoint y: 474, endPoint x: 745, endPoint y: 446, distance: 51.3
click at [749, 446] on div "3 2 2 2 4 21255442 21255605 + − Satellite Roadmap Terrain Hybrid Leaflet Keyboa…" at bounding box center [759, 438] width 1201 height 671
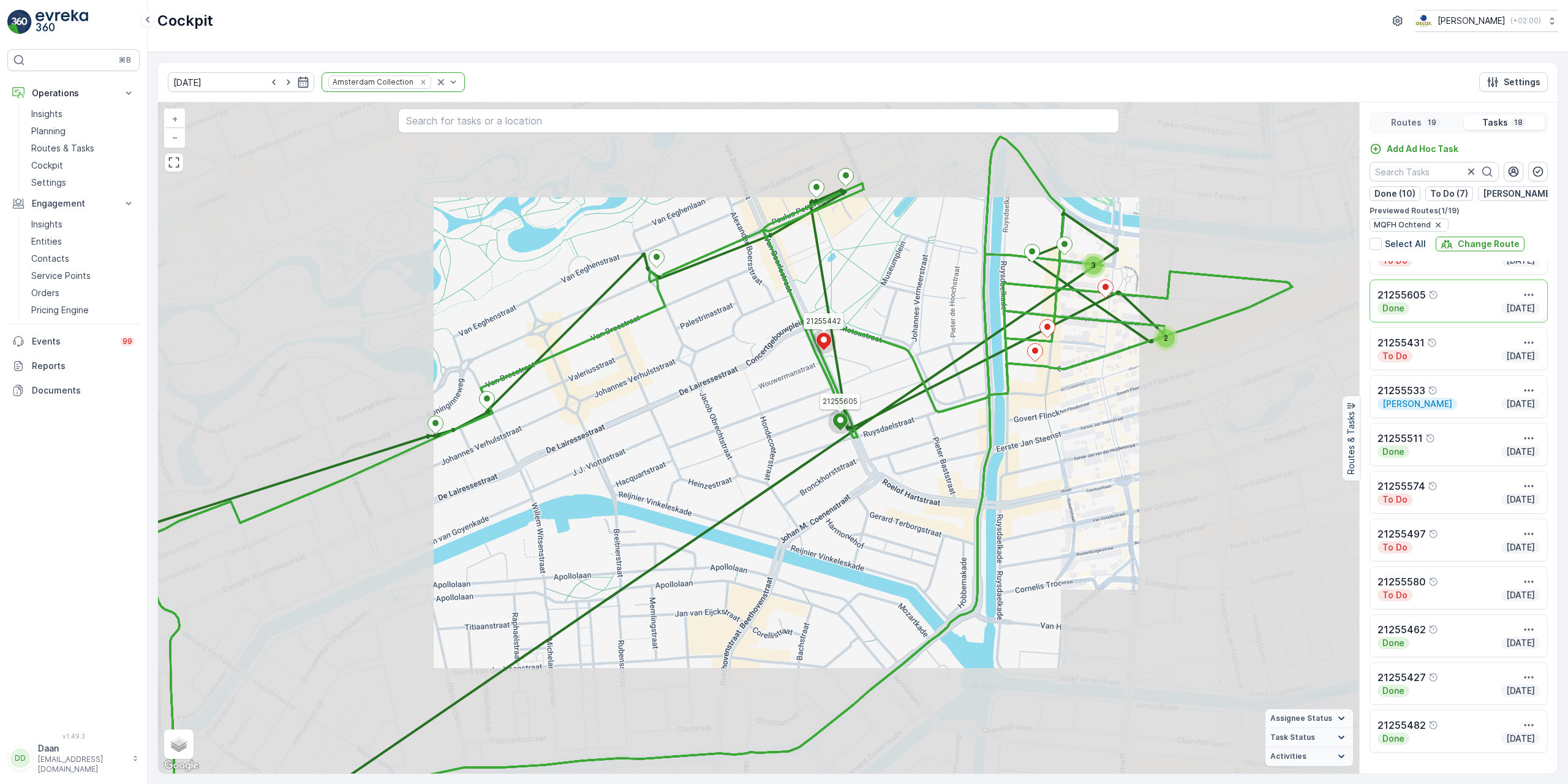
drag, startPoint x: 848, startPoint y: 375, endPoint x: 833, endPoint y: 401, distance: 30.0
click at [833, 401] on div "2 2 3 21255442 21255605 MQFH Ochtend + − Satellite Roadmap Terrain Hybrid Leafl…" at bounding box center [759, 438] width 1201 height 671
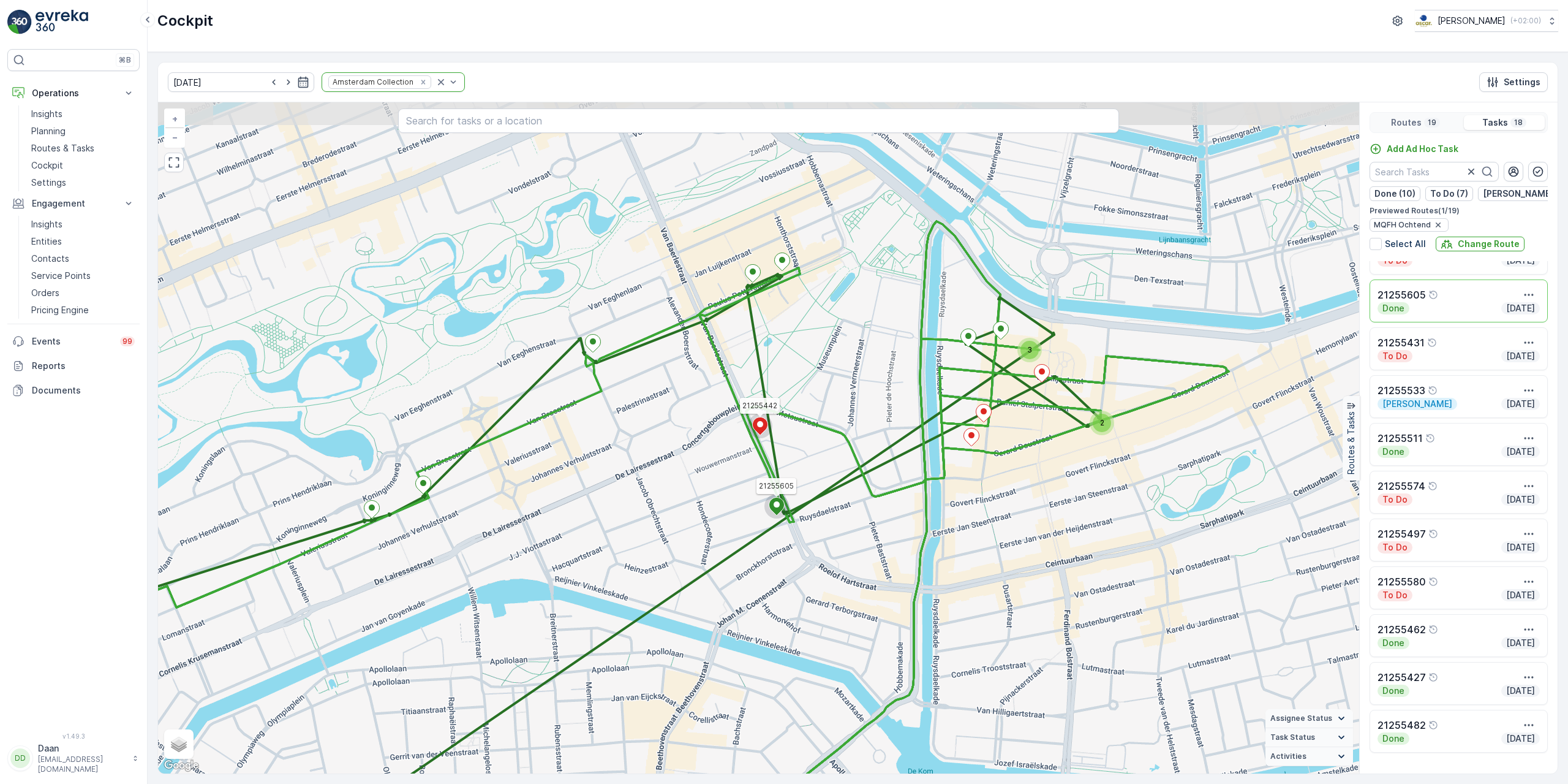
drag, startPoint x: 855, startPoint y: 379, endPoint x: 807, endPoint y: 438, distance: 76.1
click at [807, 438] on div "2 3 21255442 21255605 + − Satellite Roadmap Terrain Hybrid Leaflet Keyboard sho…" at bounding box center [759, 438] width 1201 height 671
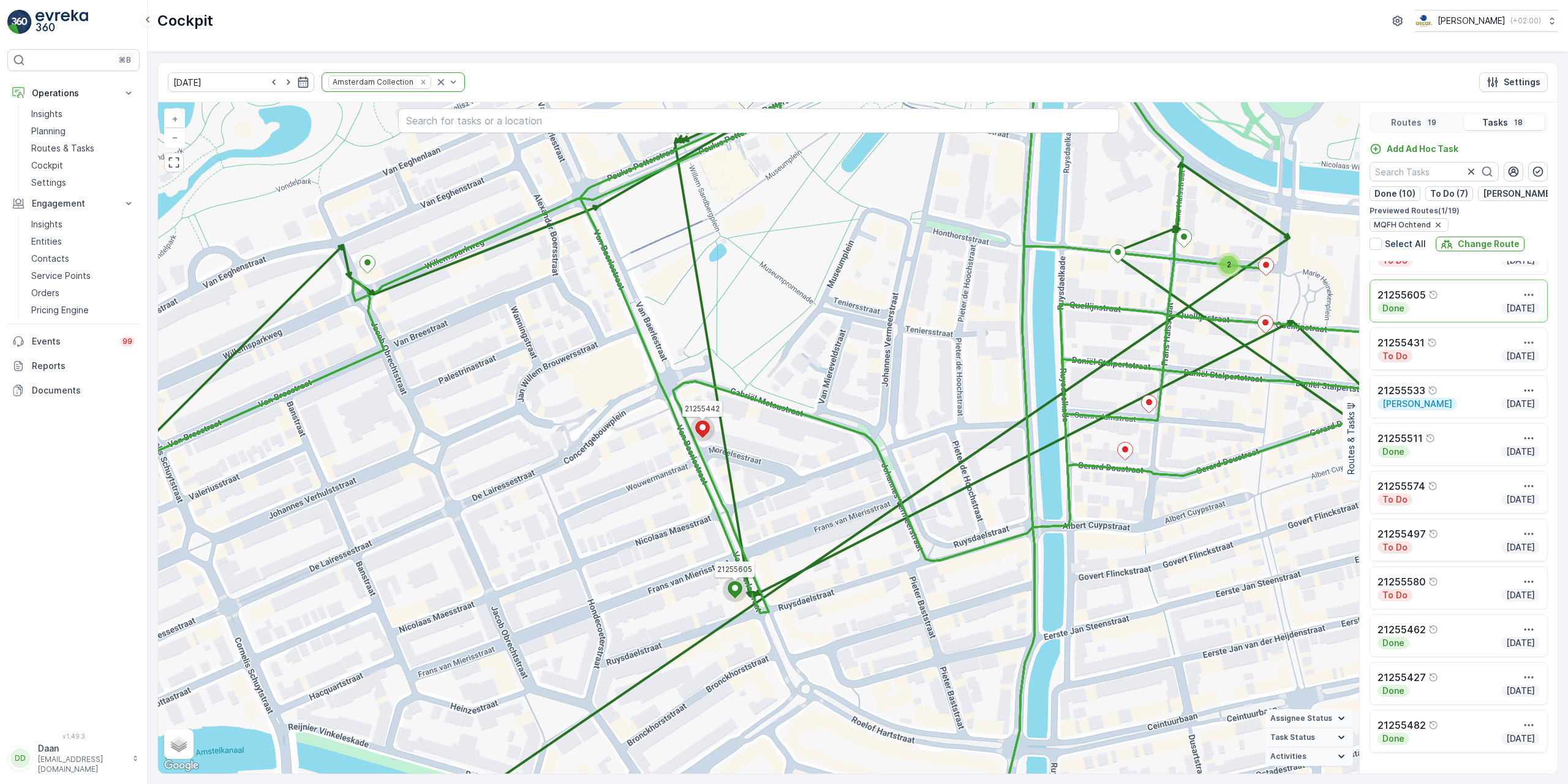
drag, startPoint x: 973, startPoint y: 373, endPoint x: 939, endPoint y: 407, distance: 48.1
click at [941, 407] on div "2 2 21255442 21255605 + − Satellite Roadmap Terrain Hybrid Leaflet Keyboard sho…" at bounding box center [759, 438] width 1201 height 671
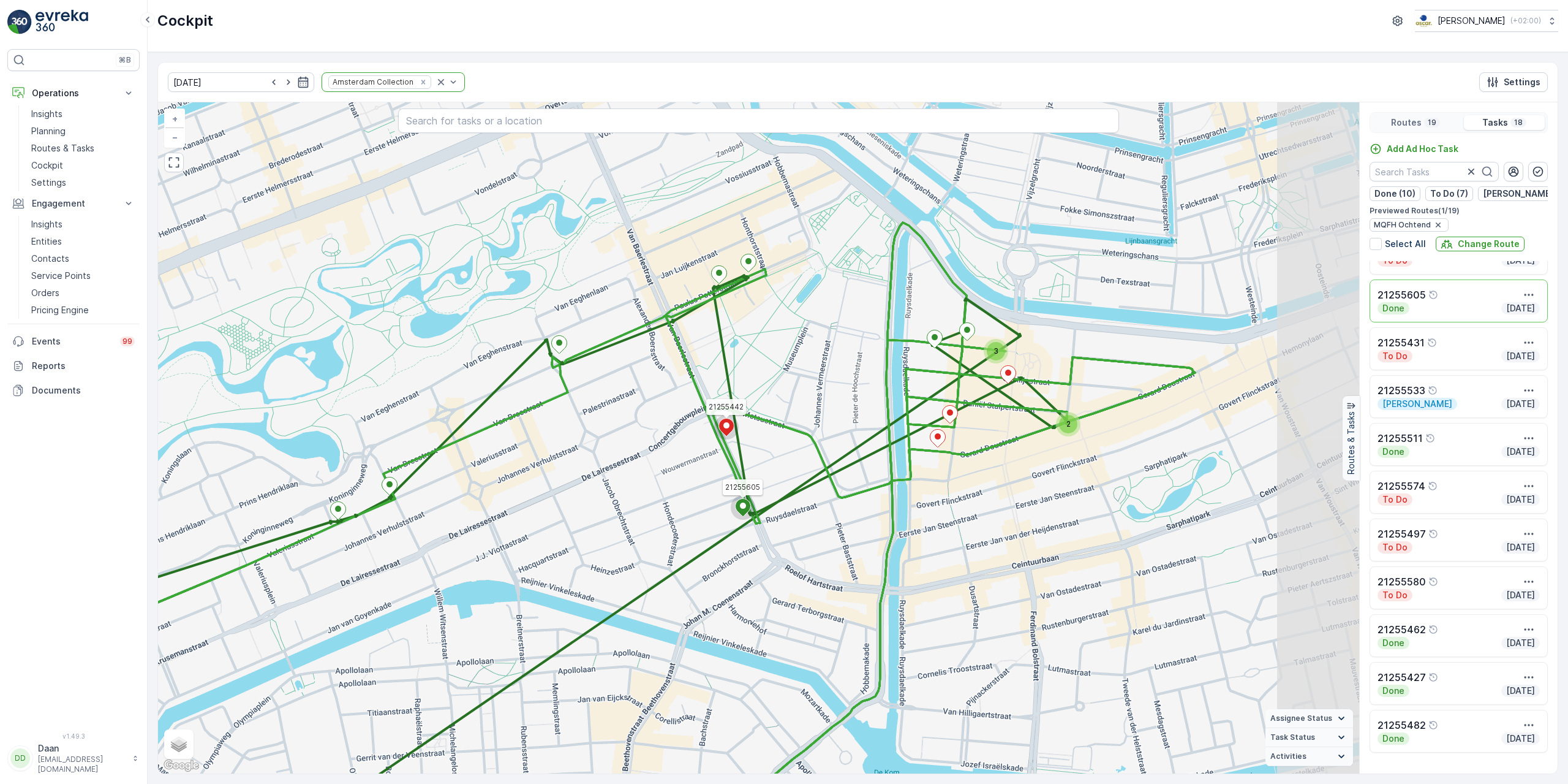
drag, startPoint x: 1180, startPoint y: 431, endPoint x: 1077, endPoint y: 410, distance: 105.1
click at [1096, 414] on div "2 3 21255442 21255605 + − Satellite Roadmap Terrain Hybrid Leaflet Keyboard sho…" at bounding box center [759, 438] width 1201 height 671
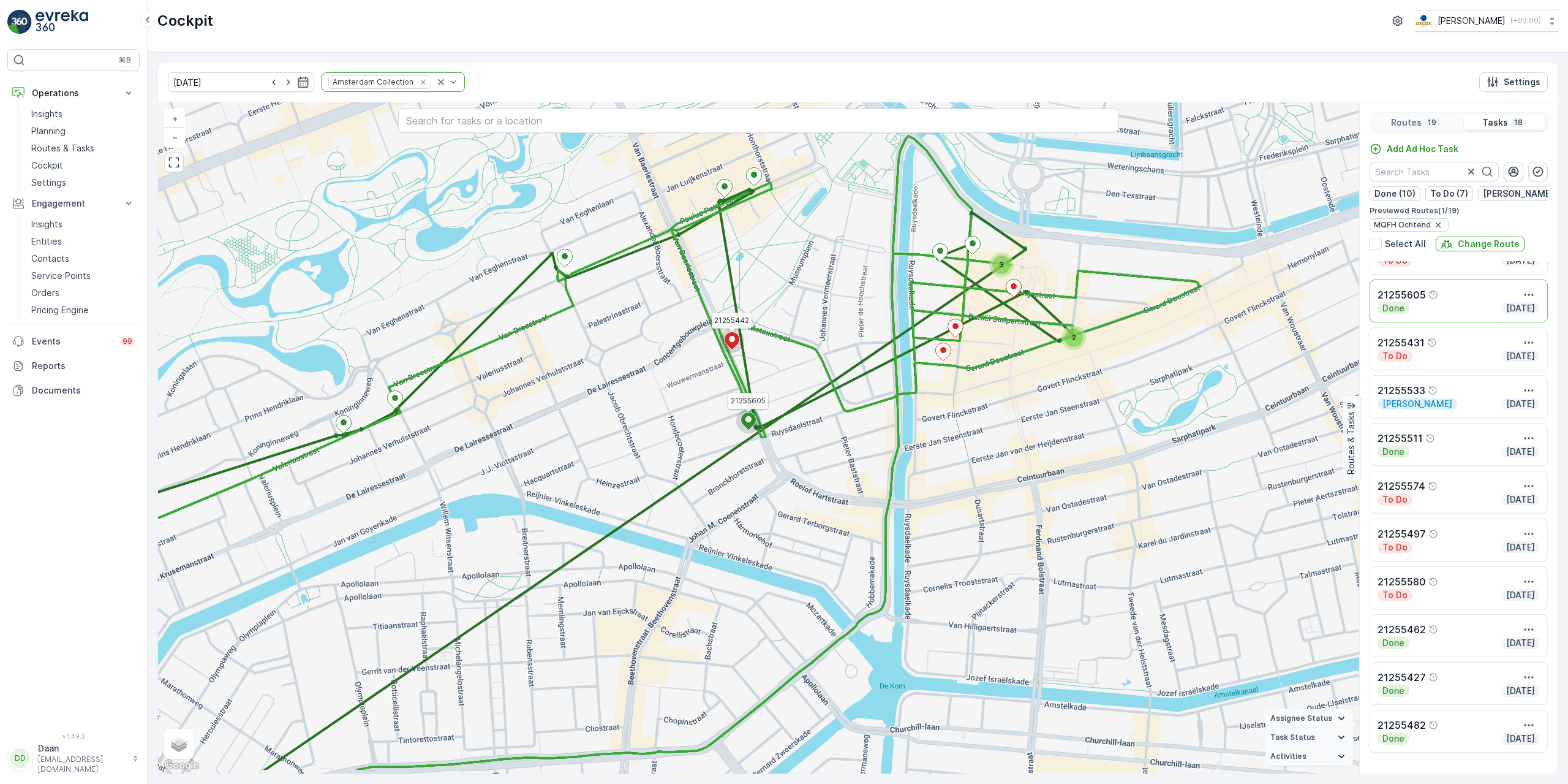
drag, startPoint x: 813, startPoint y: 525, endPoint x: 947, endPoint y: 392, distance: 188.8
click at [949, 392] on div "2 3 21255442 21255605 + − Satellite Roadmap Terrain Hybrid Leaflet Keyboard sho…" at bounding box center [759, 438] width 1201 height 671
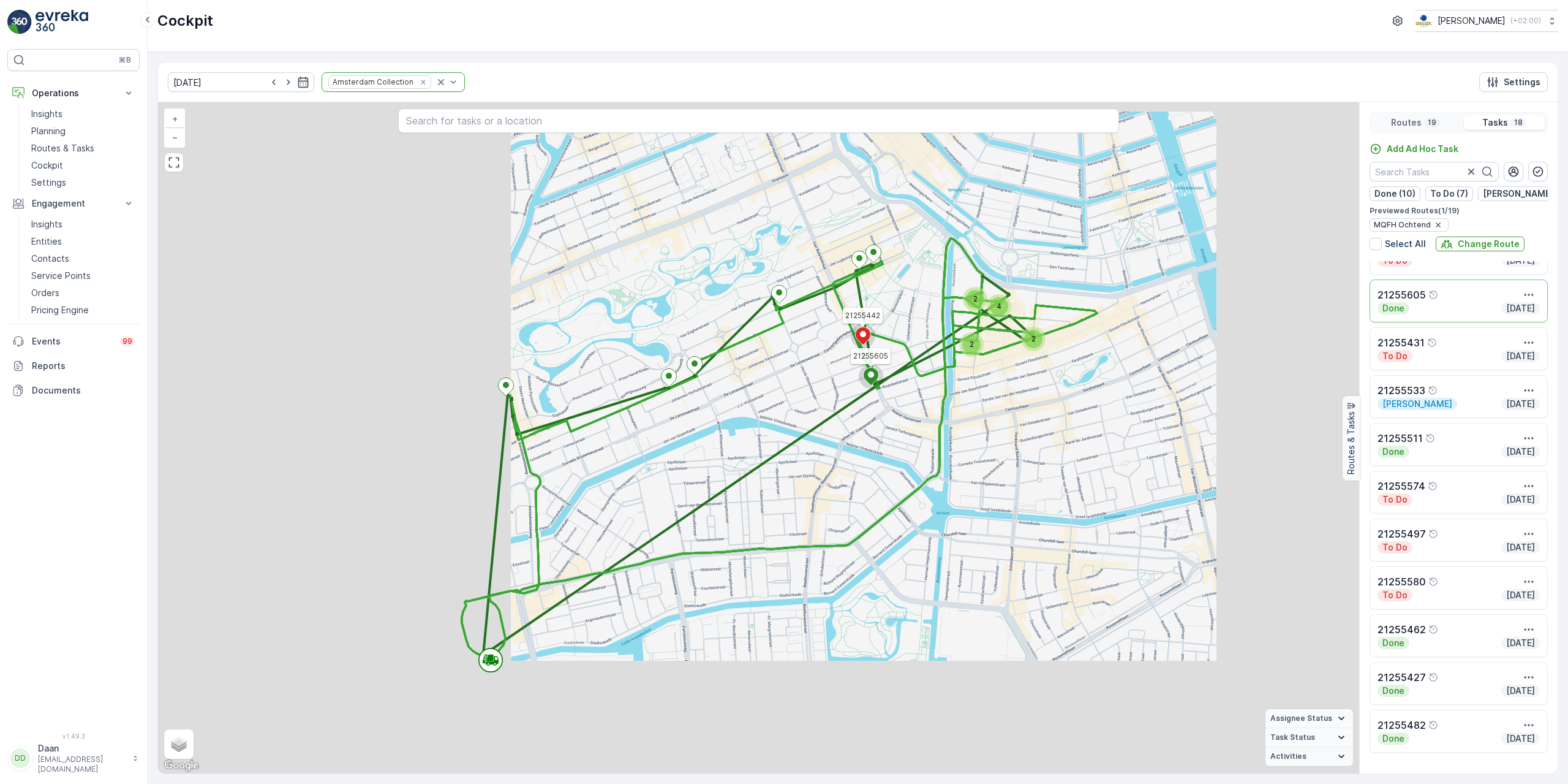
click at [839, 478] on div "3 2 2 2 4 21255442 21255605 + − Satellite Roadmap Terrain Hybrid Leaflet Keyboa…" at bounding box center [759, 438] width 1201 height 671
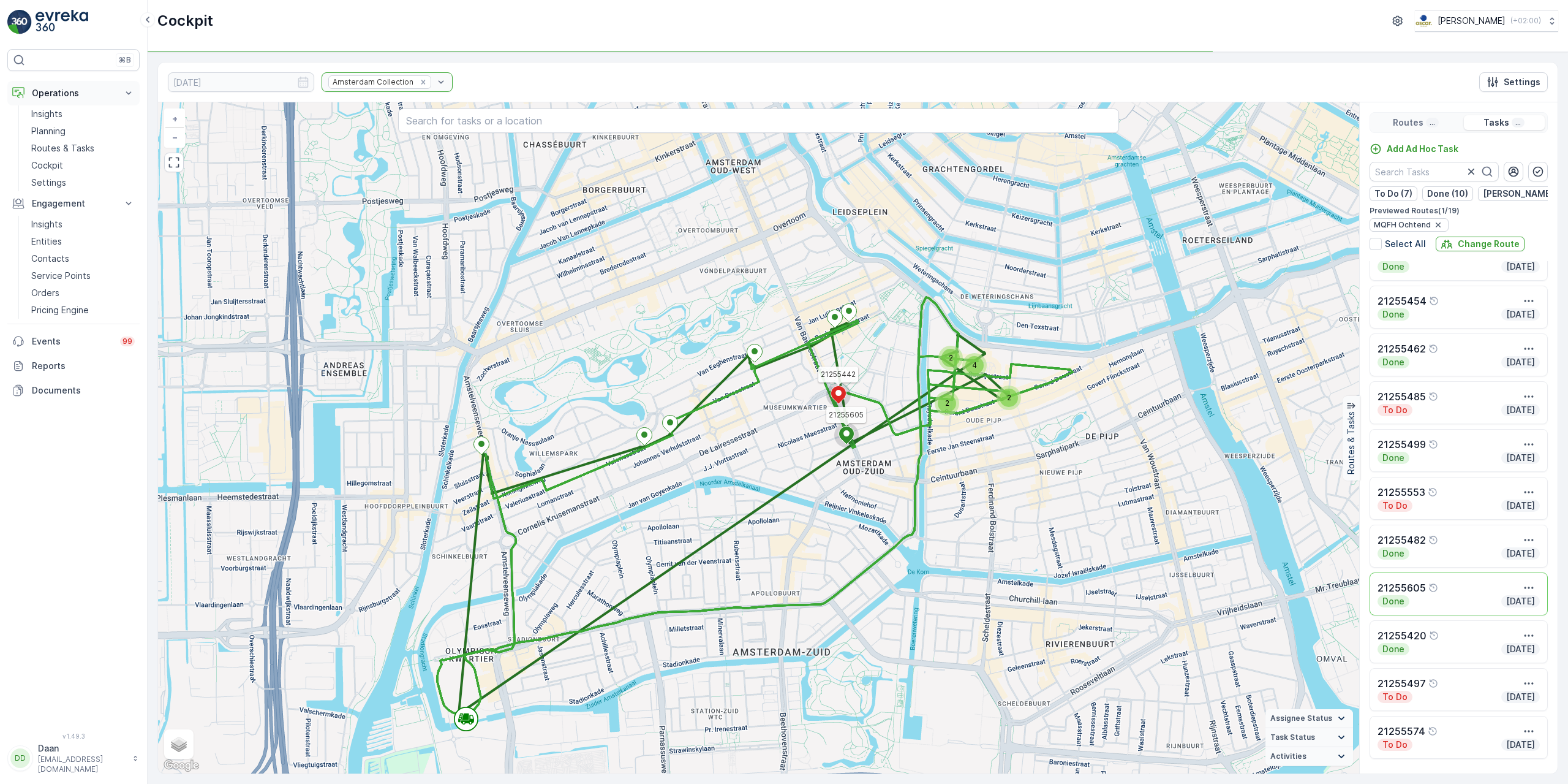
scroll to position [358, 0]
click at [50, 134] on p "Planning" at bounding box center [48, 131] width 35 height 12
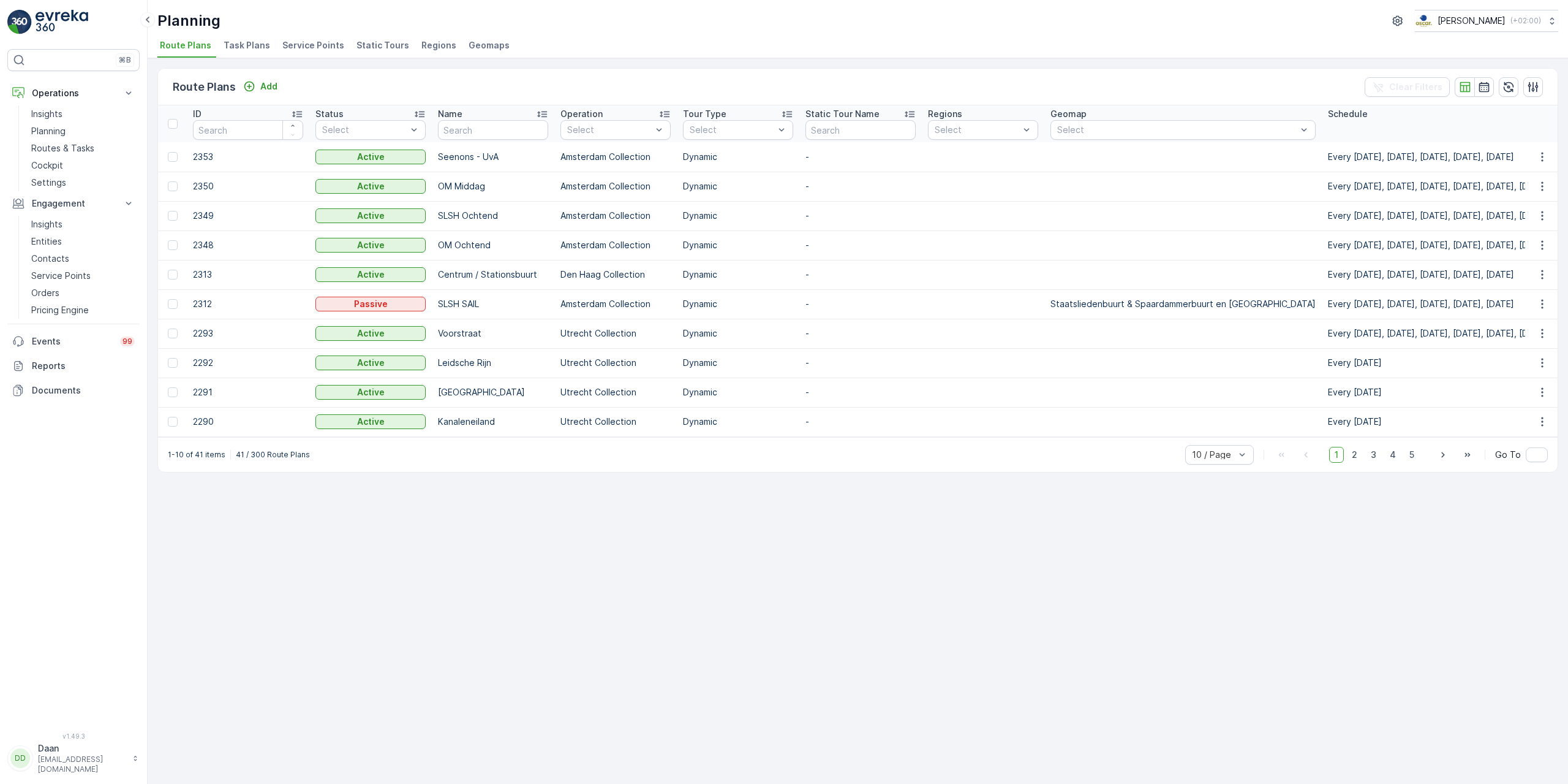
click at [251, 46] on span "Task Plans" at bounding box center [246, 45] width 46 height 12
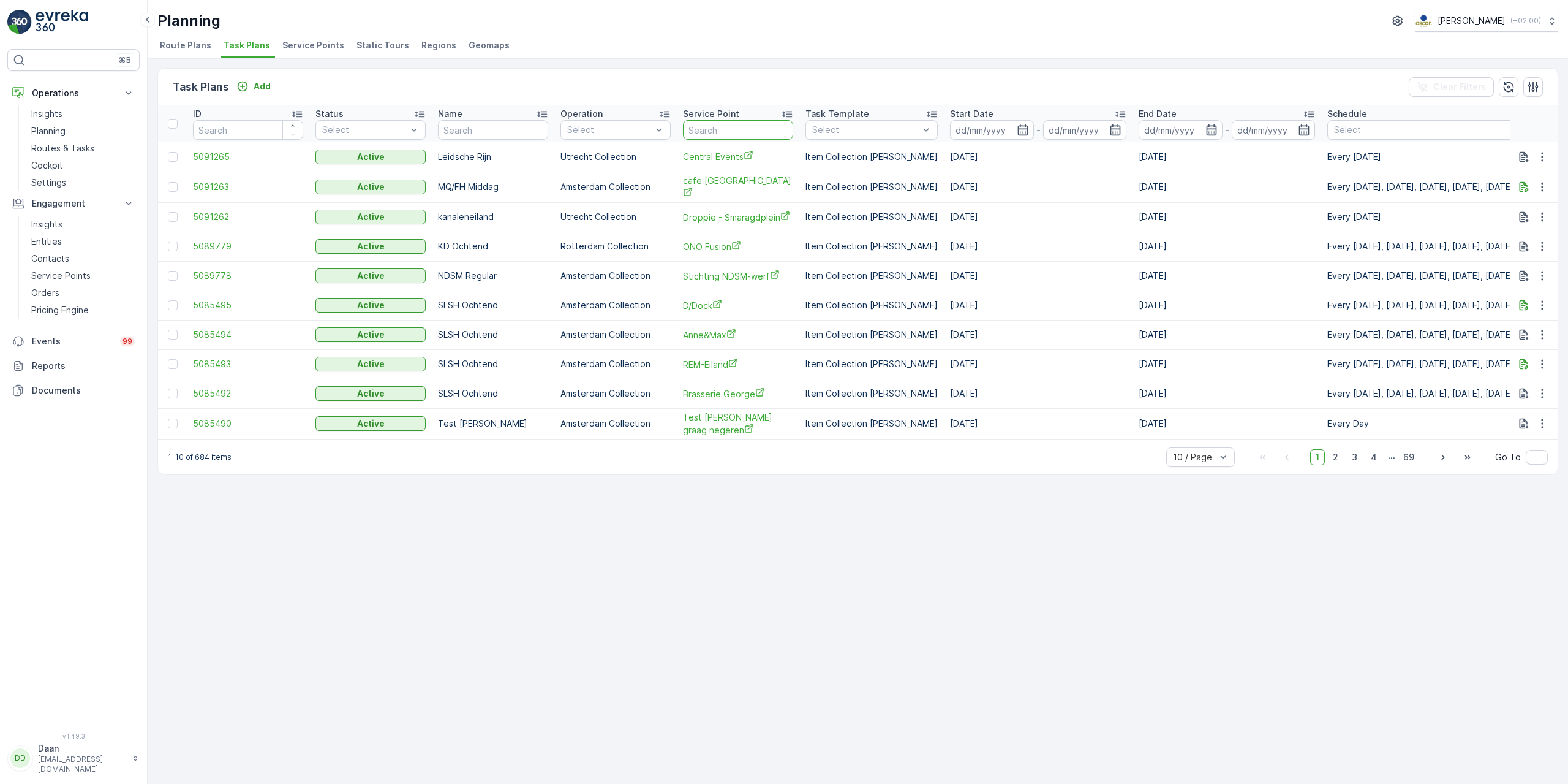
click at [733, 130] on input "text" at bounding box center [737, 130] width 110 height 20
type input "Jack"
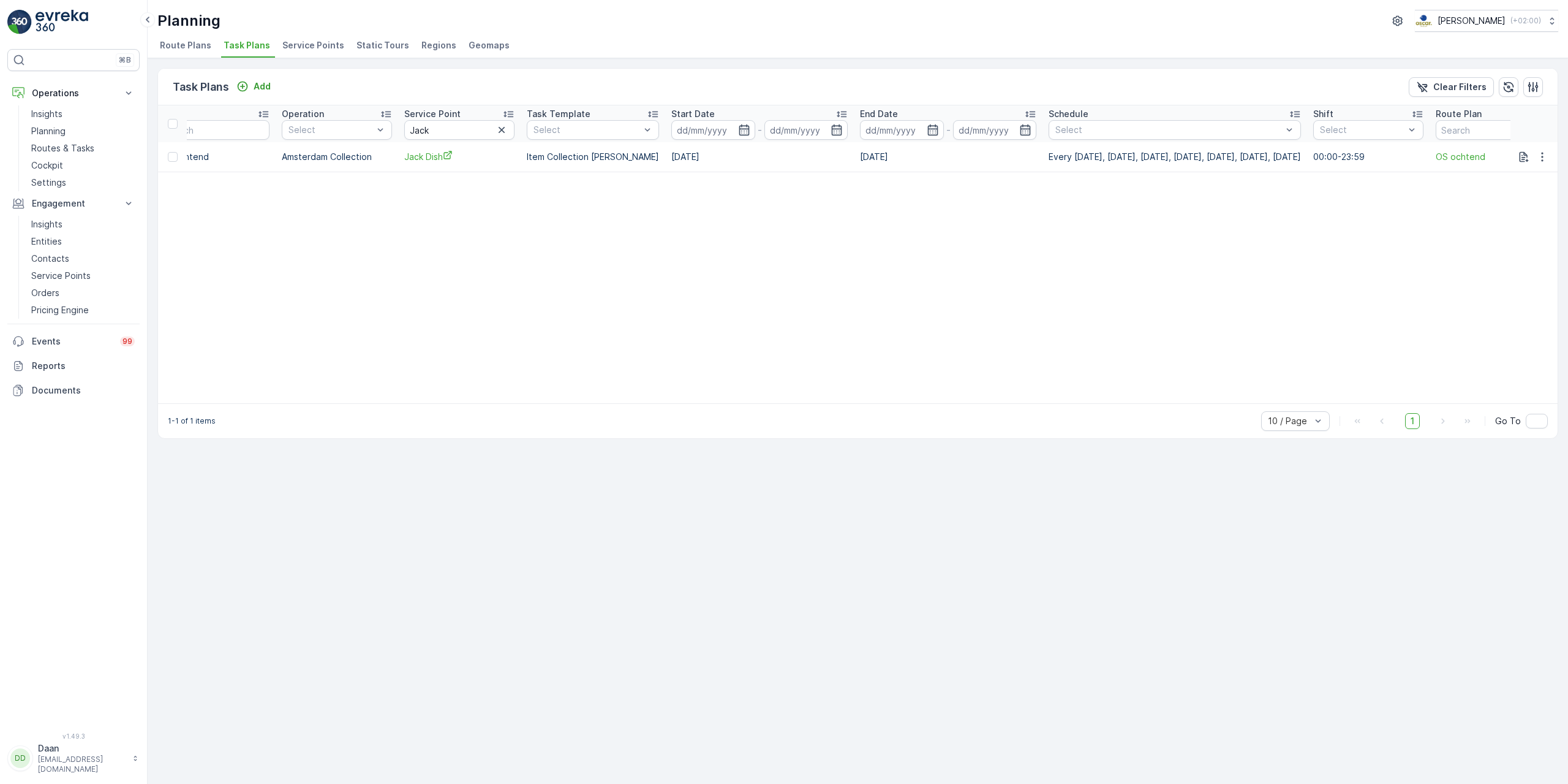
scroll to position [0, 354]
